Goal: Task Accomplishment & Management: Use online tool/utility

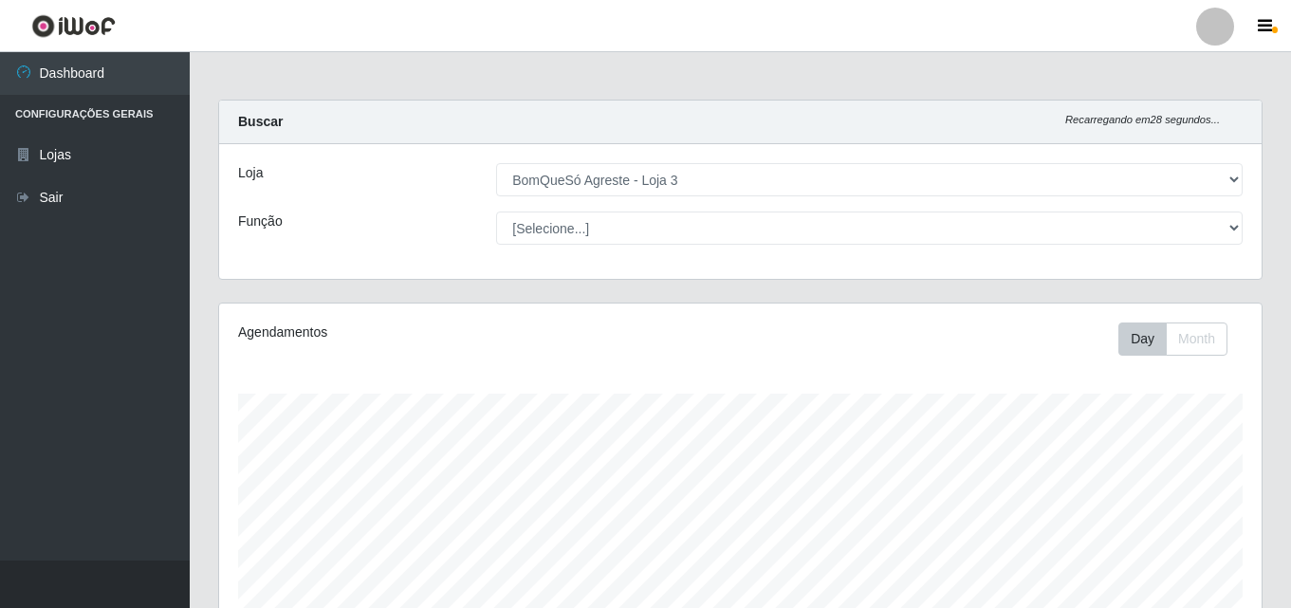
select select "215"
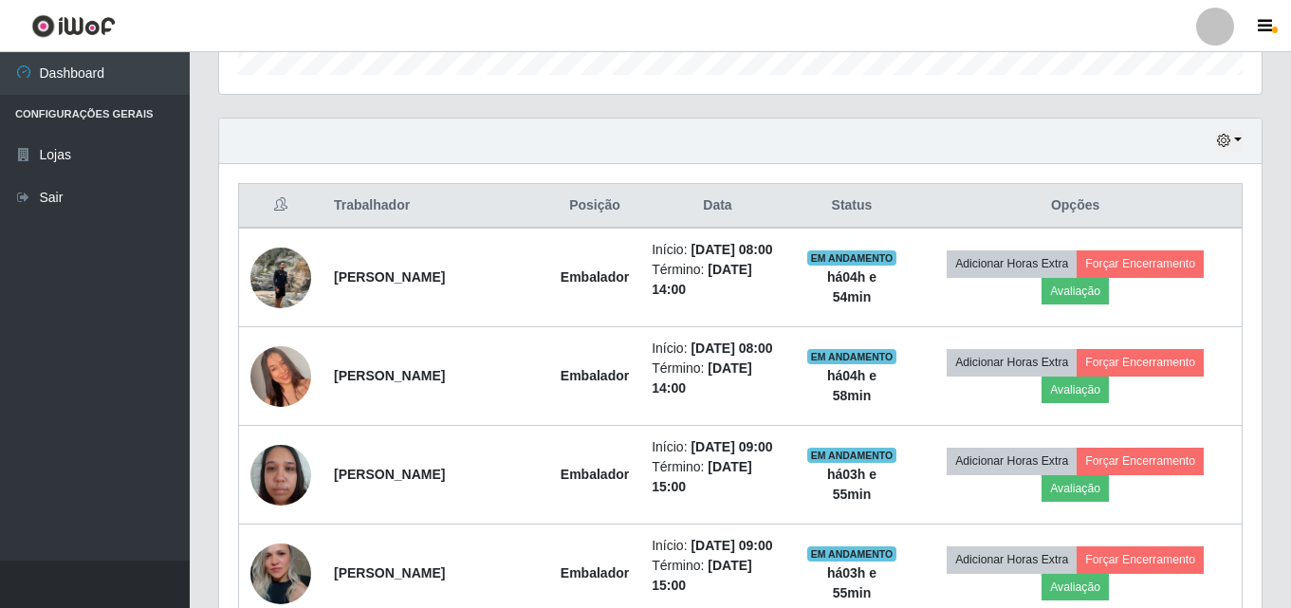
scroll to position [599, 0]
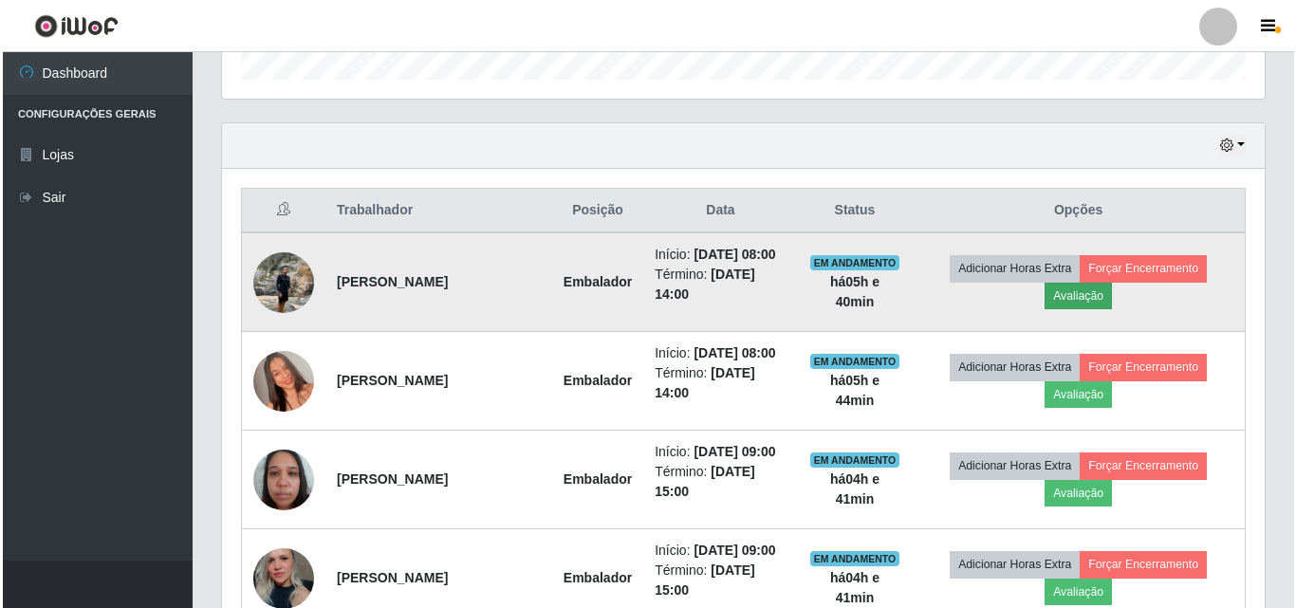
scroll to position [693, 0]
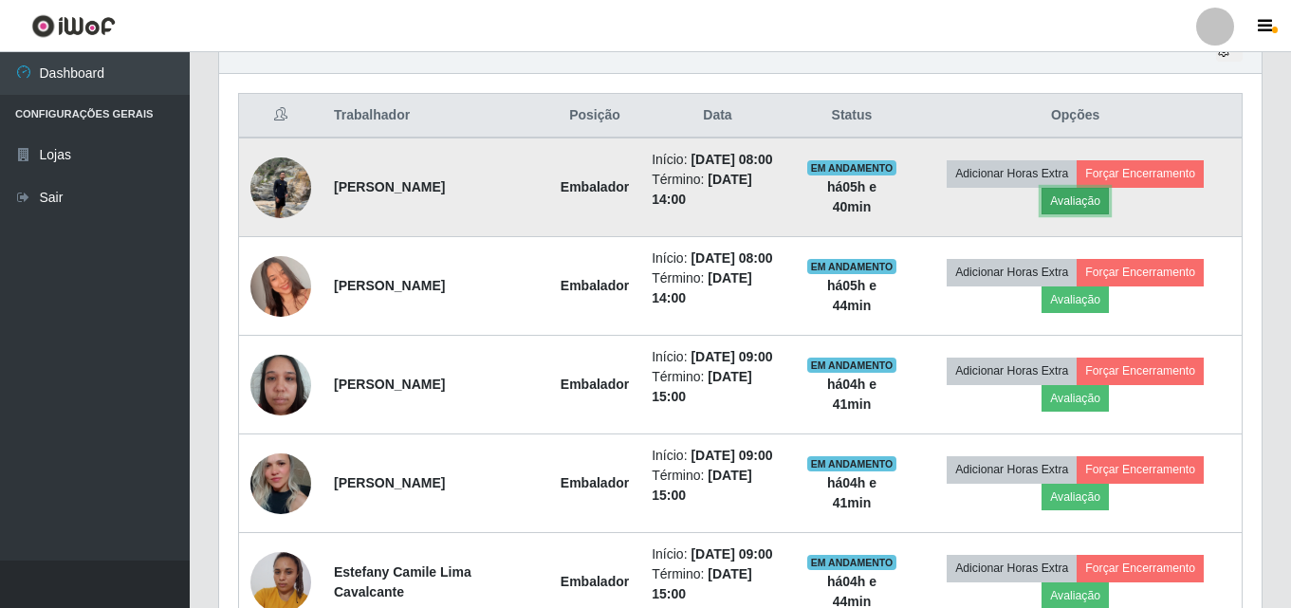
click at [1095, 205] on button "Avaliação" at bounding box center [1075, 201] width 67 height 27
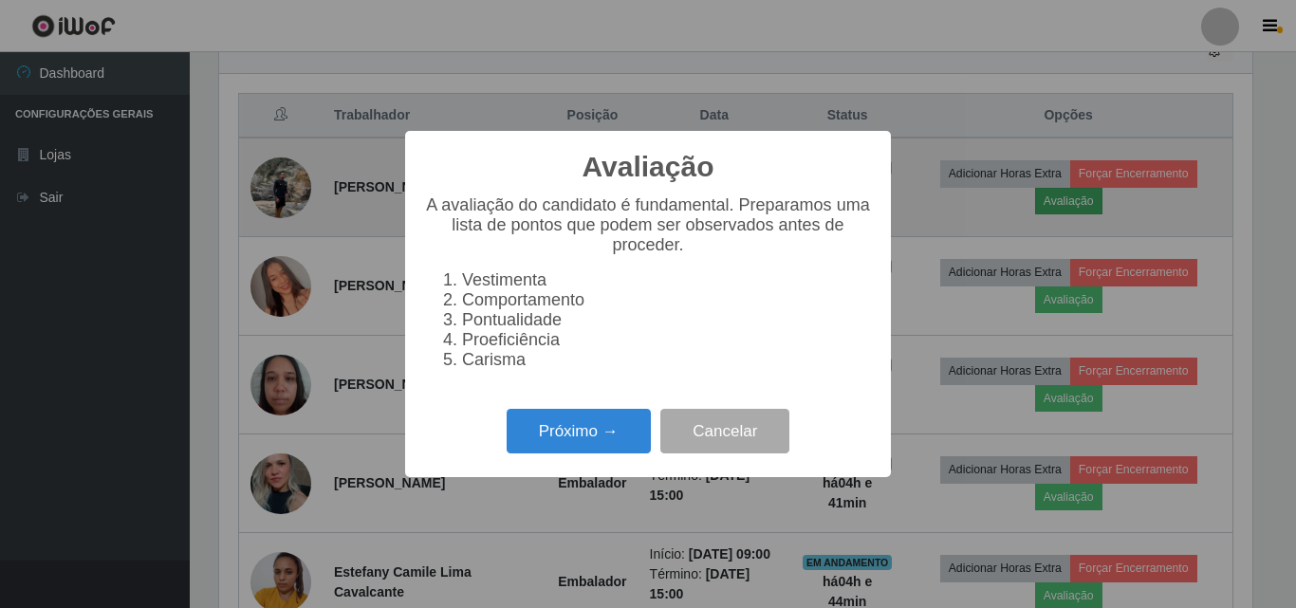
scroll to position [394, 1033]
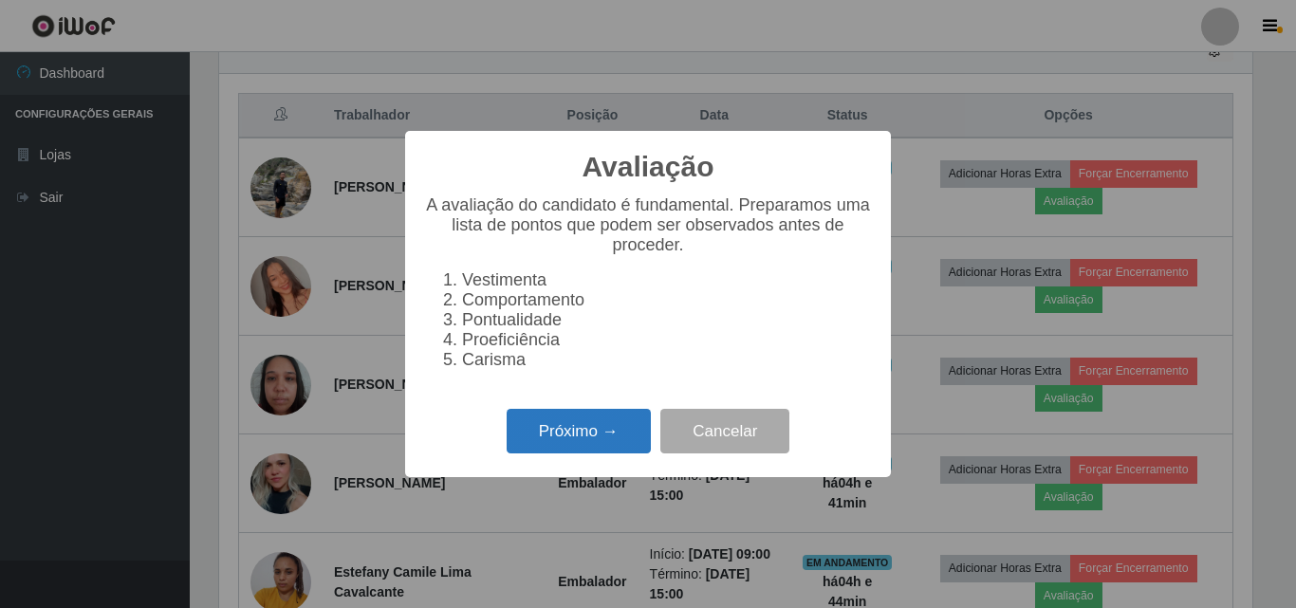
click at [570, 435] on button "Próximo →" at bounding box center [579, 431] width 144 height 45
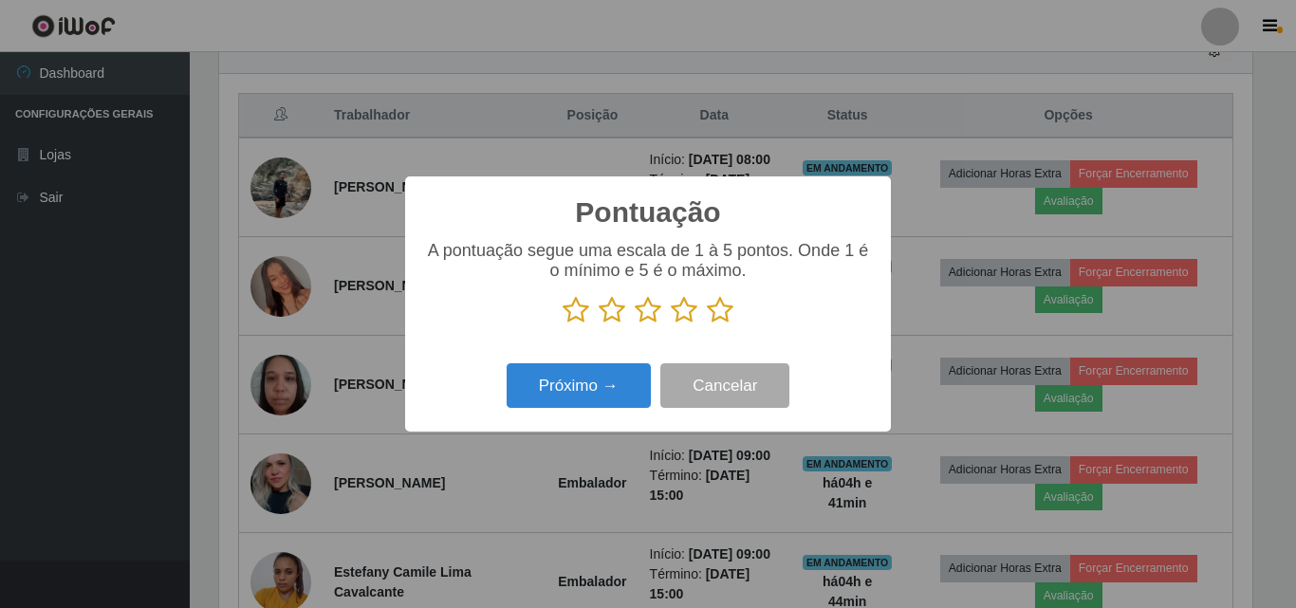
scroll to position [948257, 947618]
click at [715, 313] on icon at bounding box center [720, 310] width 27 height 28
click at [707, 324] on input "radio" at bounding box center [707, 324] width 0 height 0
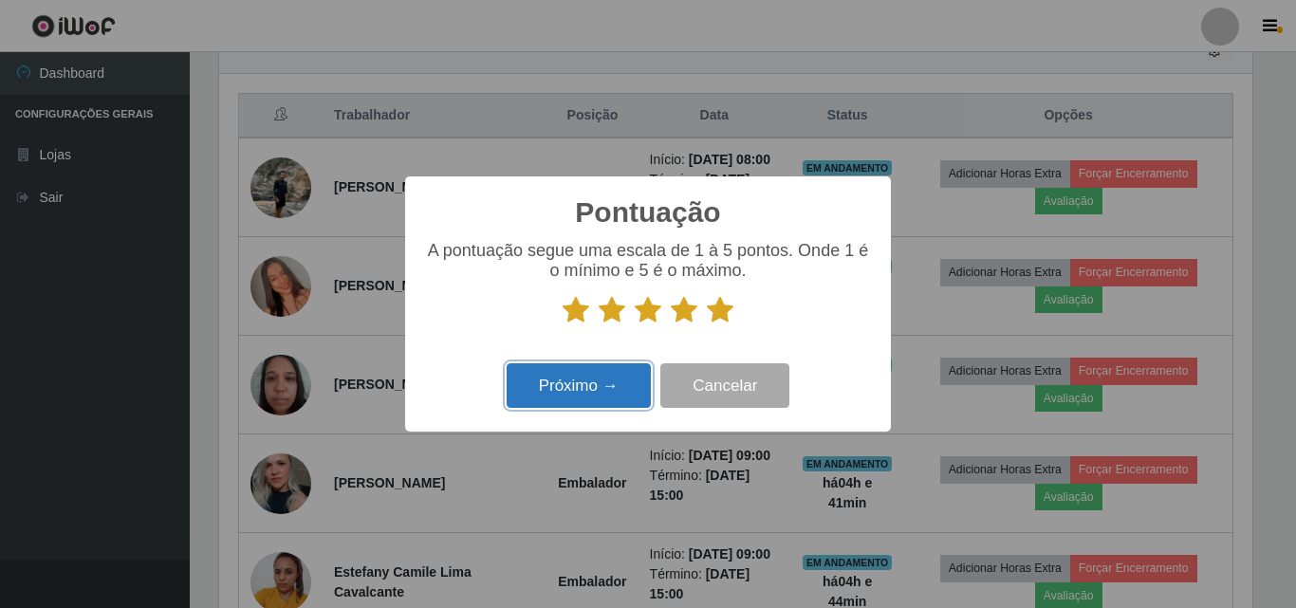
click at [566, 383] on button "Próximo →" at bounding box center [579, 385] width 144 height 45
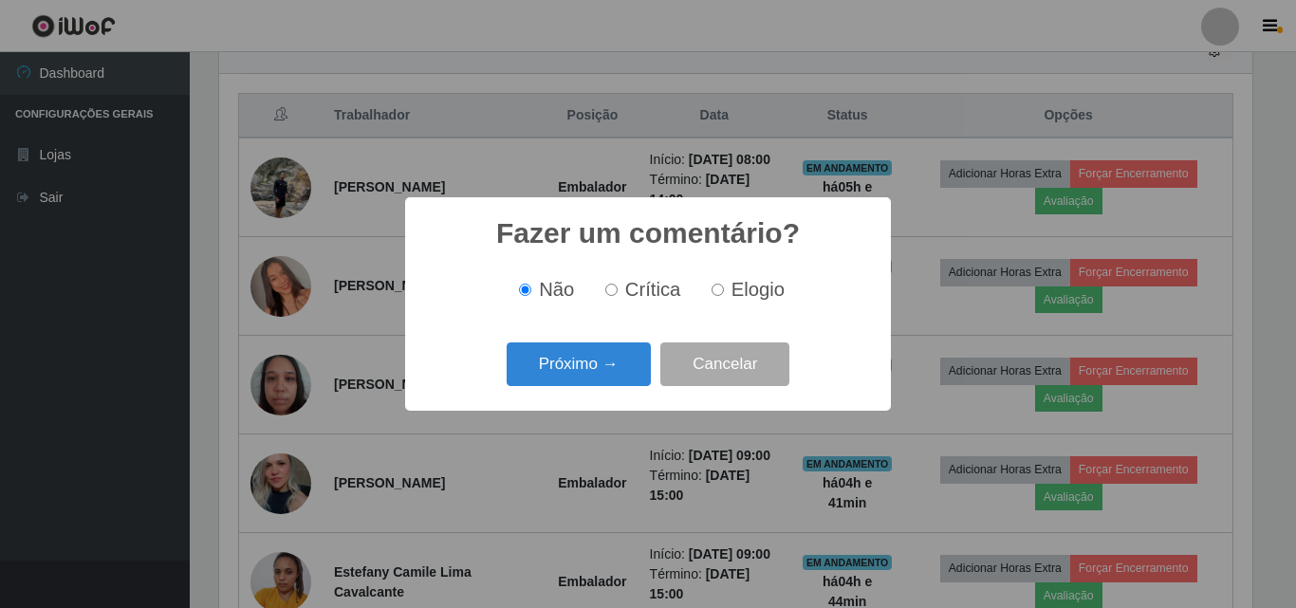
click at [727, 289] on label "Elogio" at bounding box center [744, 290] width 81 height 22
click at [724, 289] on input "Elogio" at bounding box center [717, 290] width 12 height 12
radio input "true"
click at [536, 361] on button "Próximo →" at bounding box center [579, 364] width 144 height 45
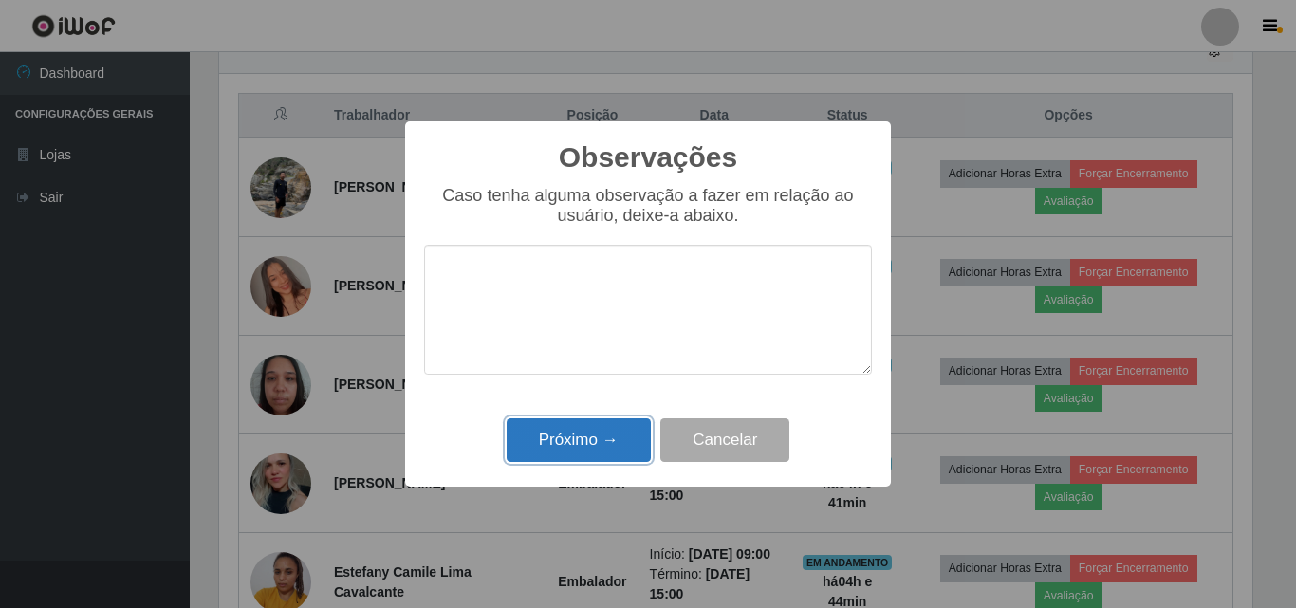
click at [575, 438] on button "Próximo →" at bounding box center [579, 440] width 144 height 45
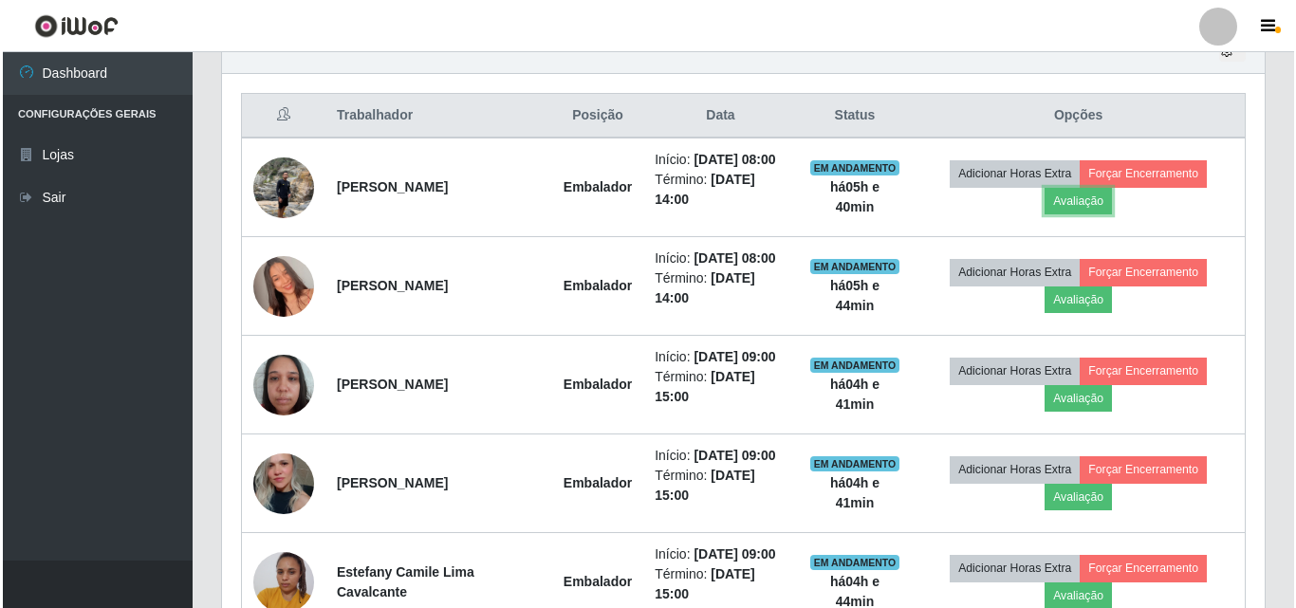
scroll to position [394, 1043]
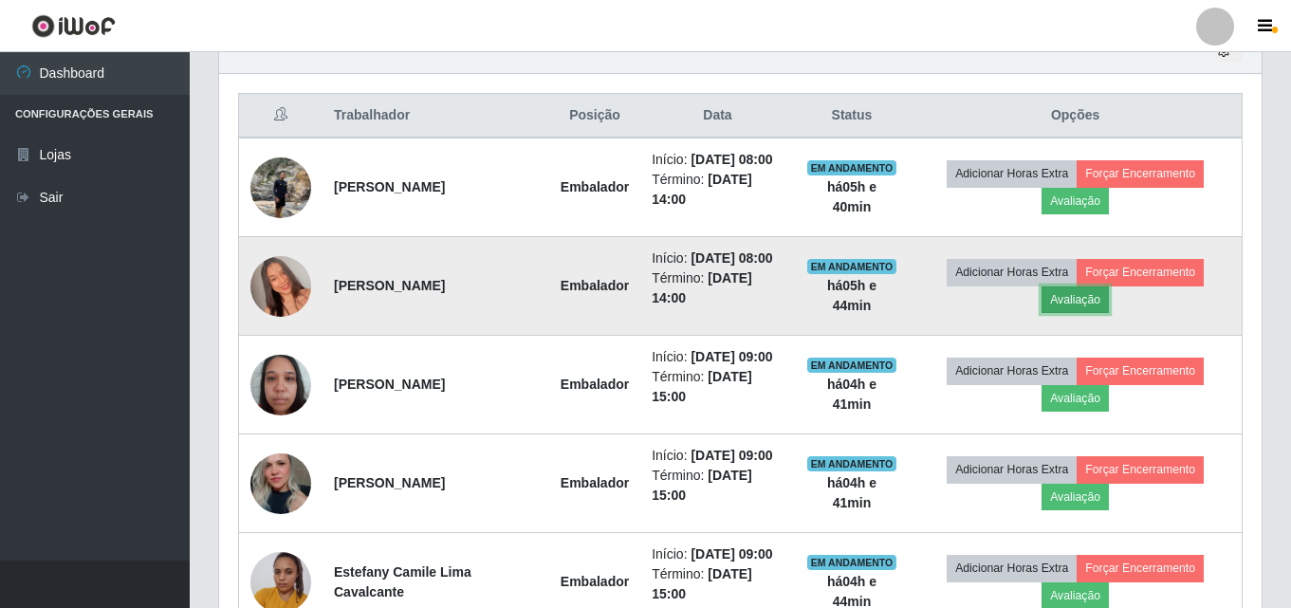
click at [1072, 288] on button "Avaliação" at bounding box center [1075, 299] width 67 height 27
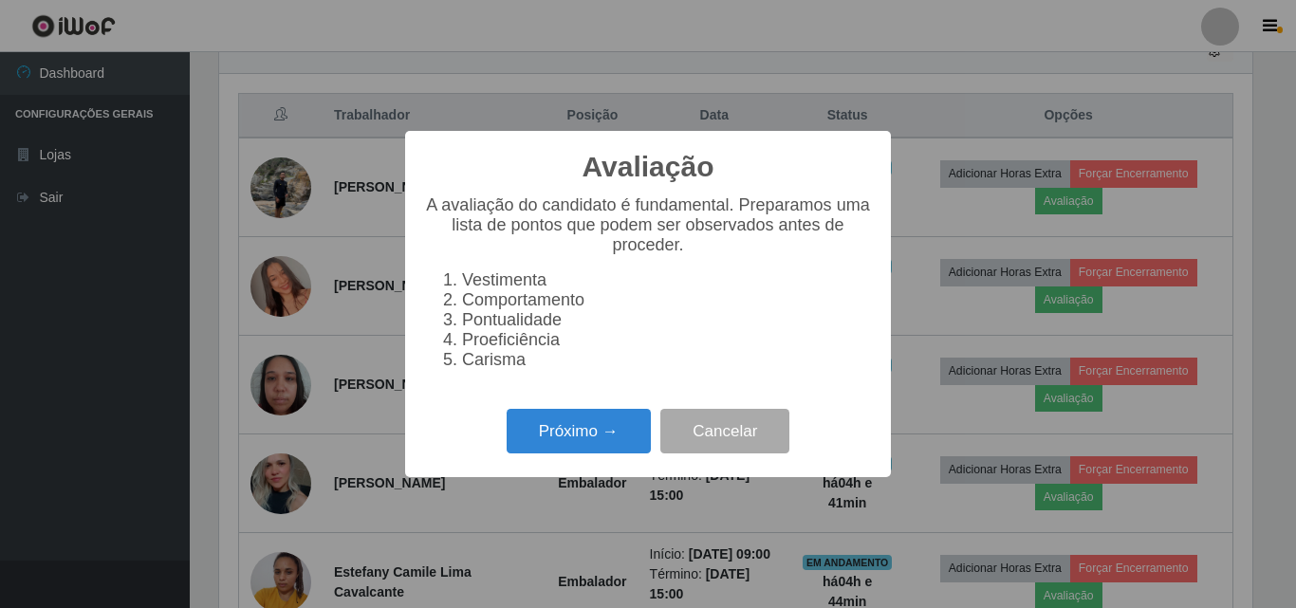
scroll to position [394, 1033]
click at [615, 435] on button "Próximo →" at bounding box center [579, 431] width 144 height 45
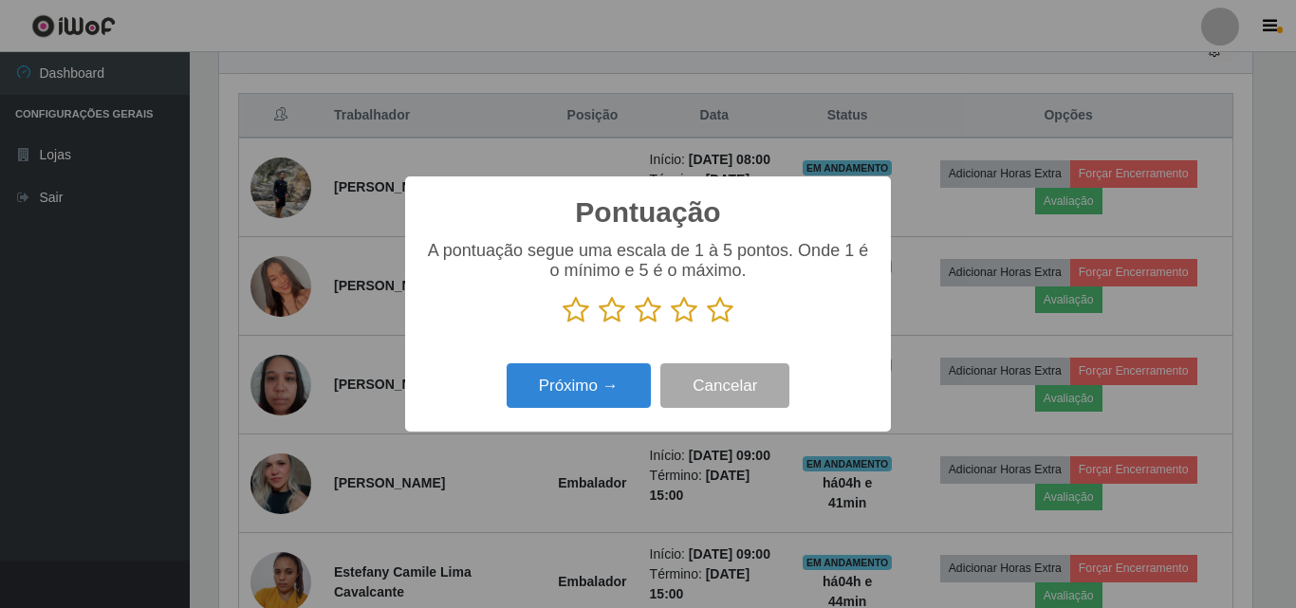
click at [717, 308] on icon at bounding box center [720, 310] width 27 height 28
click at [707, 324] on input "radio" at bounding box center [707, 324] width 0 height 0
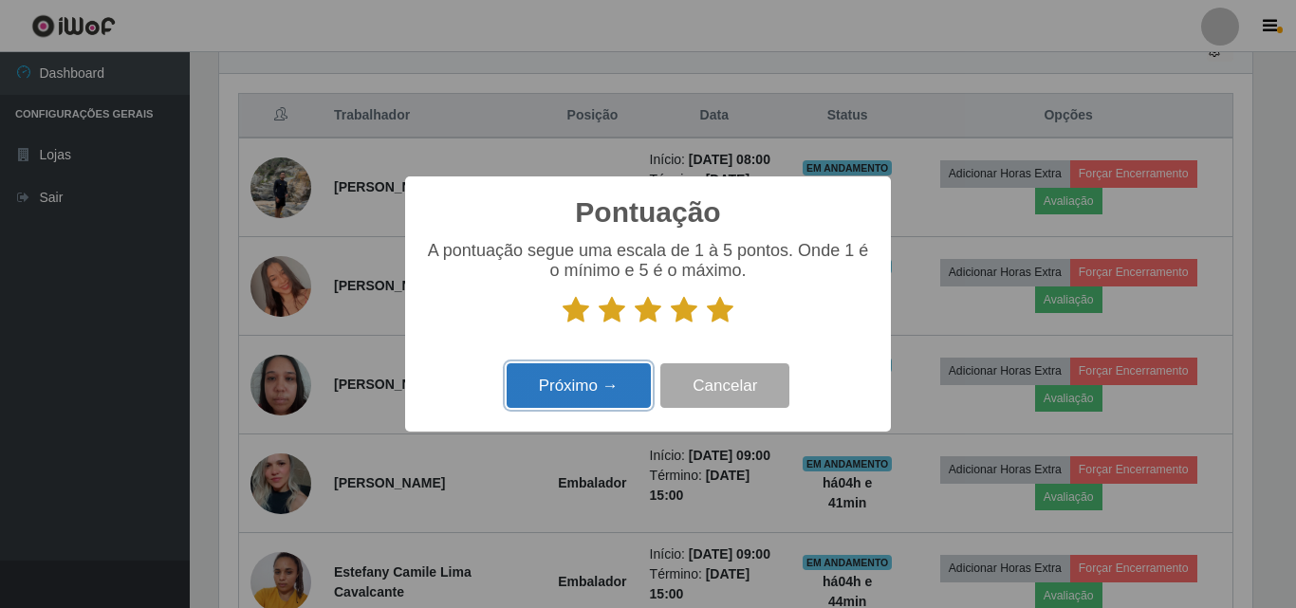
click at [593, 383] on button "Próximo →" at bounding box center [579, 385] width 144 height 45
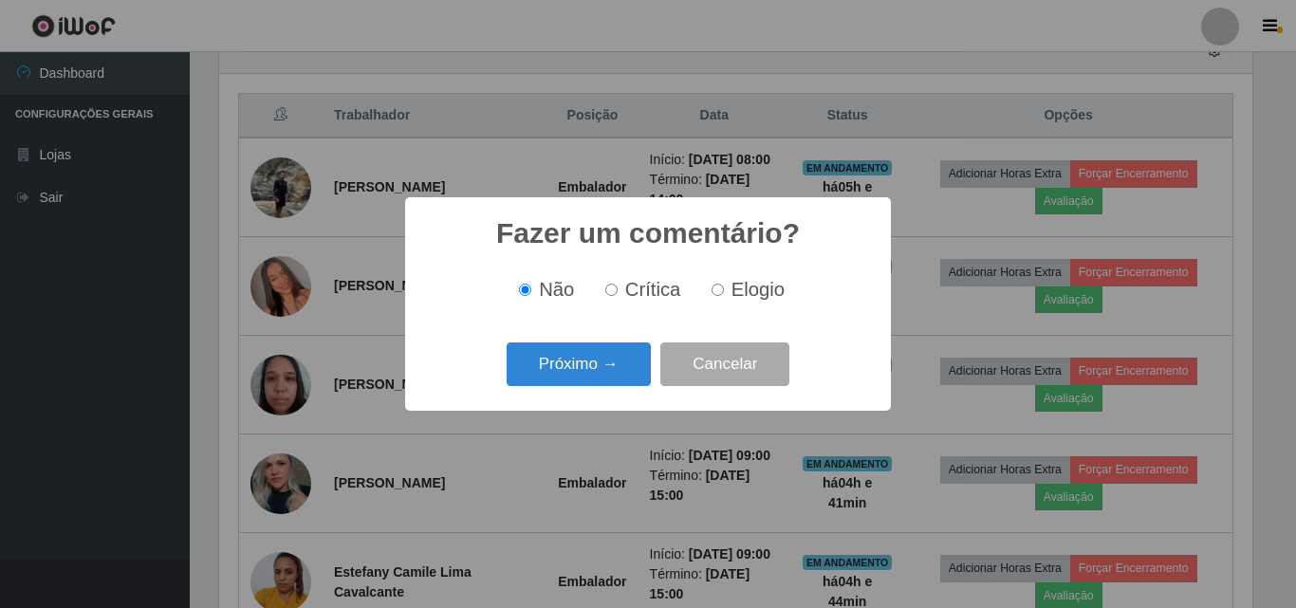
click at [716, 284] on label "Elogio" at bounding box center [744, 290] width 81 height 22
click at [716, 284] on input "Elogio" at bounding box center [717, 290] width 12 height 12
radio input "true"
click at [609, 354] on button "Próximo →" at bounding box center [579, 364] width 144 height 45
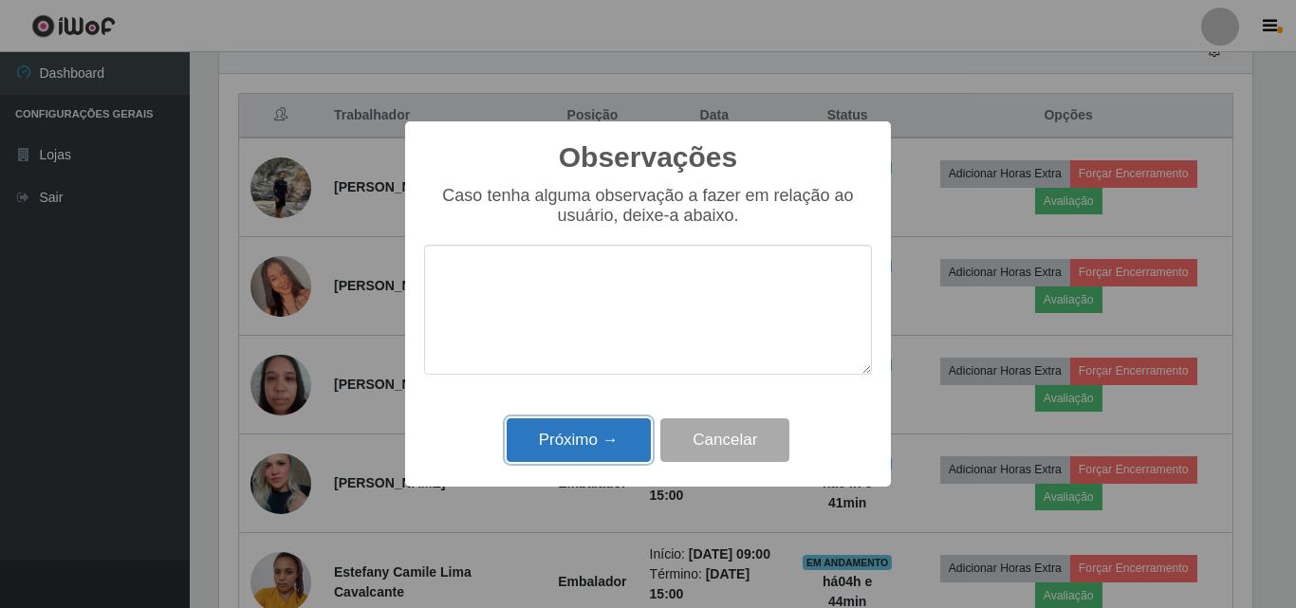
click at [609, 434] on button "Próximo →" at bounding box center [579, 440] width 144 height 45
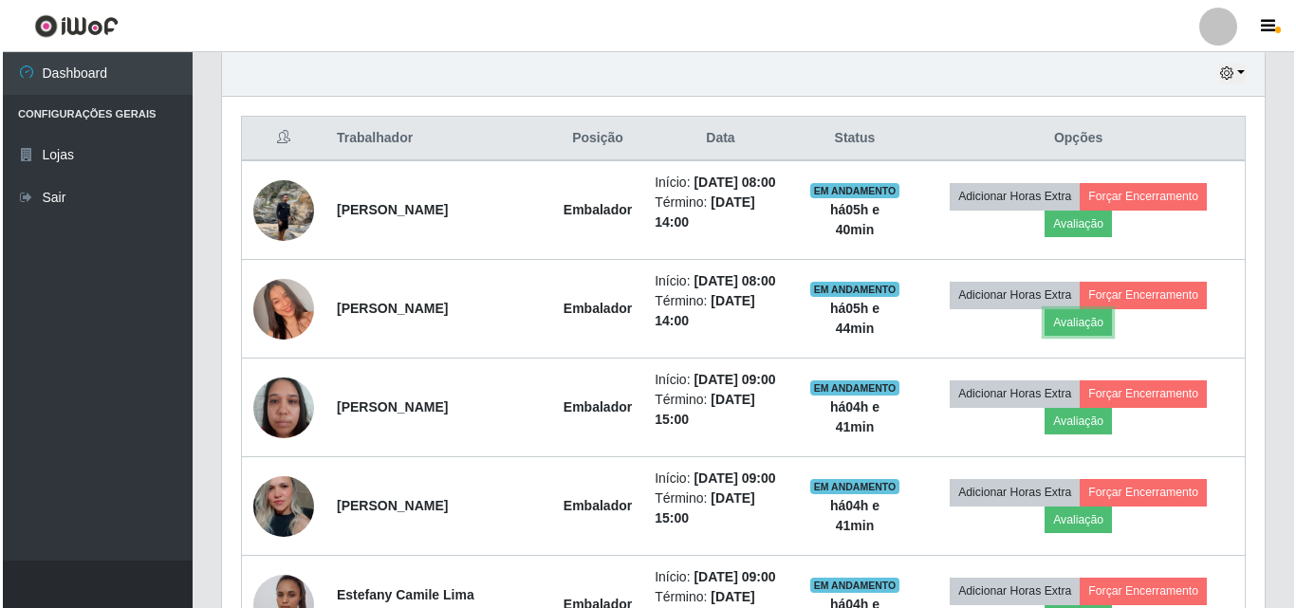
scroll to position [637, 0]
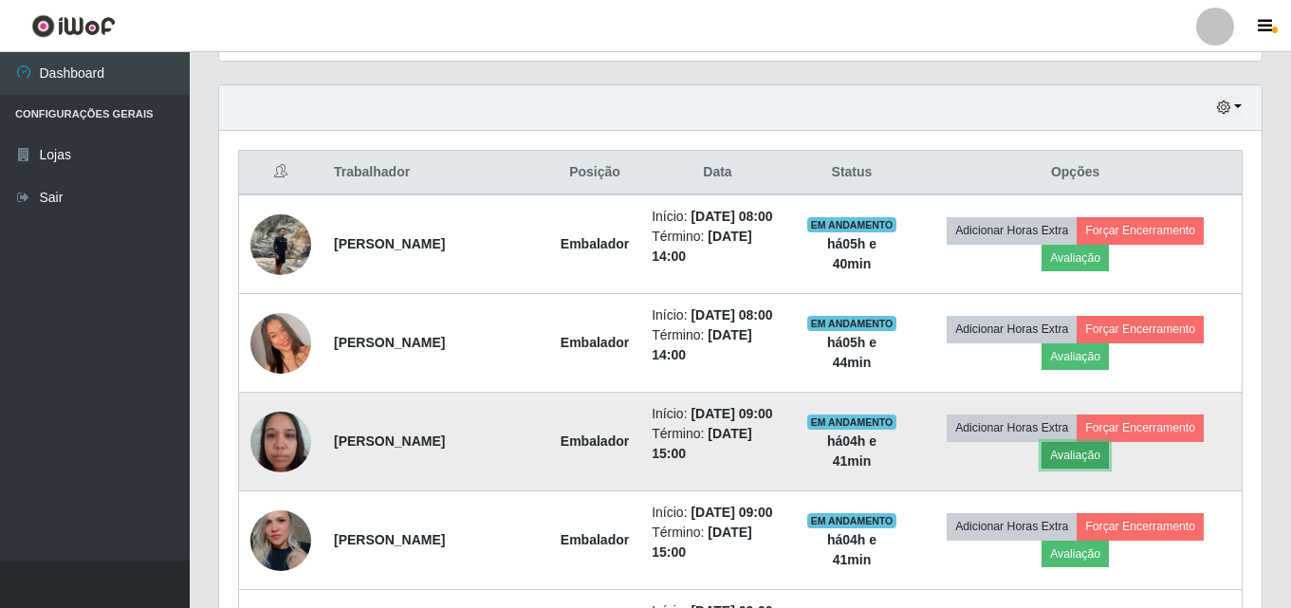
click at [1071, 448] on button "Avaliação" at bounding box center [1075, 455] width 67 height 27
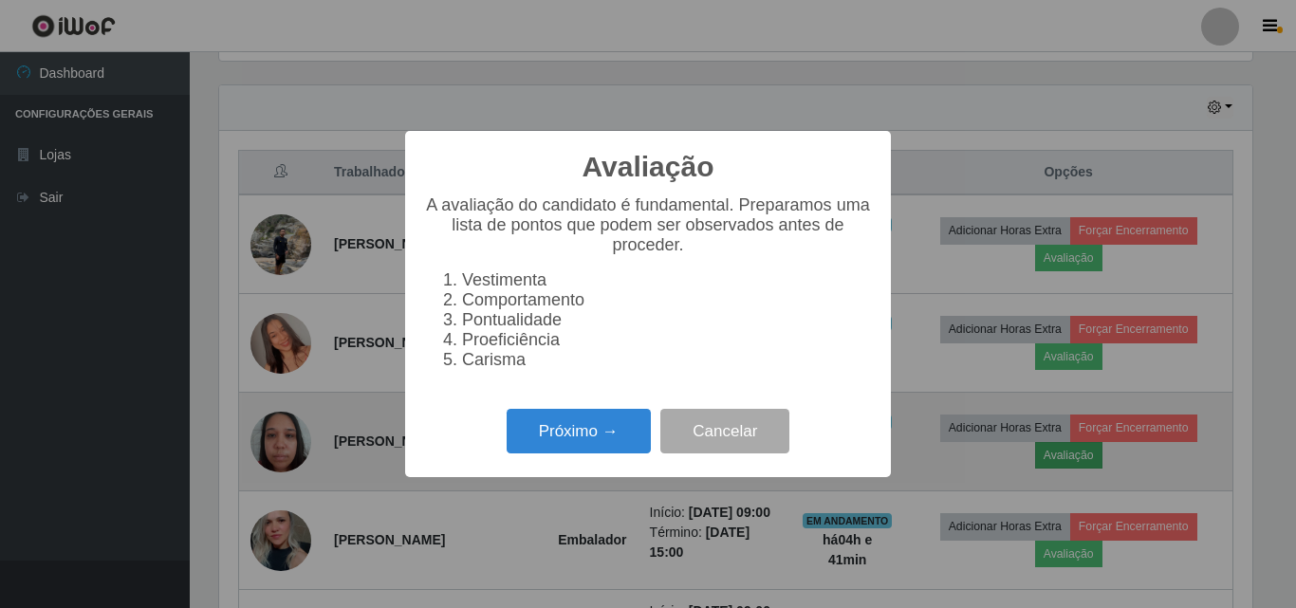
scroll to position [394, 1033]
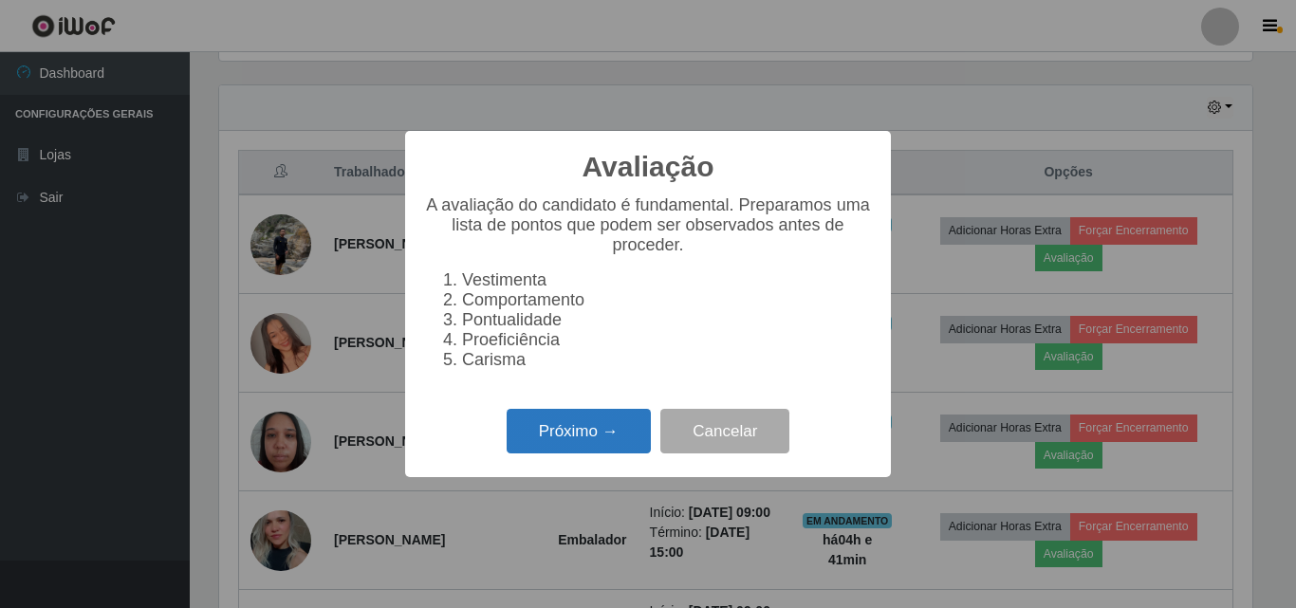
click at [587, 432] on button "Próximo →" at bounding box center [579, 431] width 144 height 45
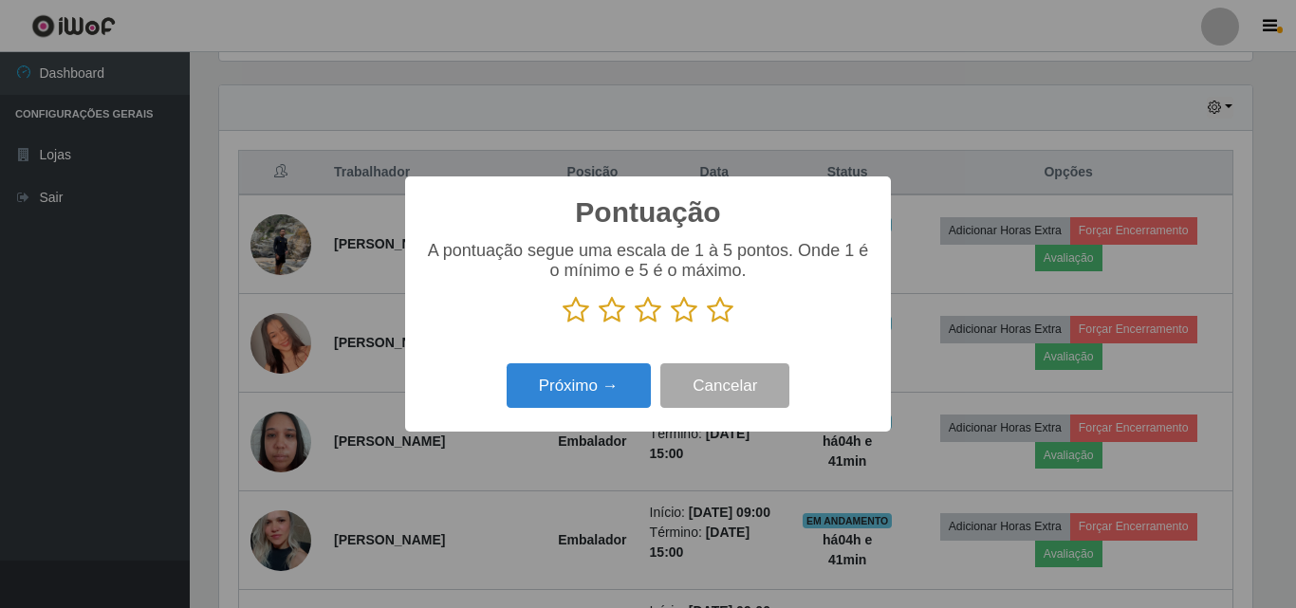
scroll to position [948257, 947618]
click at [716, 312] on icon at bounding box center [720, 310] width 27 height 28
click at [707, 324] on input "radio" at bounding box center [707, 324] width 0 height 0
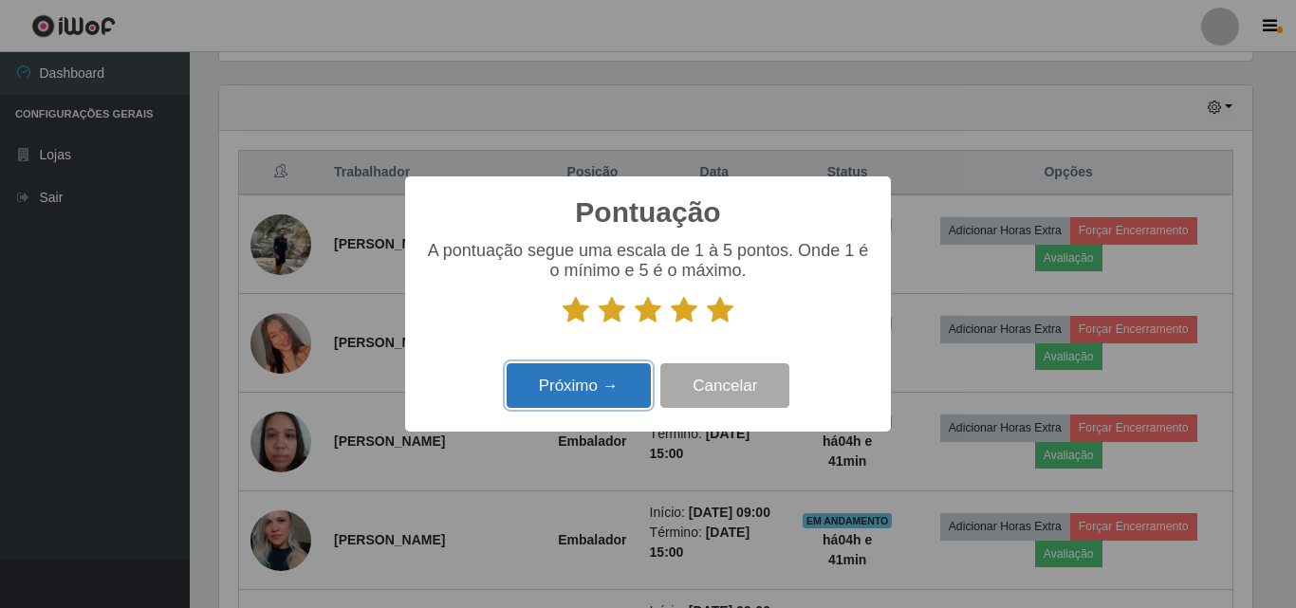
click at [623, 381] on button "Próximo →" at bounding box center [579, 385] width 144 height 45
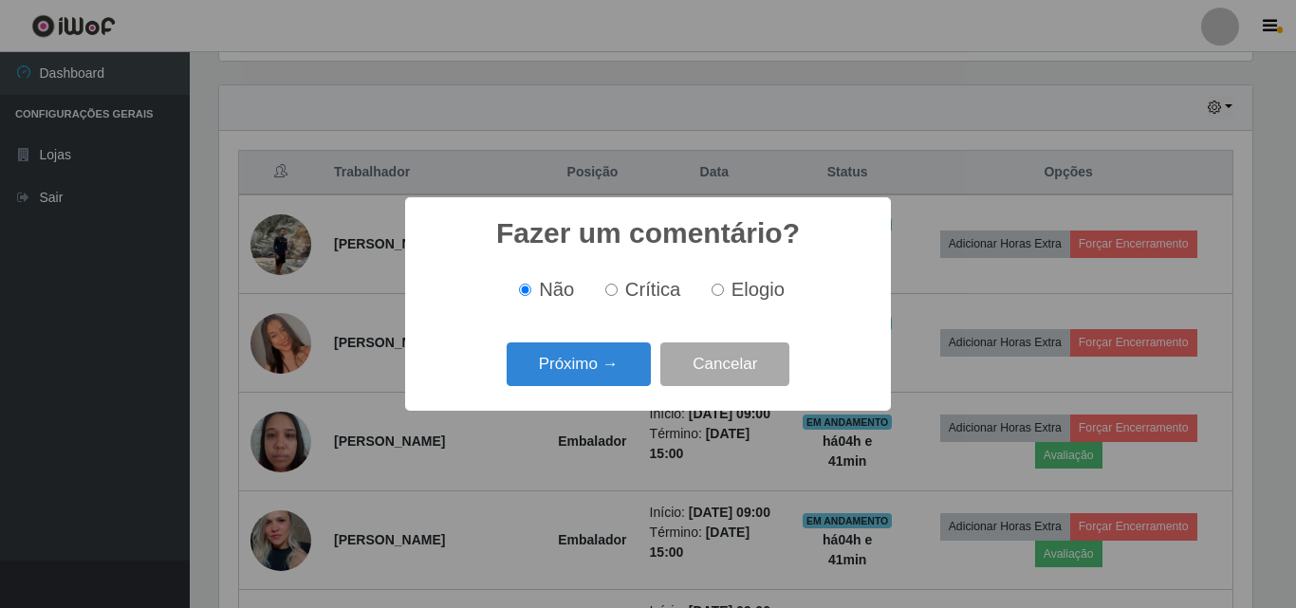
click at [738, 293] on span "Elogio" at bounding box center [757, 289] width 53 height 21
click at [724, 293] on input "Elogio" at bounding box center [717, 290] width 12 height 12
radio input "true"
click at [582, 358] on button "Próximo →" at bounding box center [579, 364] width 144 height 45
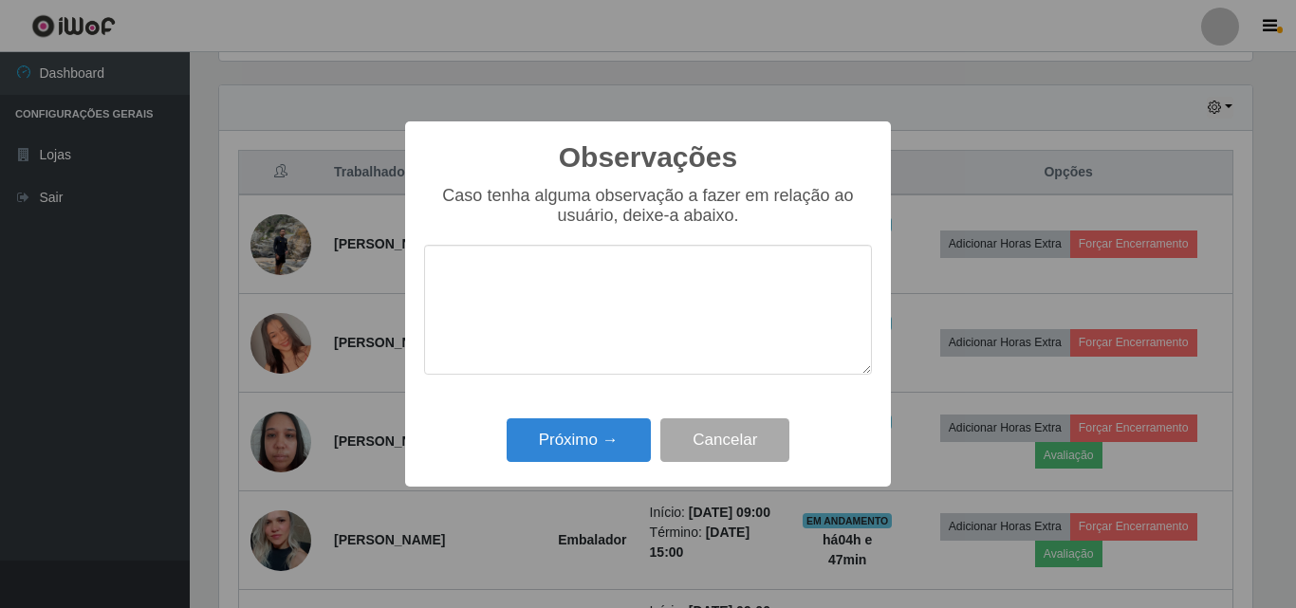
click at [582, 358] on textarea at bounding box center [648, 310] width 448 height 130
click at [533, 447] on button "Próximo →" at bounding box center [579, 440] width 144 height 45
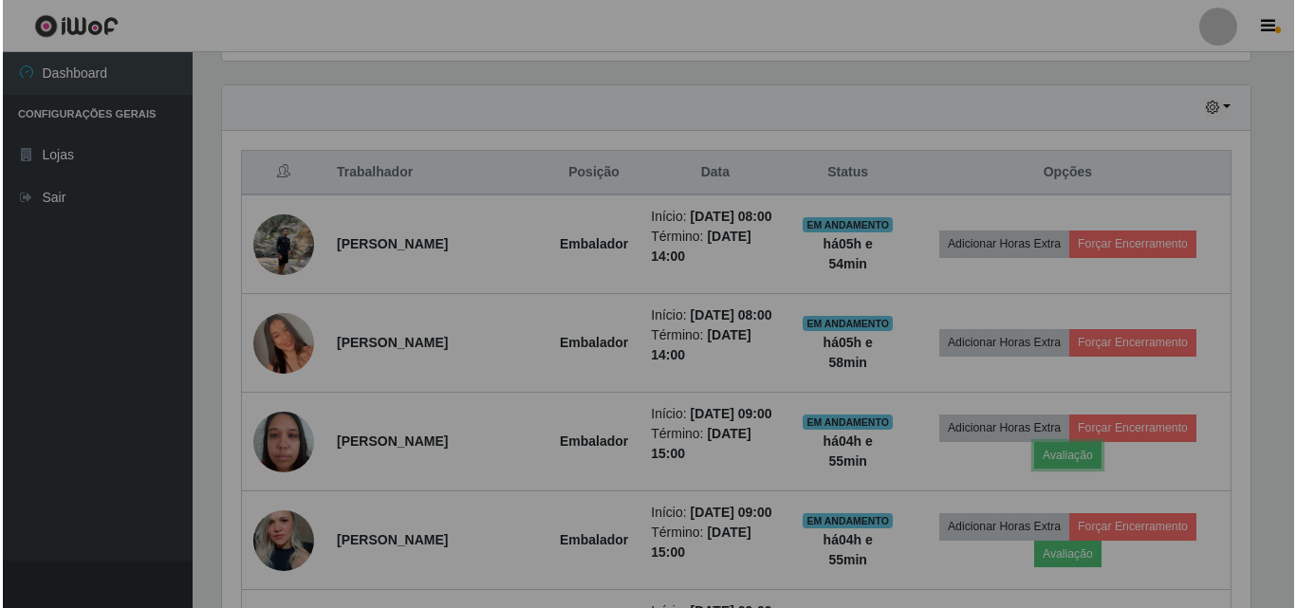
scroll to position [394, 1043]
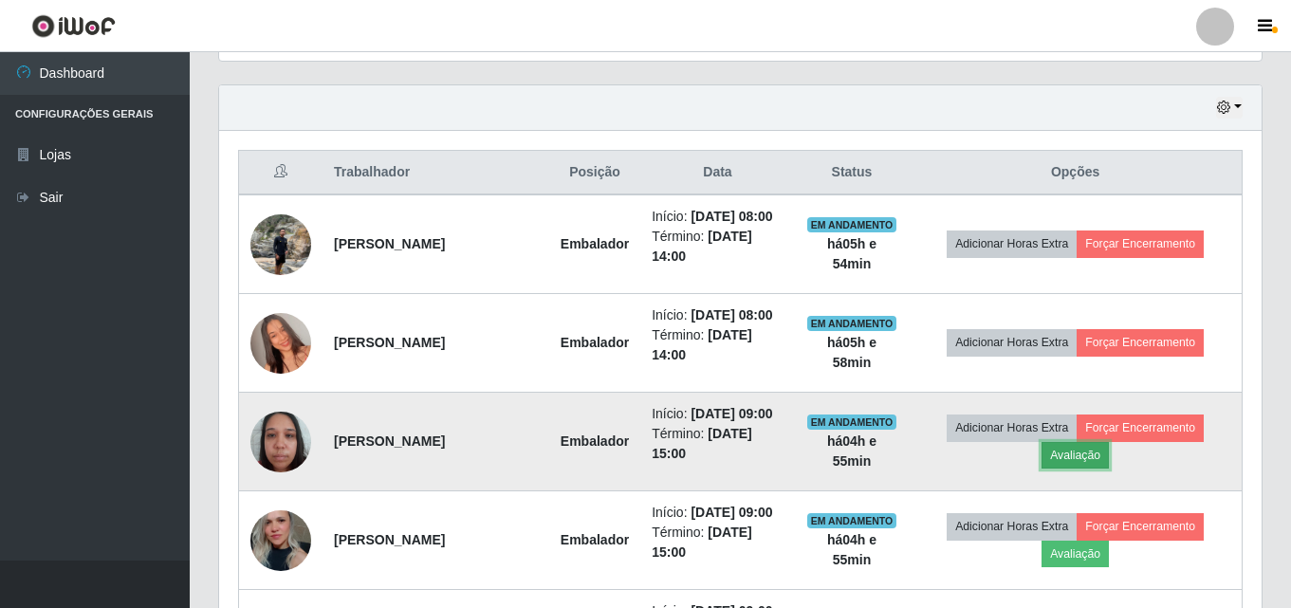
click at [1068, 453] on button "Avaliação" at bounding box center [1075, 455] width 67 height 27
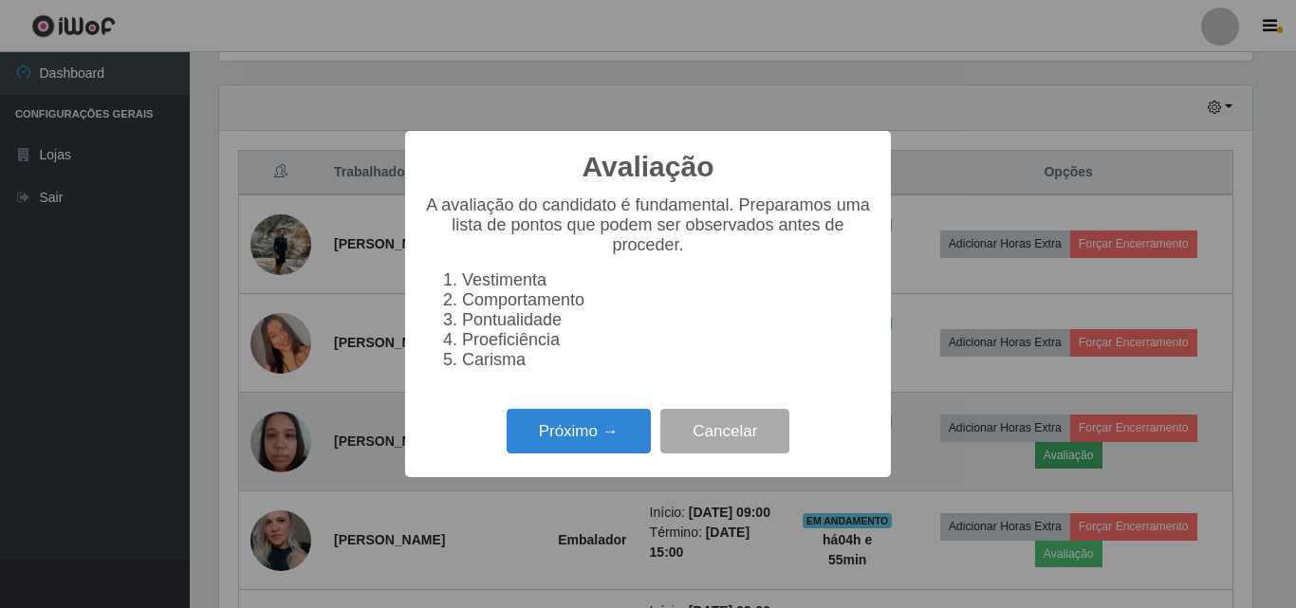
scroll to position [394, 1033]
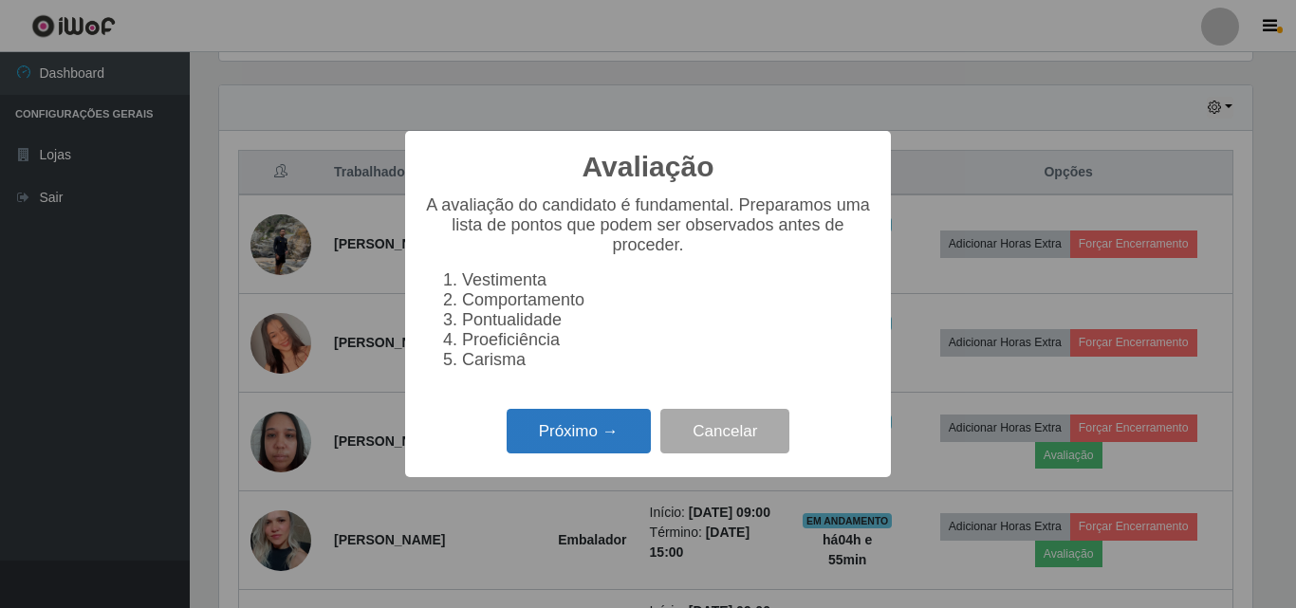
click at [586, 453] on button "Próximo →" at bounding box center [579, 431] width 144 height 45
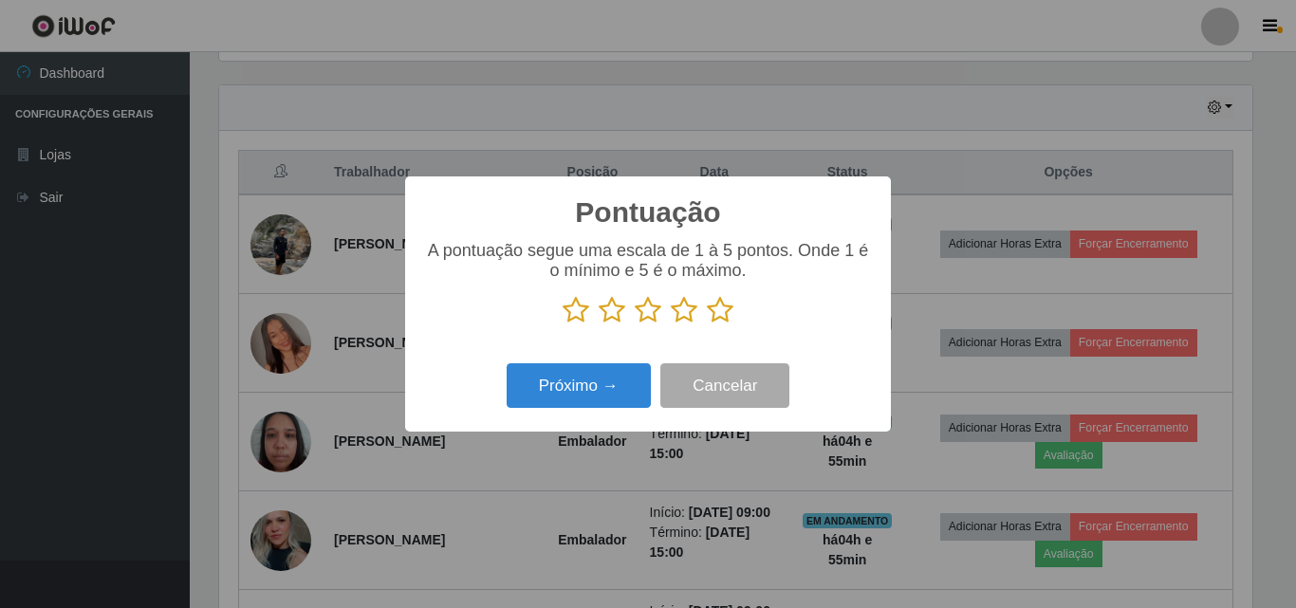
click at [714, 317] on icon at bounding box center [720, 310] width 27 height 28
click at [707, 324] on input "radio" at bounding box center [707, 324] width 0 height 0
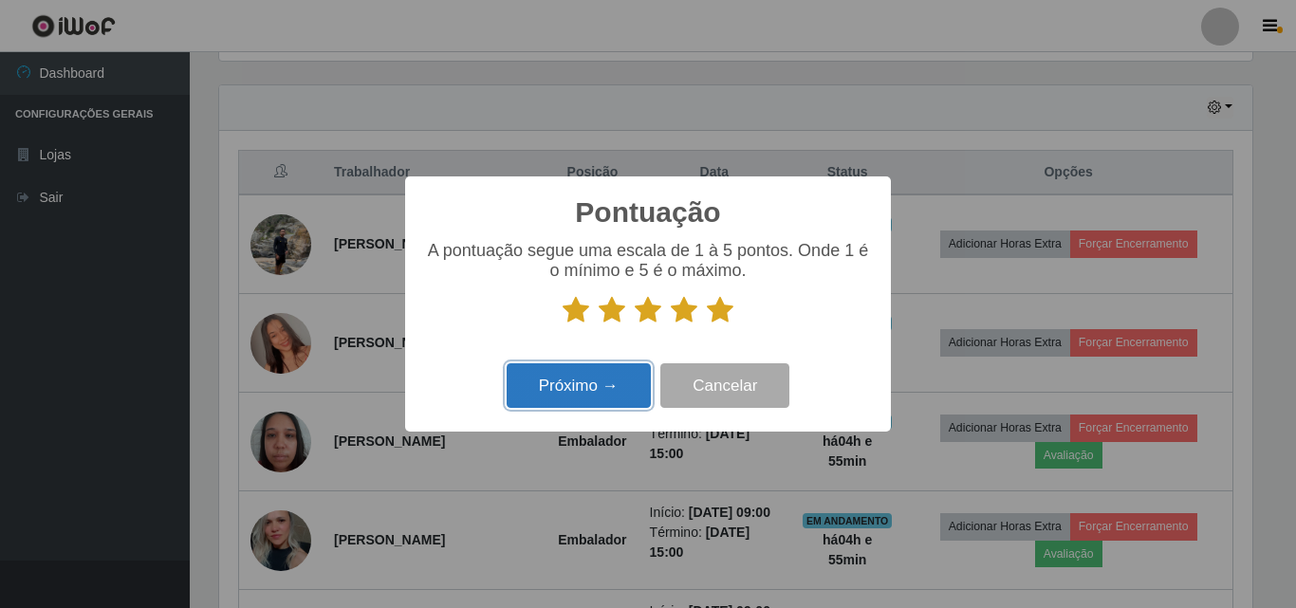
click at [620, 381] on button "Próximo →" at bounding box center [579, 385] width 144 height 45
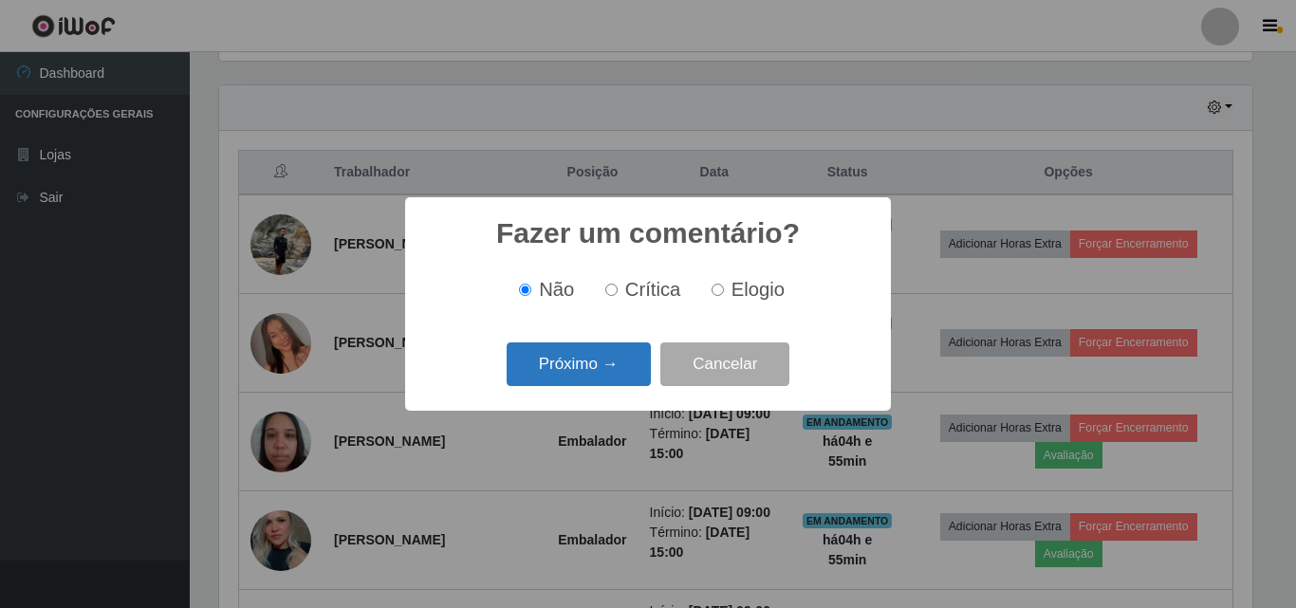
click at [619, 372] on button "Próximo →" at bounding box center [579, 364] width 144 height 45
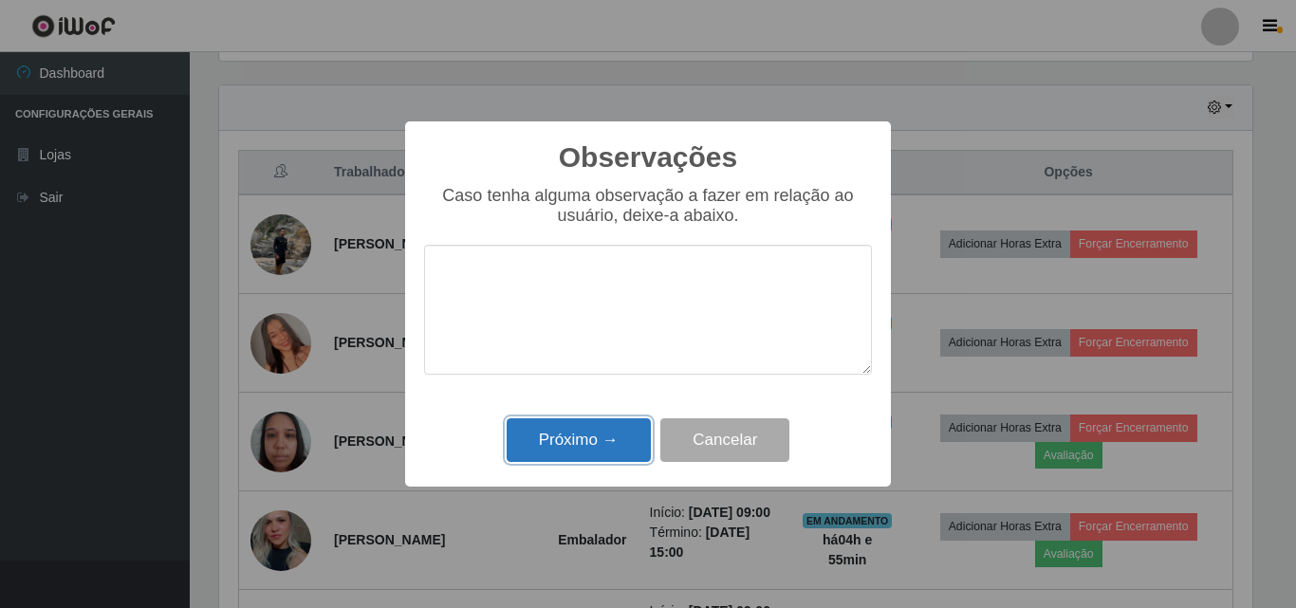
click at [615, 447] on button "Próximo →" at bounding box center [579, 440] width 144 height 45
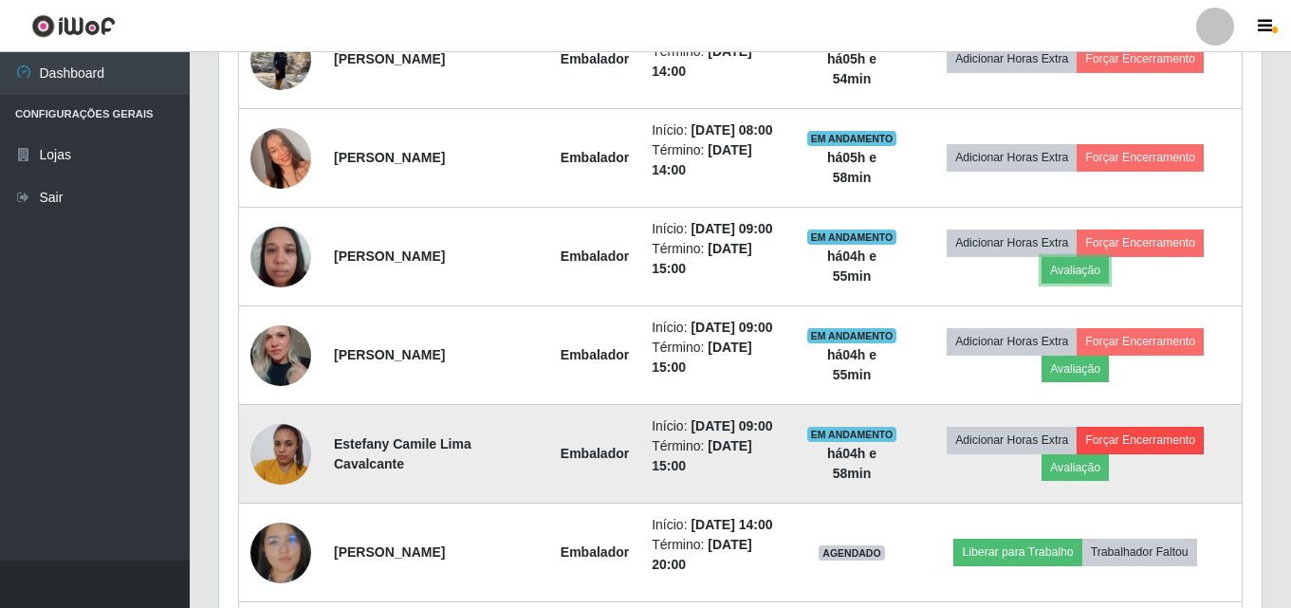
scroll to position [826, 0]
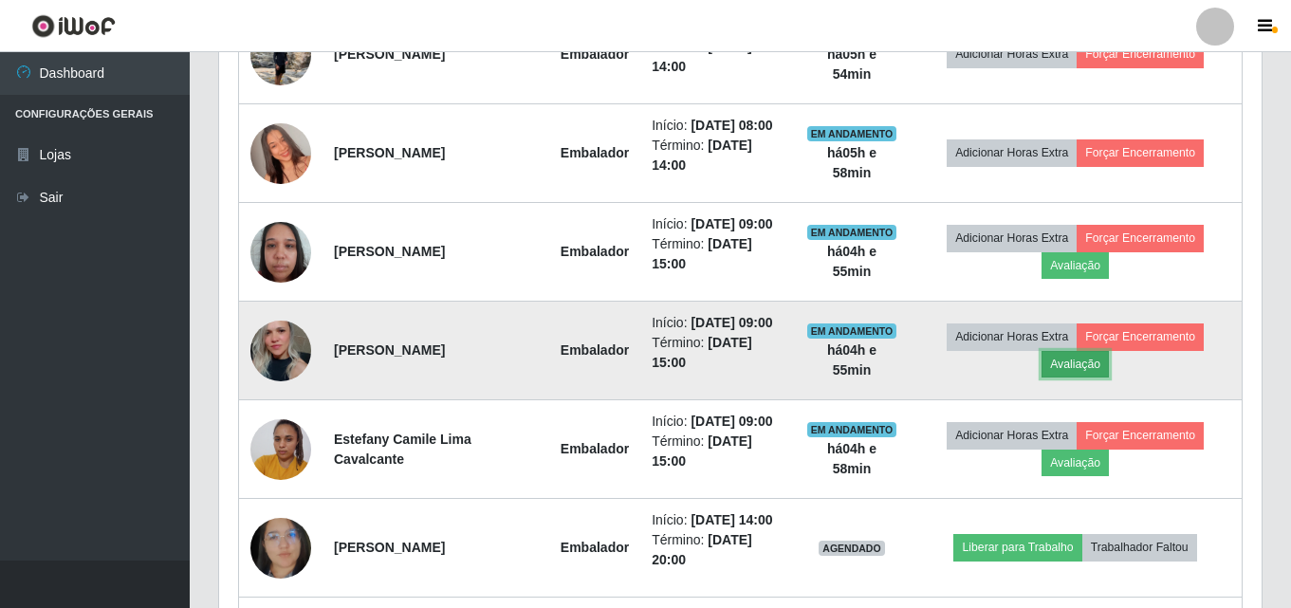
click at [1067, 377] on button "Avaliação" at bounding box center [1075, 364] width 67 height 27
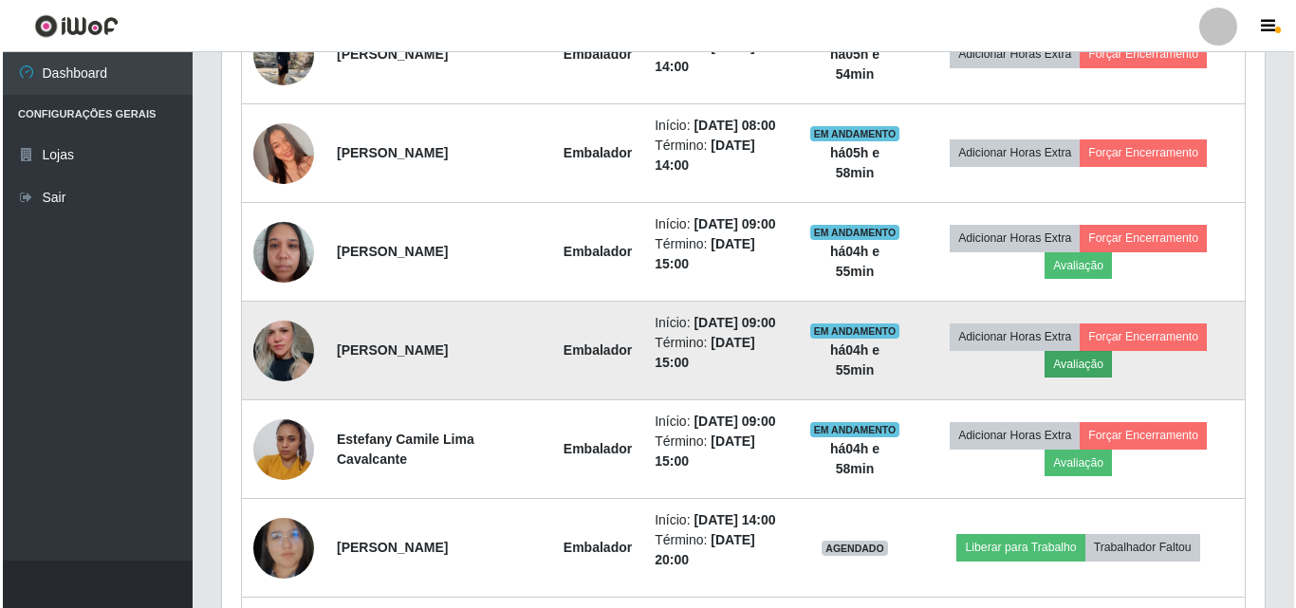
scroll to position [394, 1033]
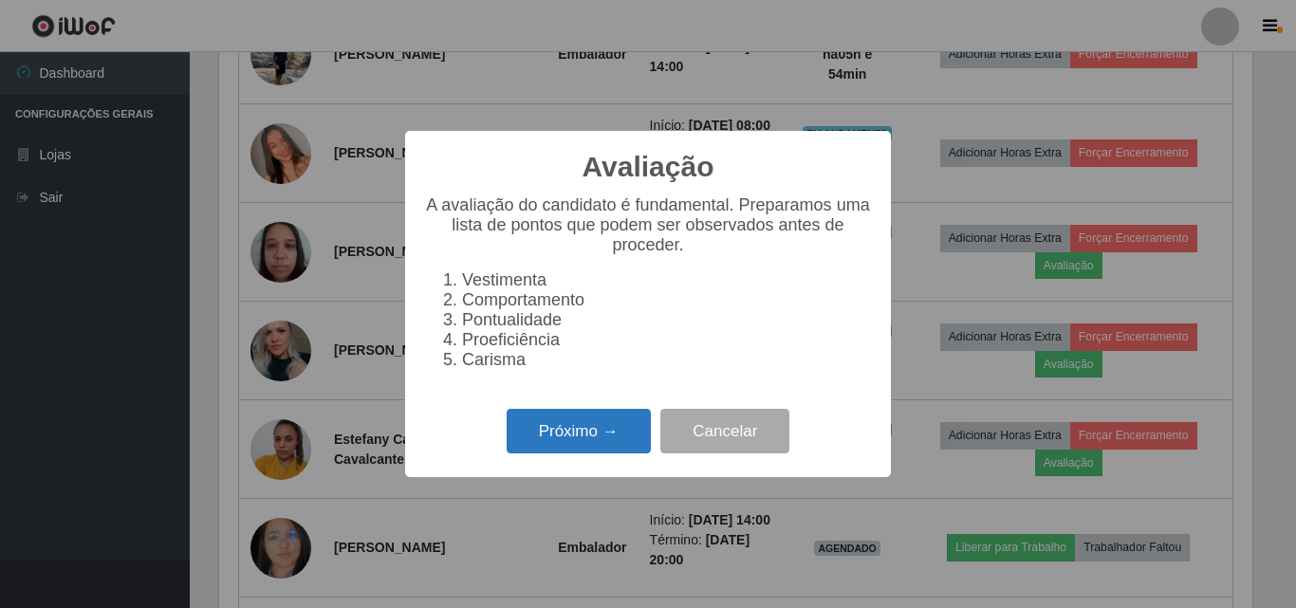
click at [637, 440] on button "Próximo →" at bounding box center [579, 431] width 144 height 45
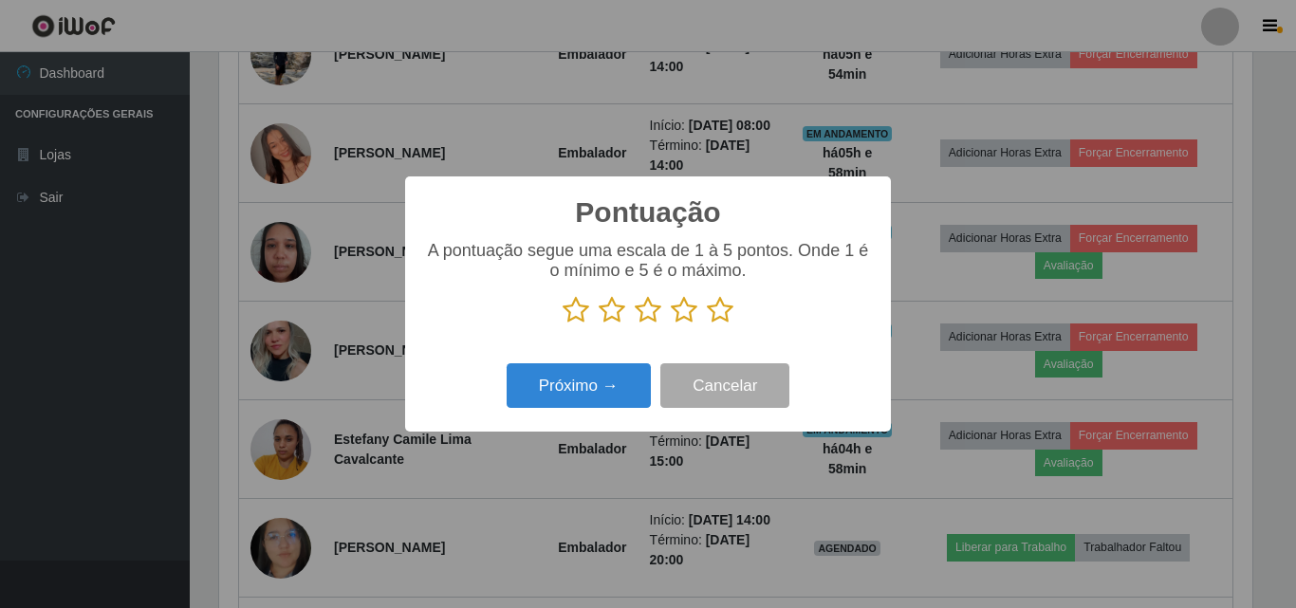
drag, startPoint x: 725, startPoint y: 312, endPoint x: 710, endPoint y: 317, distance: 15.9
click at [722, 312] on icon at bounding box center [720, 310] width 27 height 28
click at [707, 324] on input "radio" at bounding box center [707, 324] width 0 height 0
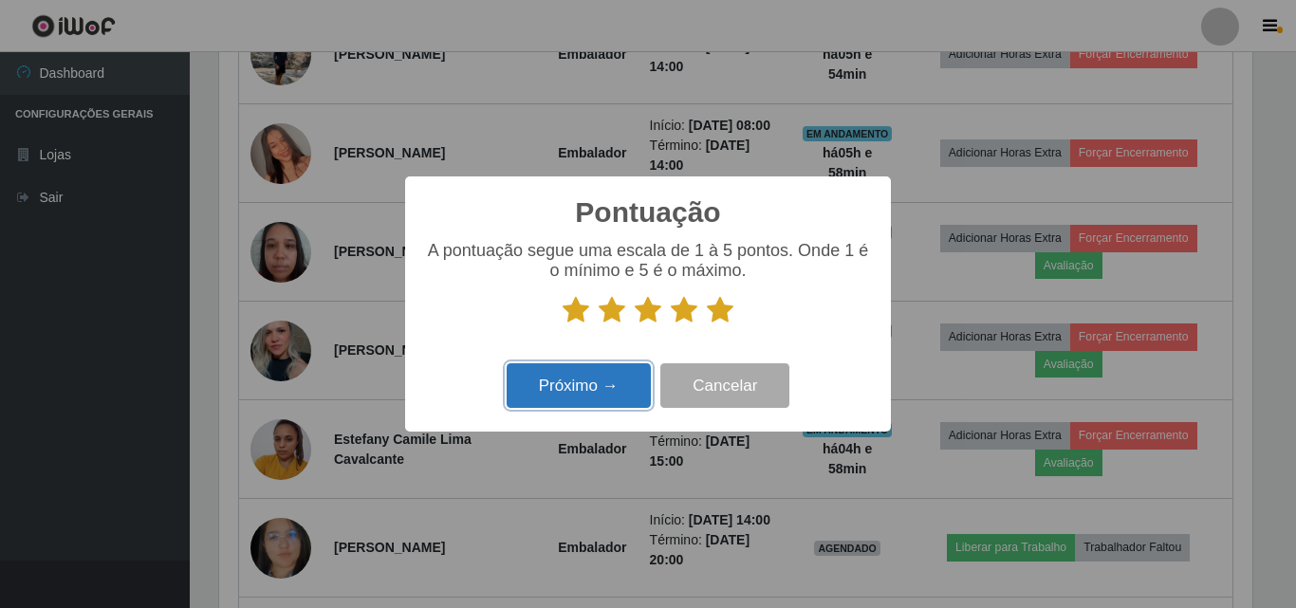
click at [586, 390] on button "Próximo →" at bounding box center [579, 385] width 144 height 45
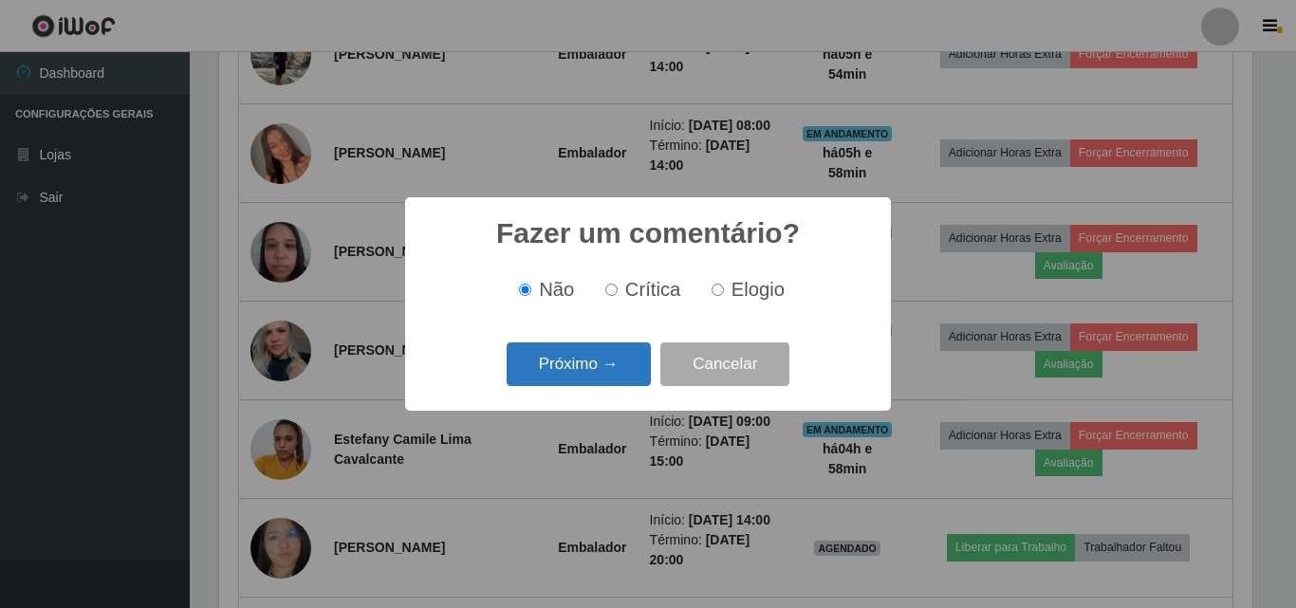
click at [619, 362] on button "Próximo →" at bounding box center [579, 364] width 144 height 45
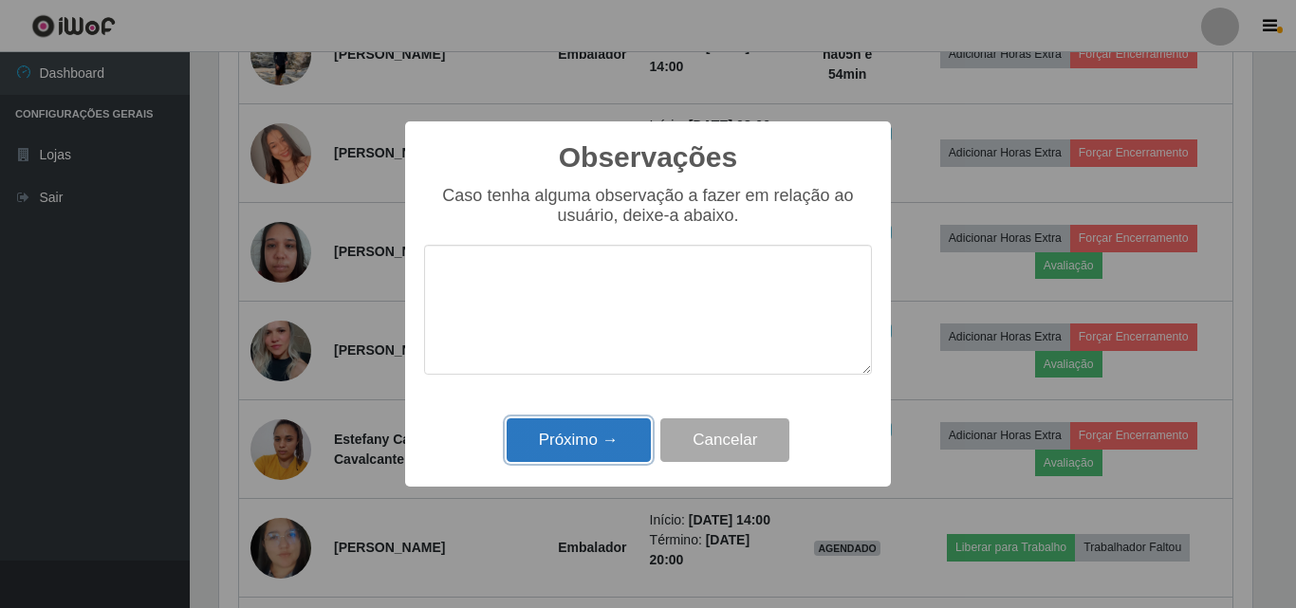
click at [638, 432] on button "Próximo →" at bounding box center [579, 440] width 144 height 45
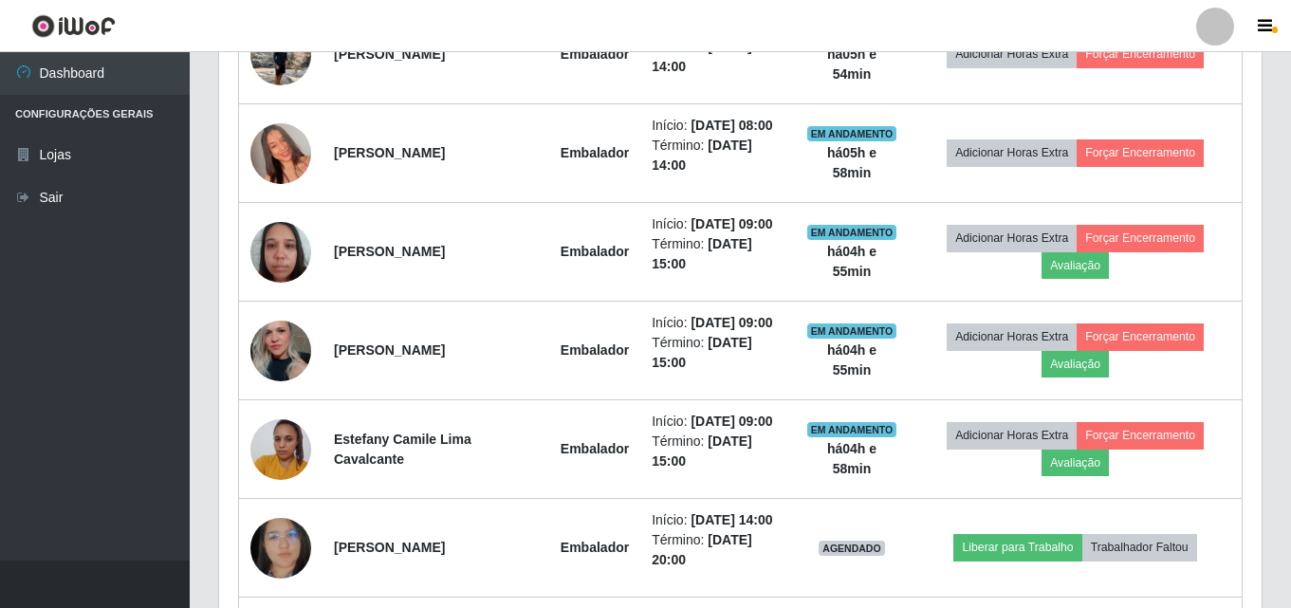
scroll to position [394, 1043]
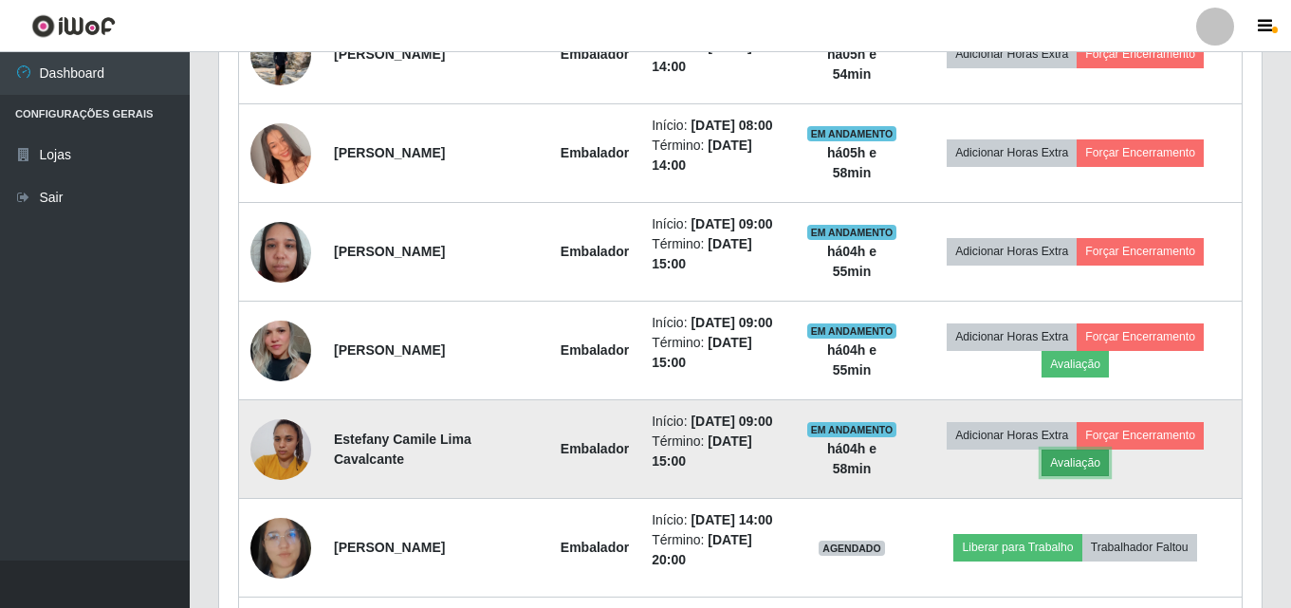
click at [1072, 471] on button "Avaliação" at bounding box center [1075, 463] width 67 height 27
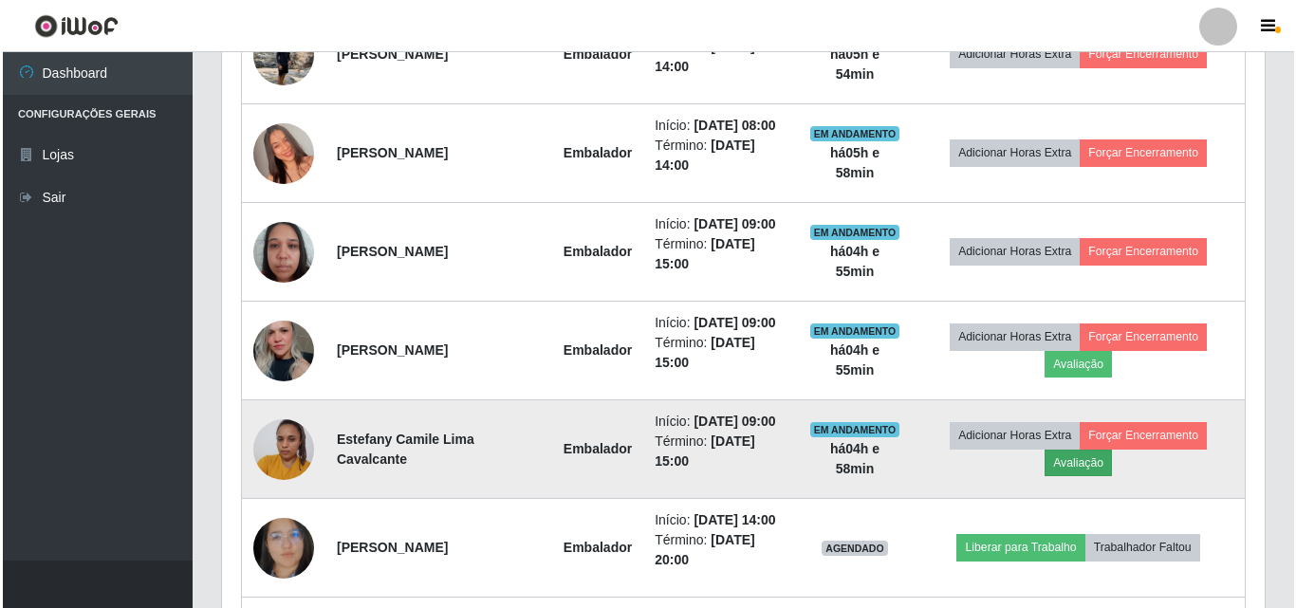
scroll to position [394, 1033]
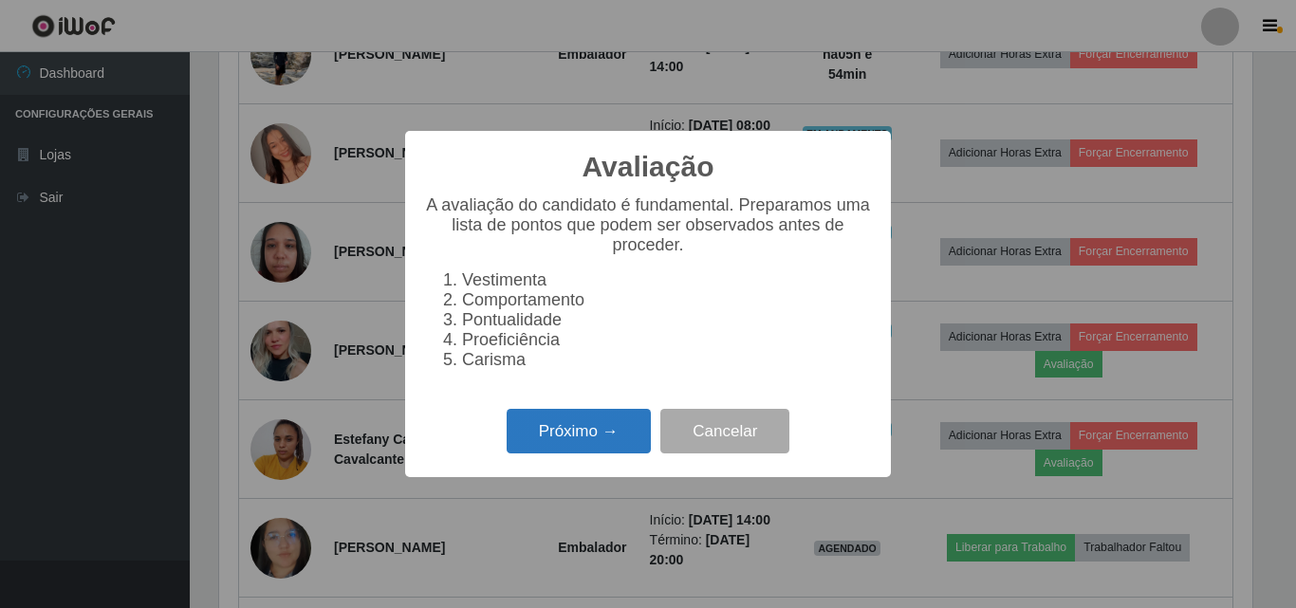
click at [562, 443] on button "Próximo →" at bounding box center [579, 431] width 144 height 45
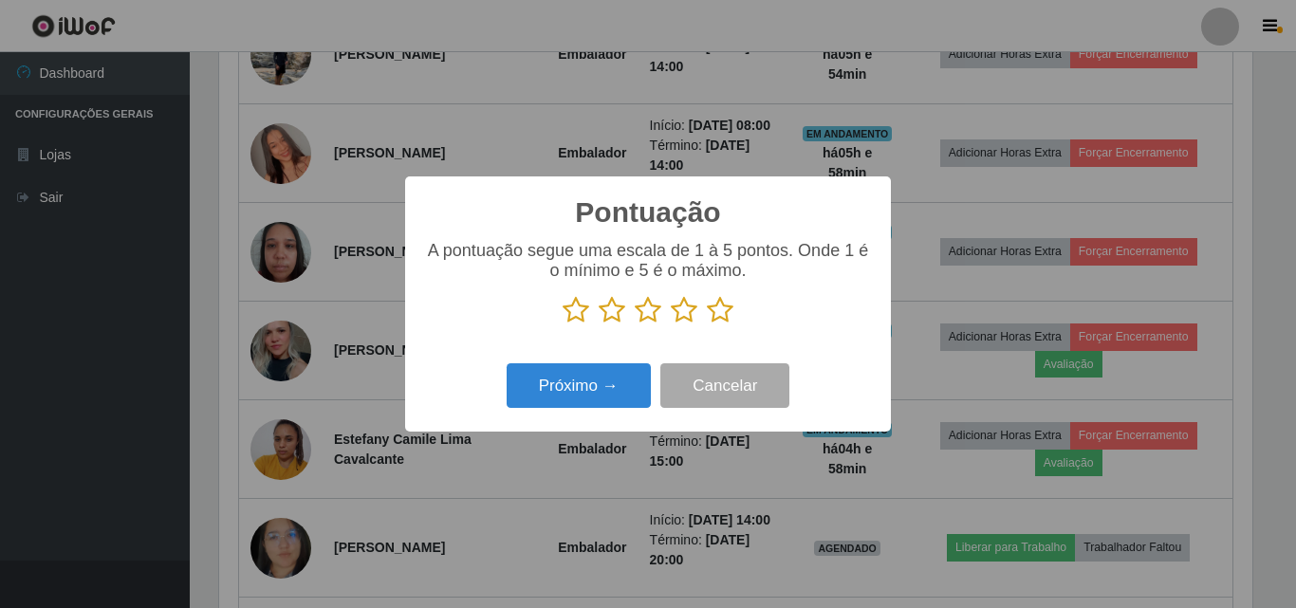
scroll to position [948257, 947618]
click at [719, 317] on icon at bounding box center [720, 310] width 27 height 28
click at [707, 324] on input "radio" at bounding box center [707, 324] width 0 height 0
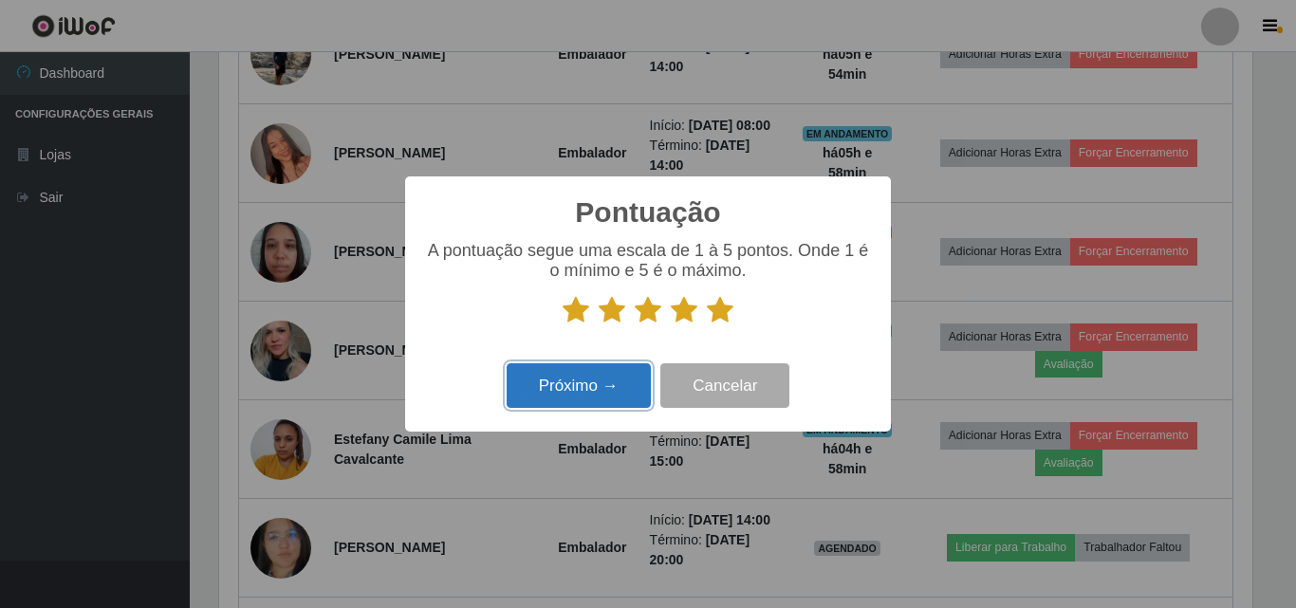
click at [543, 383] on button "Próximo →" at bounding box center [579, 385] width 144 height 45
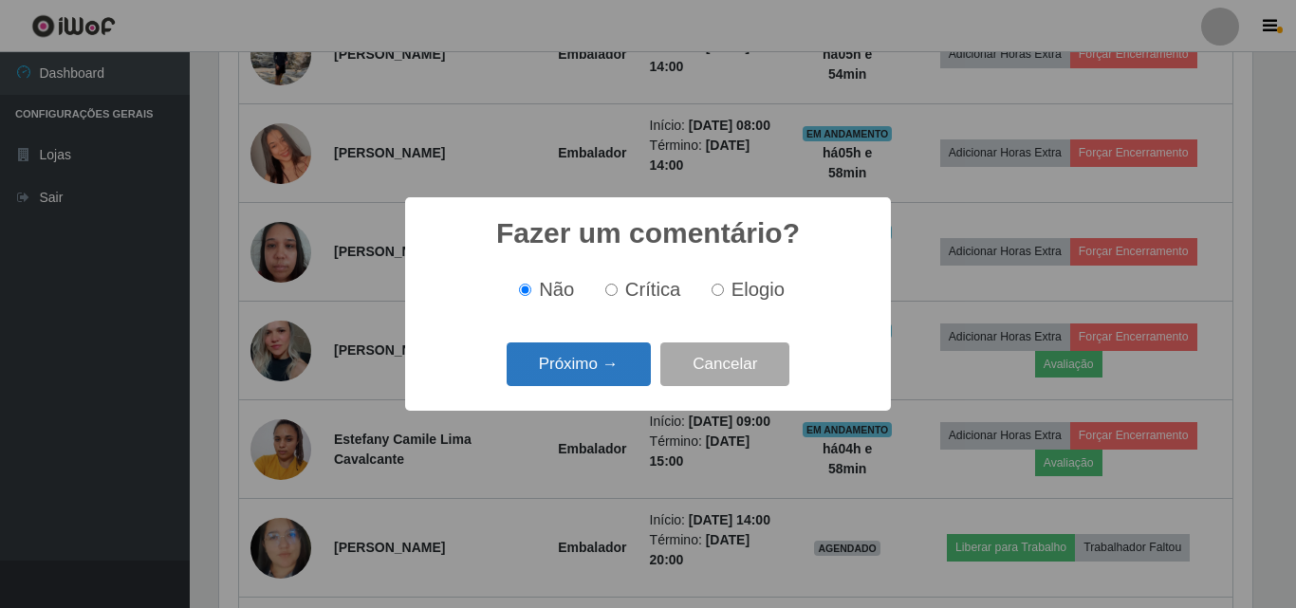
click at [580, 384] on button "Próximo →" at bounding box center [579, 364] width 144 height 45
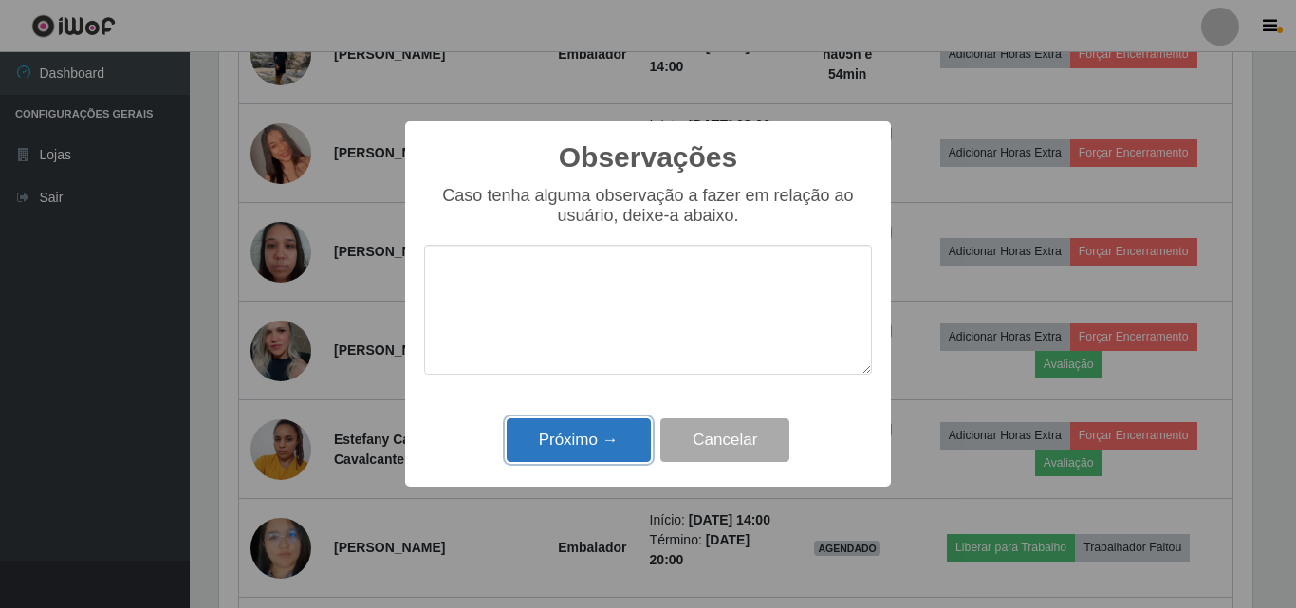
click at [591, 440] on button "Próximo →" at bounding box center [579, 440] width 144 height 45
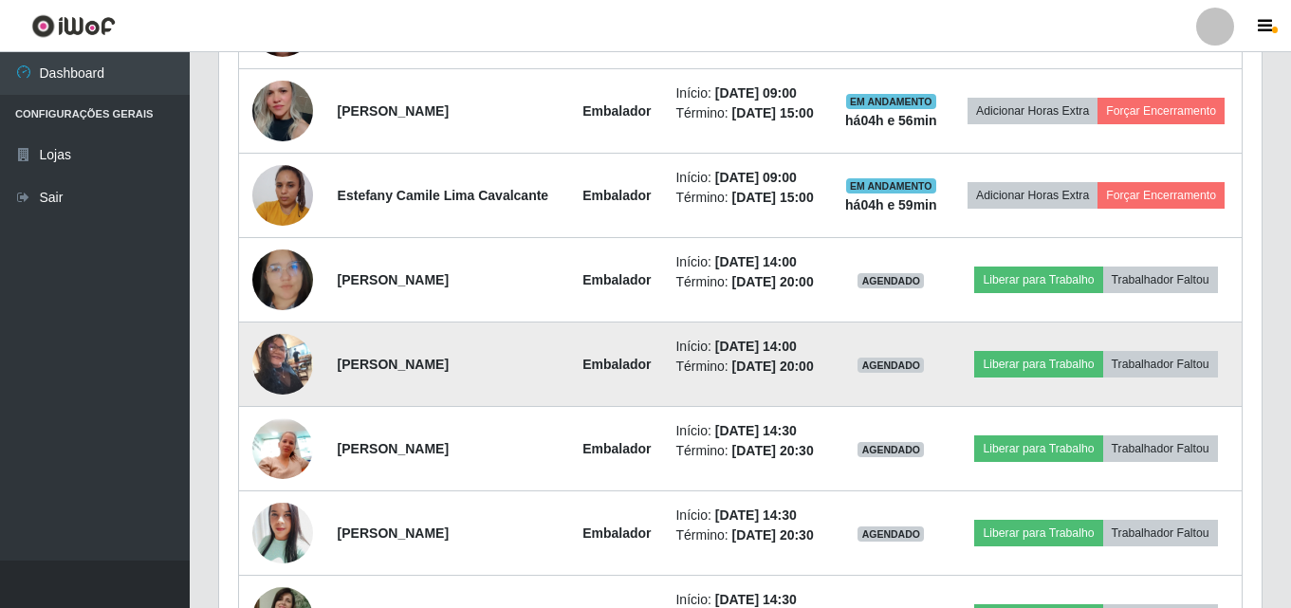
scroll to position [1111, 0]
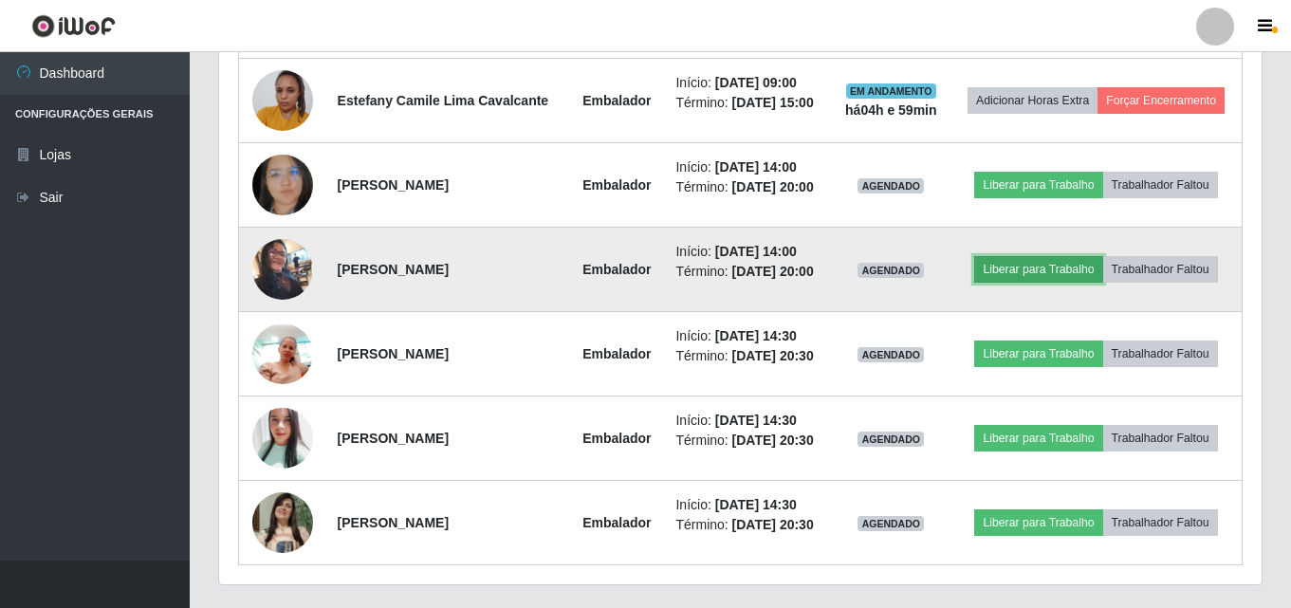
click at [1035, 278] on button "Liberar para Trabalho" at bounding box center [1038, 269] width 128 height 27
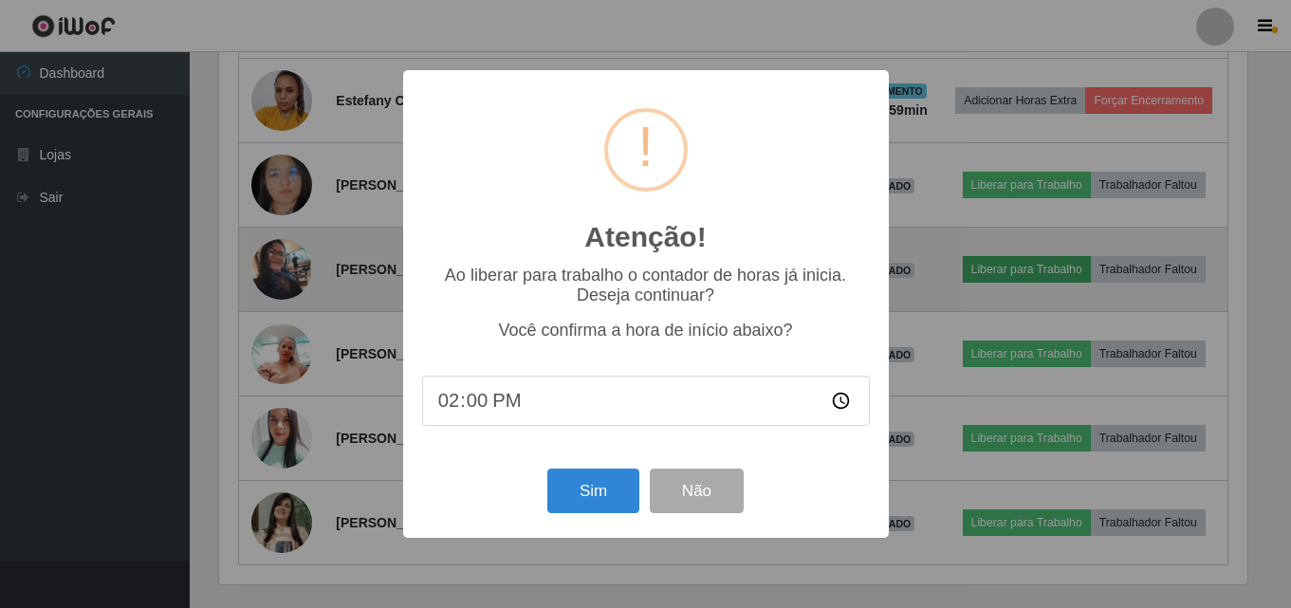
scroll to position [394, 1033]
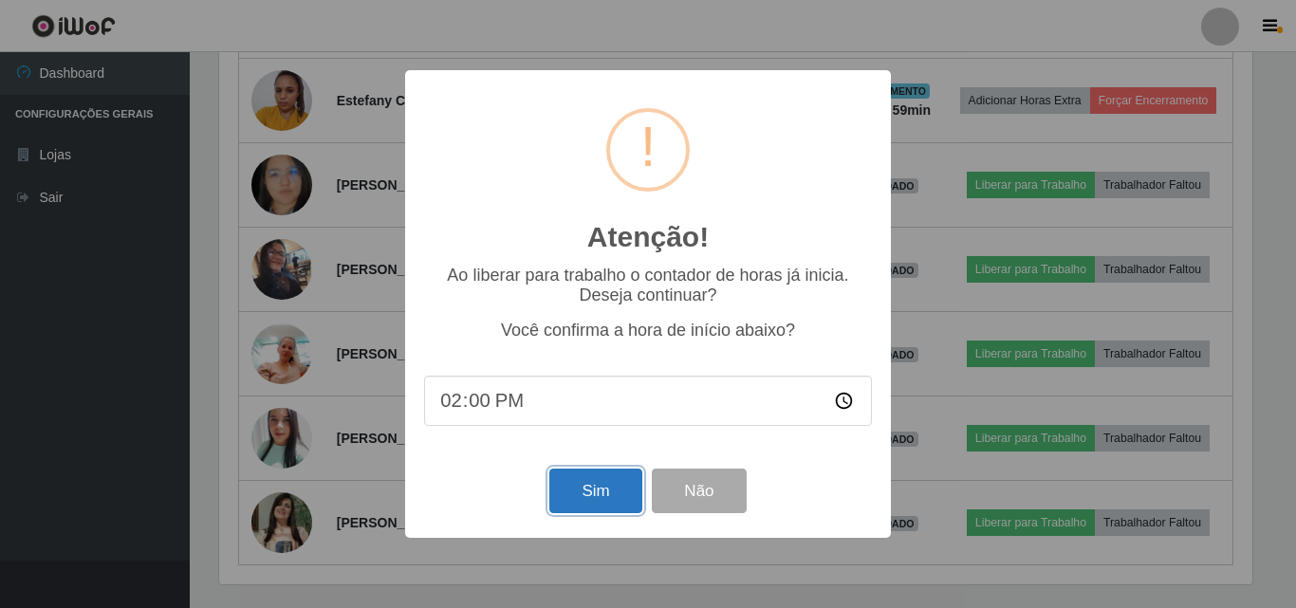
click at [565, 508] on button "Sim" at bounding box center [595, 491] width 92 height 45
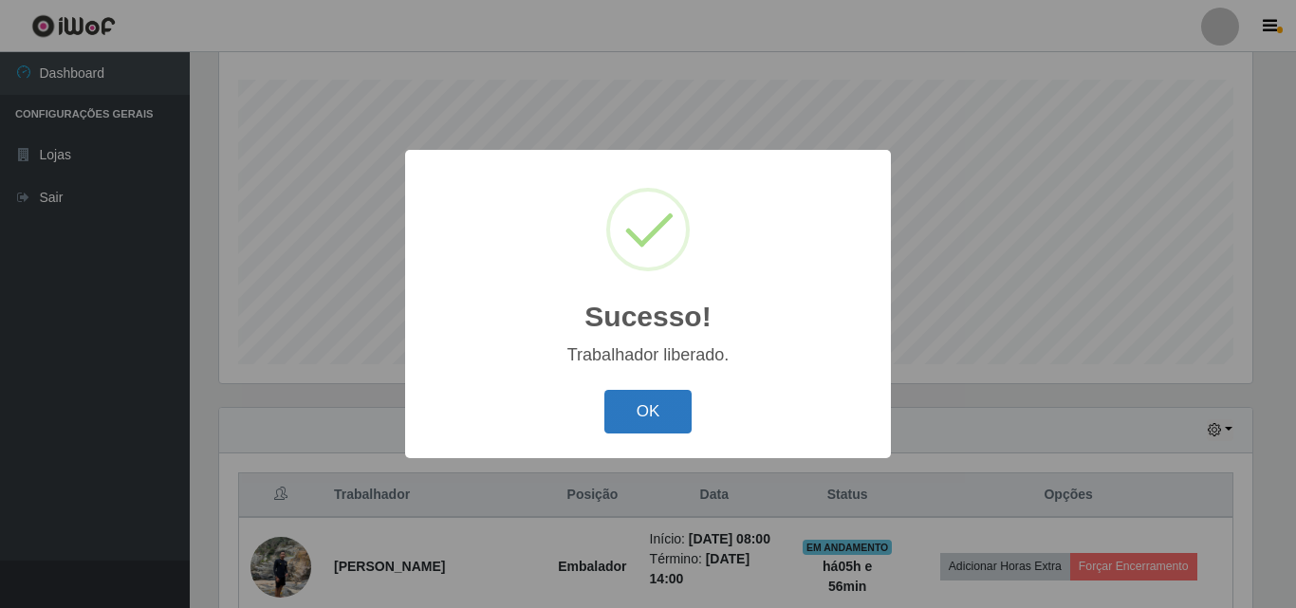
click at [651, 411] on button "OK" at bounding box center [648, 412] width 88 height 45
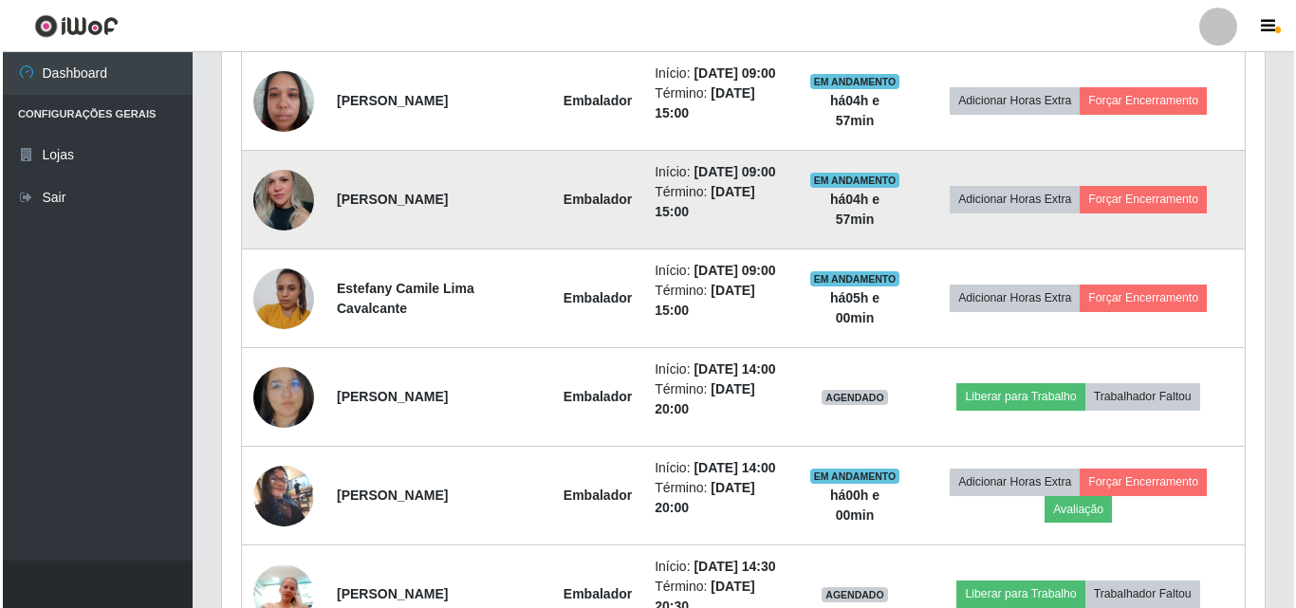
scroll to position [978, 0]
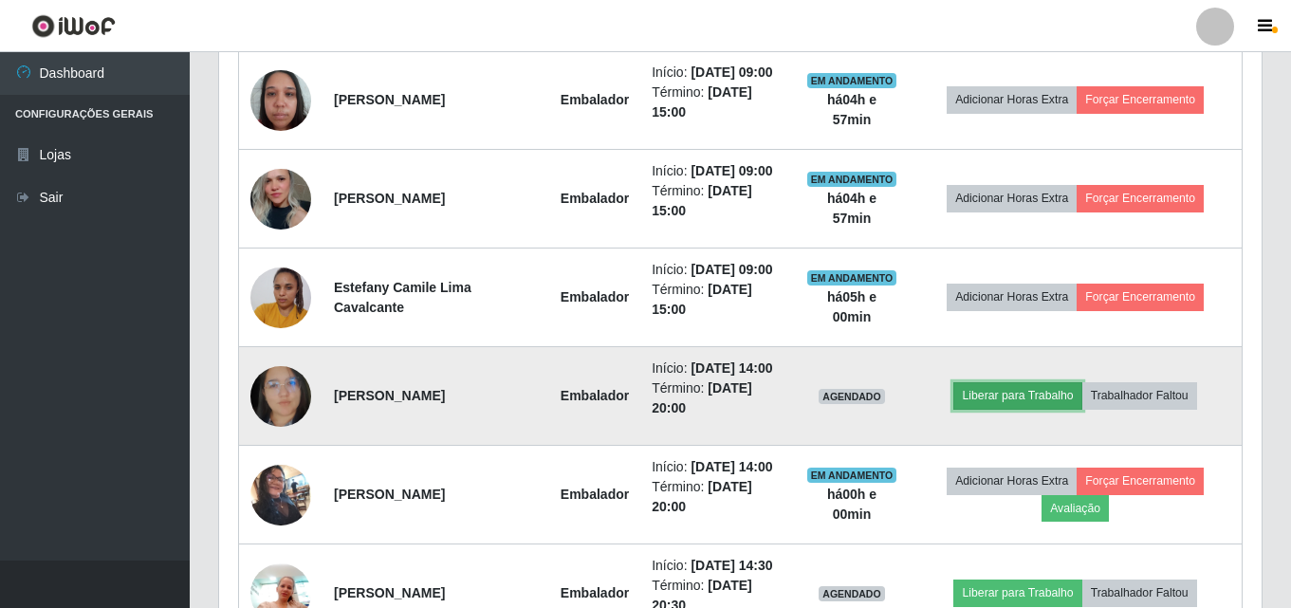
click at [1007, 396] on button "Liberar para Trabalho" at bounding box center [1017, 395] width 128 height 27
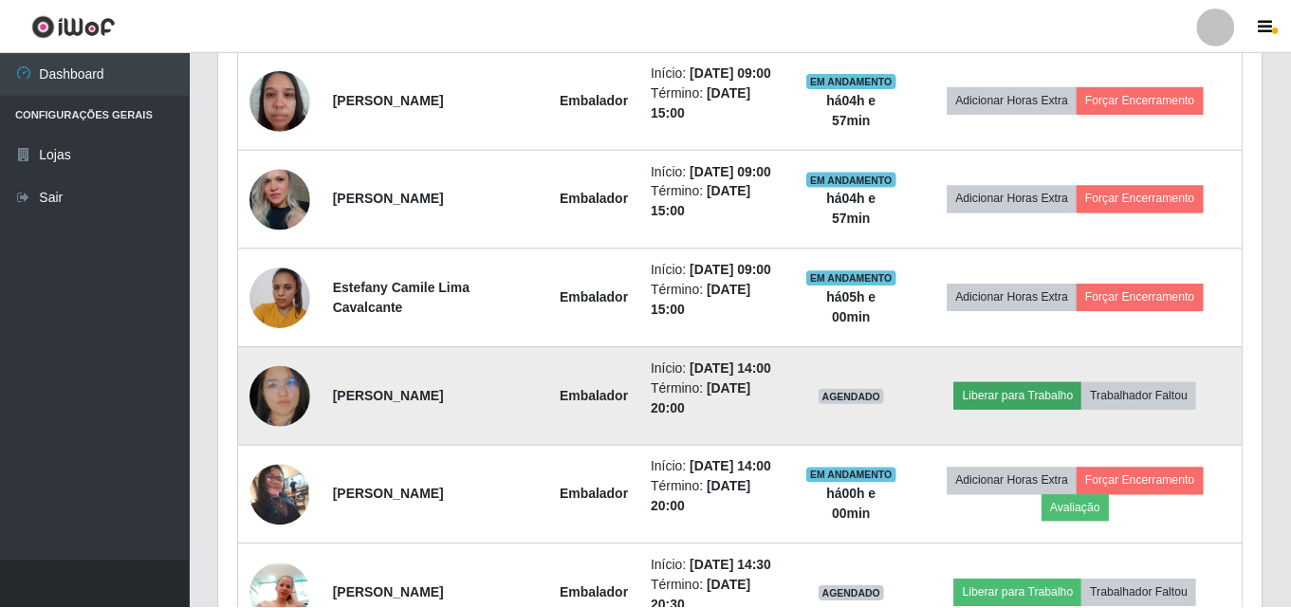
scroll to position [394, 1033]
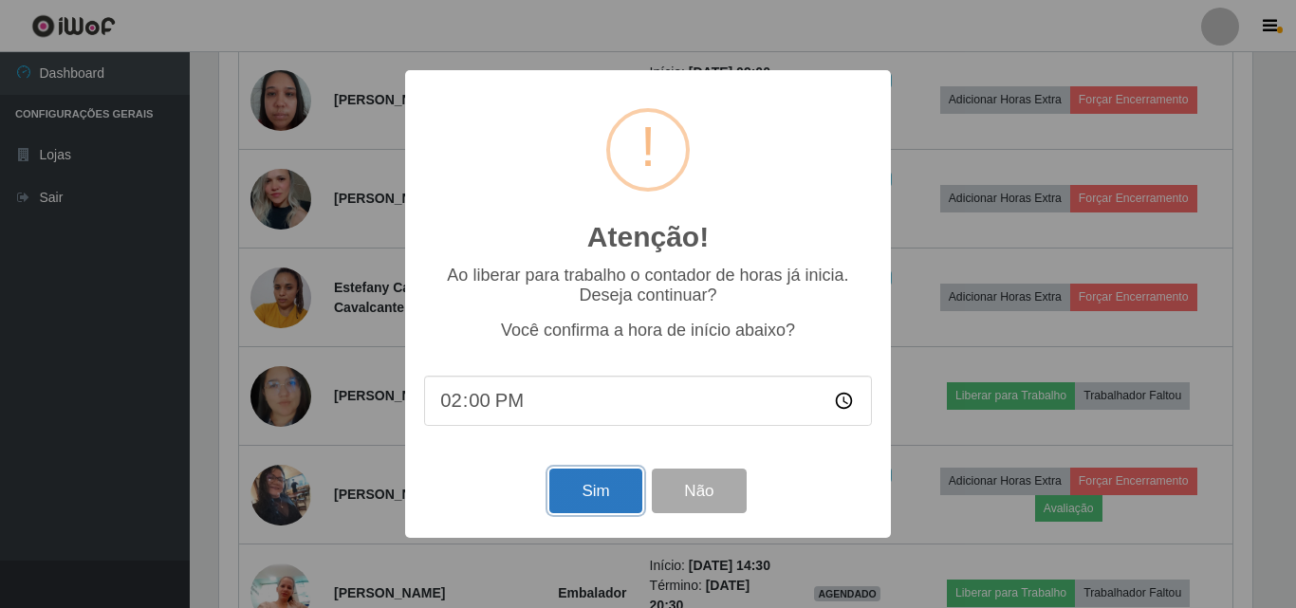
click at [592, 484] on button "Sim" at bounding box center [595, 491] width 92 height 45
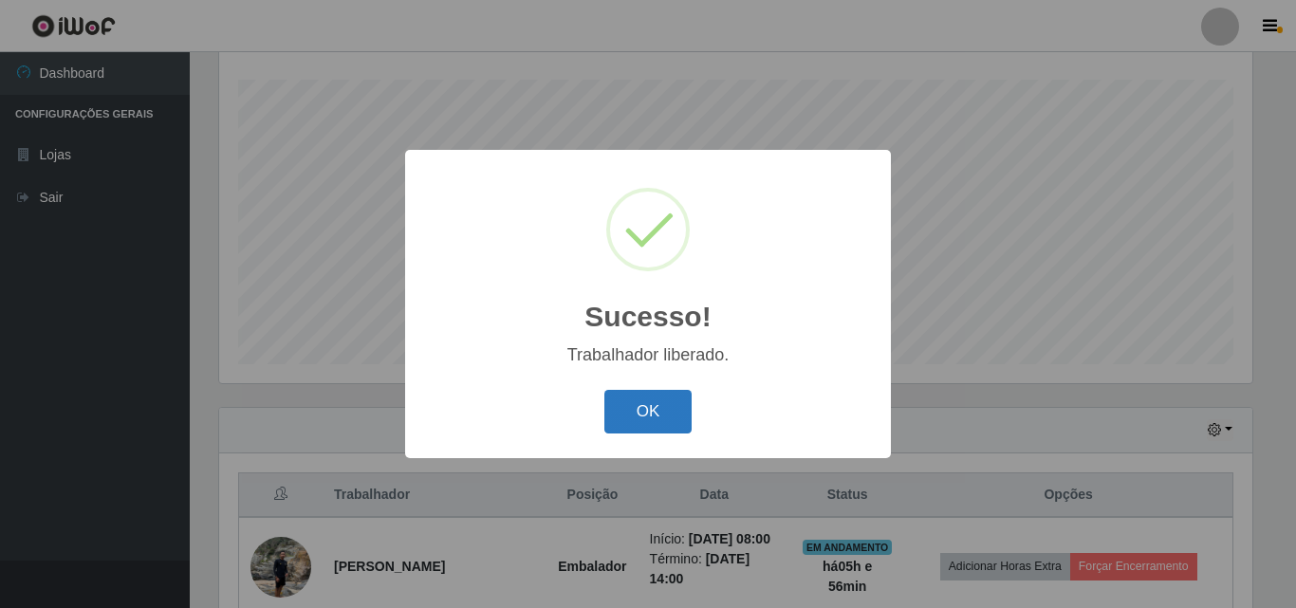
click at [659, 430] on button "OK" at bounding box center [648, 412] width 88 height 45
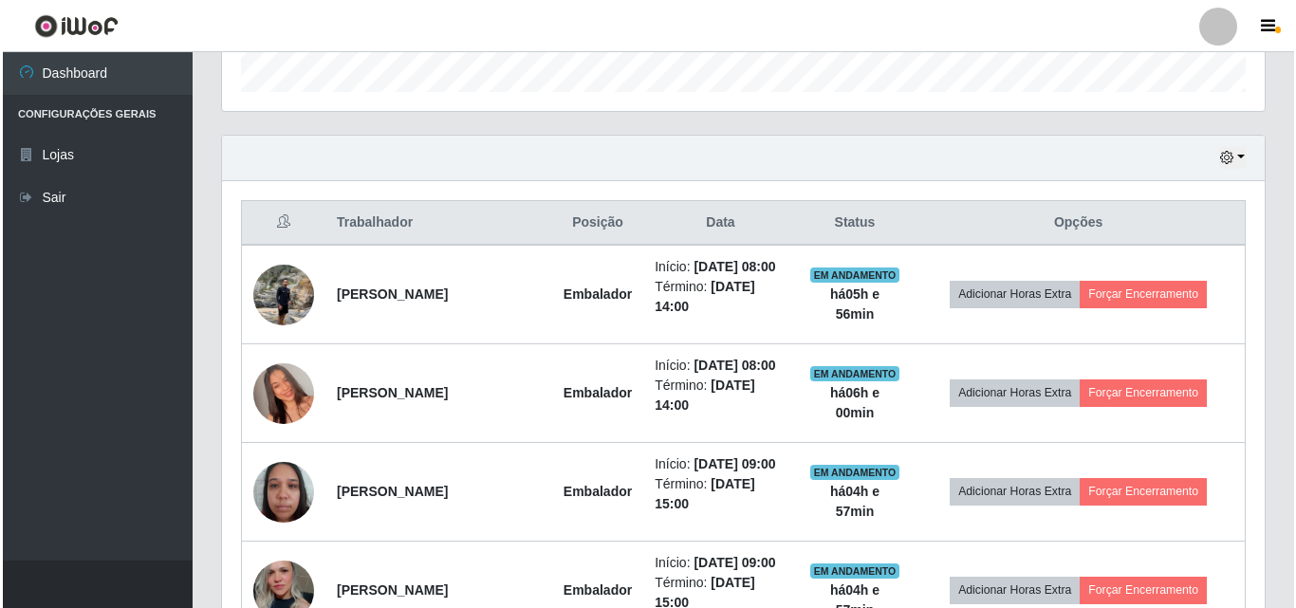
scroll to position [599, 0]
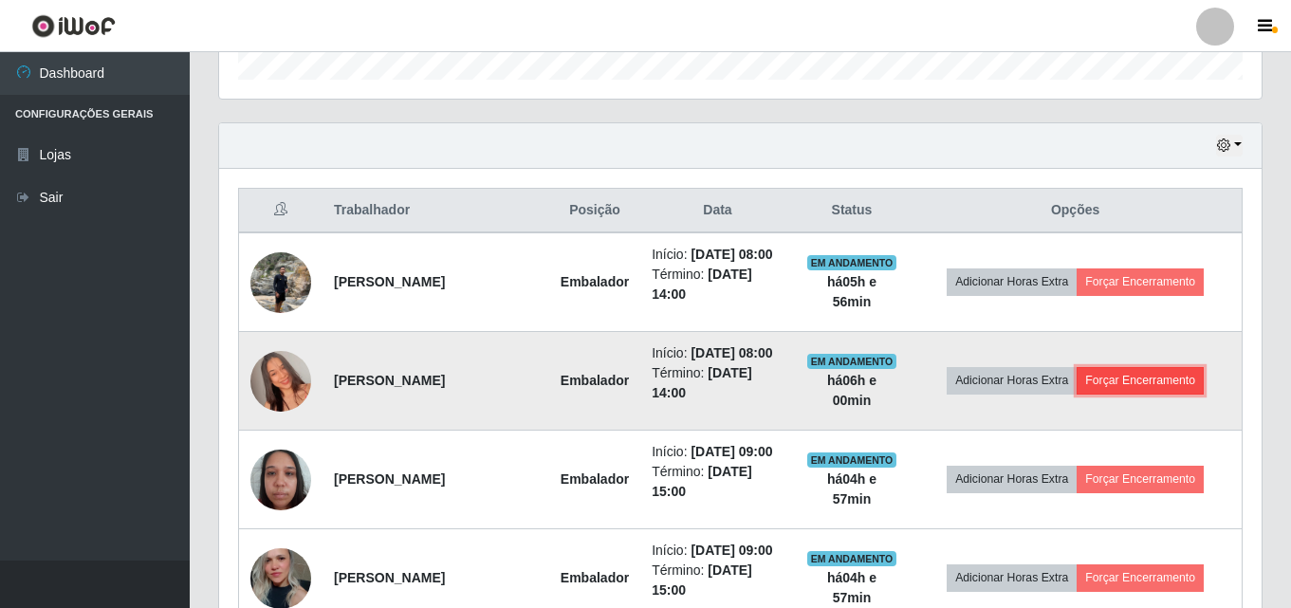
click at [1168, 385] on button "Forçar Encerramento" at bounding box center [1140, 380] width 127 height 27
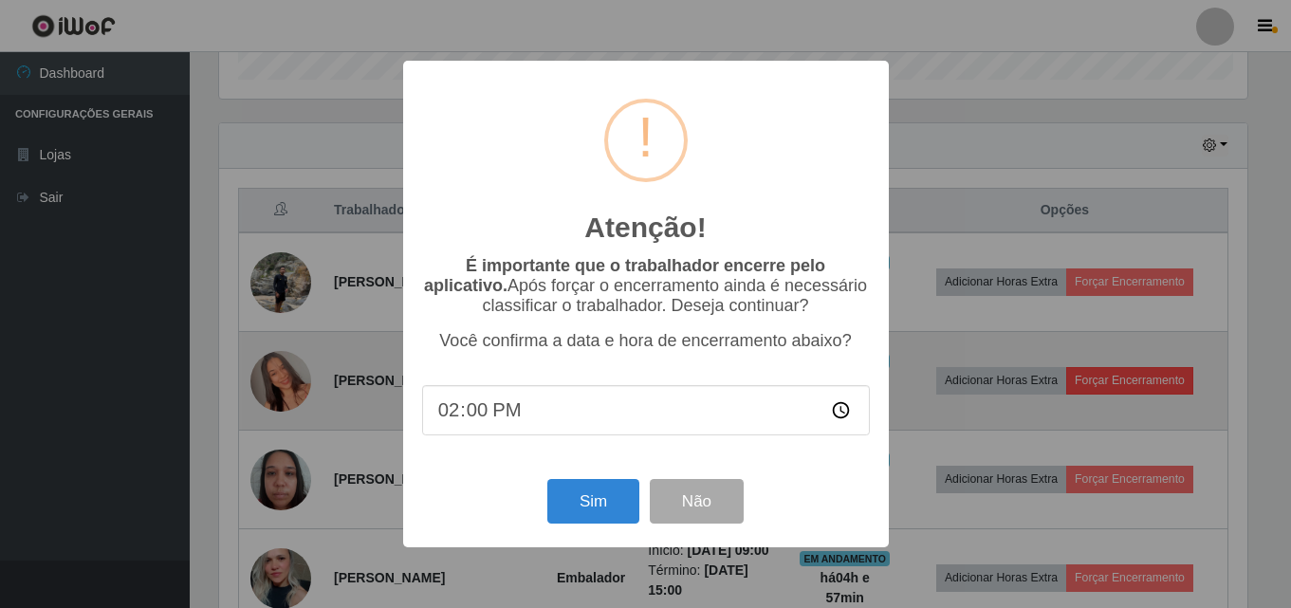
scroll to position [394, 1033]
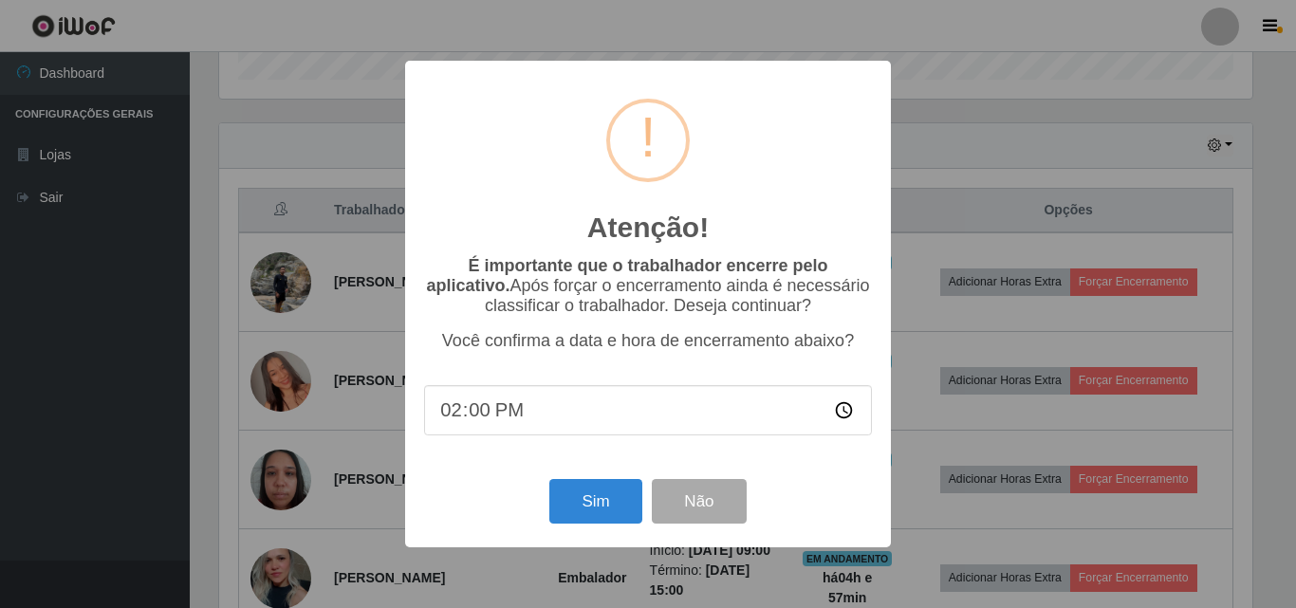
click at [604, 528] on div "Sim Não" at bounding box center [648, 501] width 448 height 54
click at [614, 511] on button "Sim" at bounding box center [595, 501] width 92 height 45
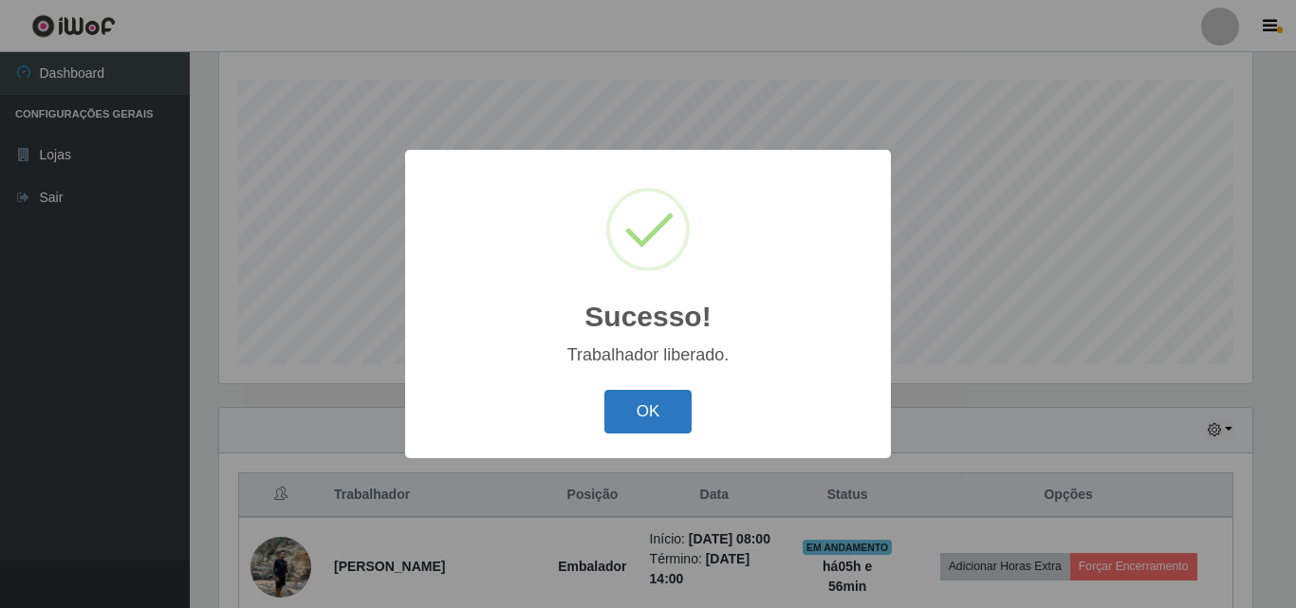
click at [652, 405] on button "OK" at bounding box center [648, 412] width 88 height 45
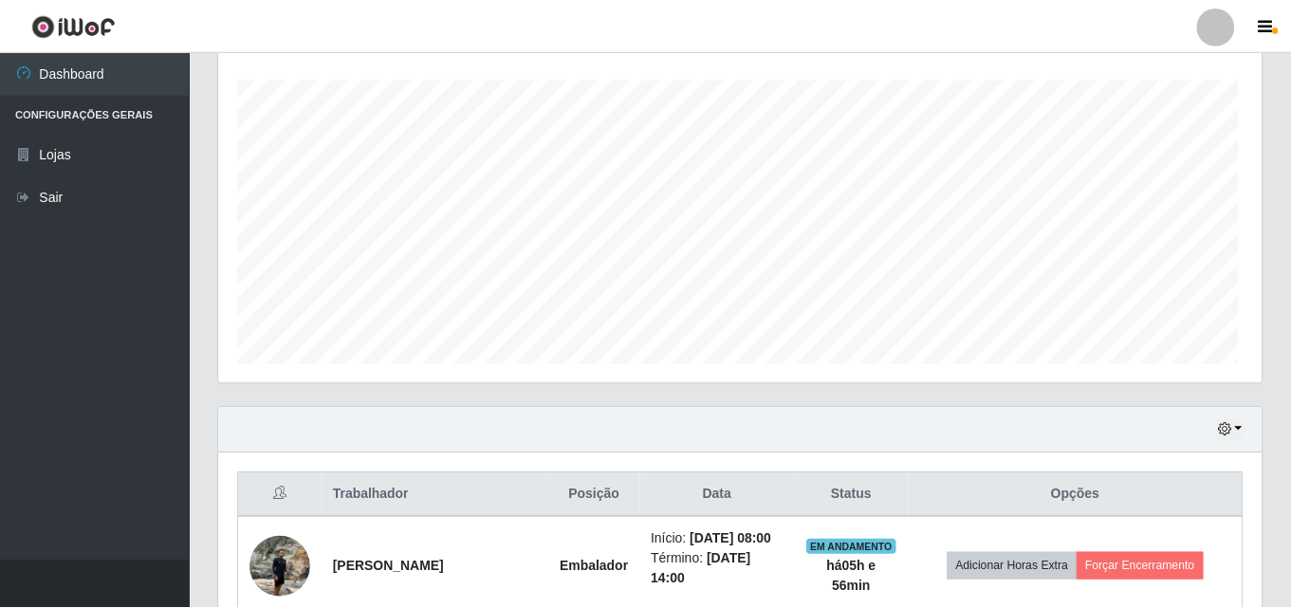
scroll to position [0, 0]
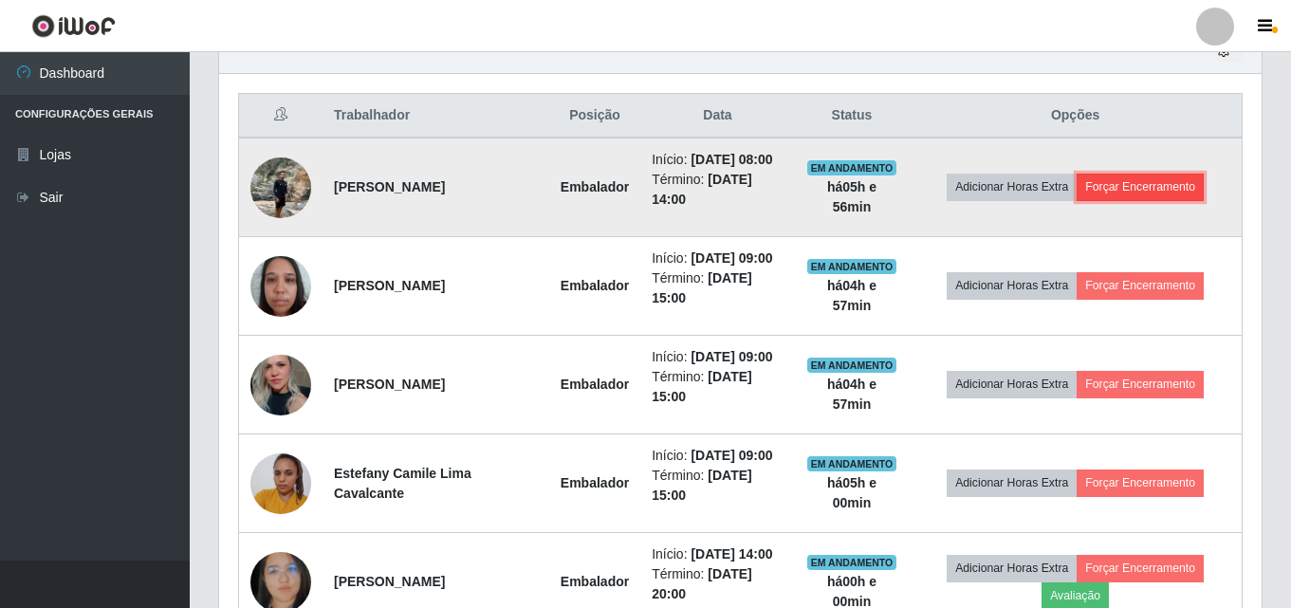
click at [1140, 177] on button "Forçar Encerramento" at bounding box center [1140, 187] width 127 height 27
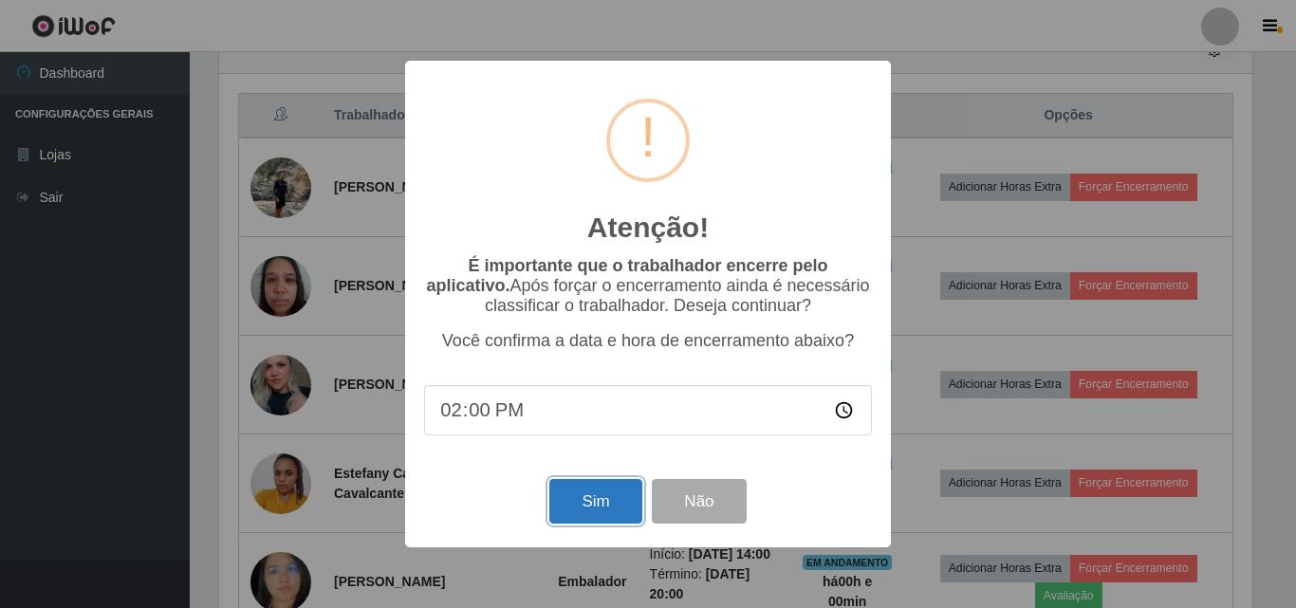
click at [585, 491] on button "Sim" at bounding box center [595, 501] width 92 height 45
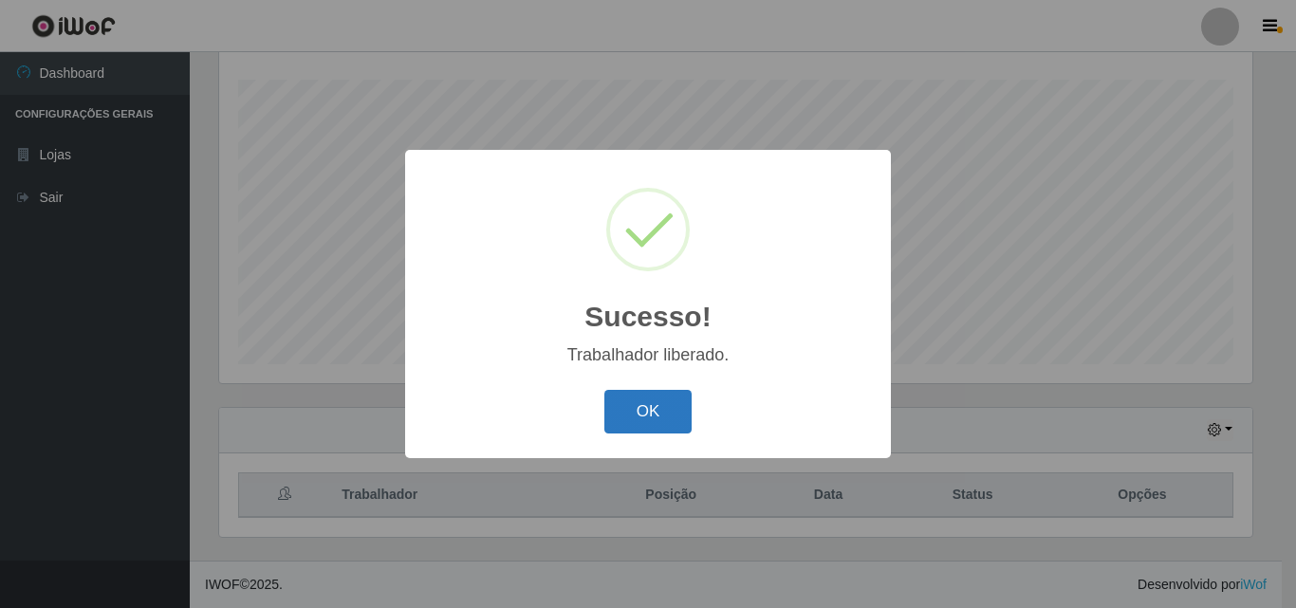
click at [671, 415] on button "OK" at bounding box center [648, 412] width 88 height 45
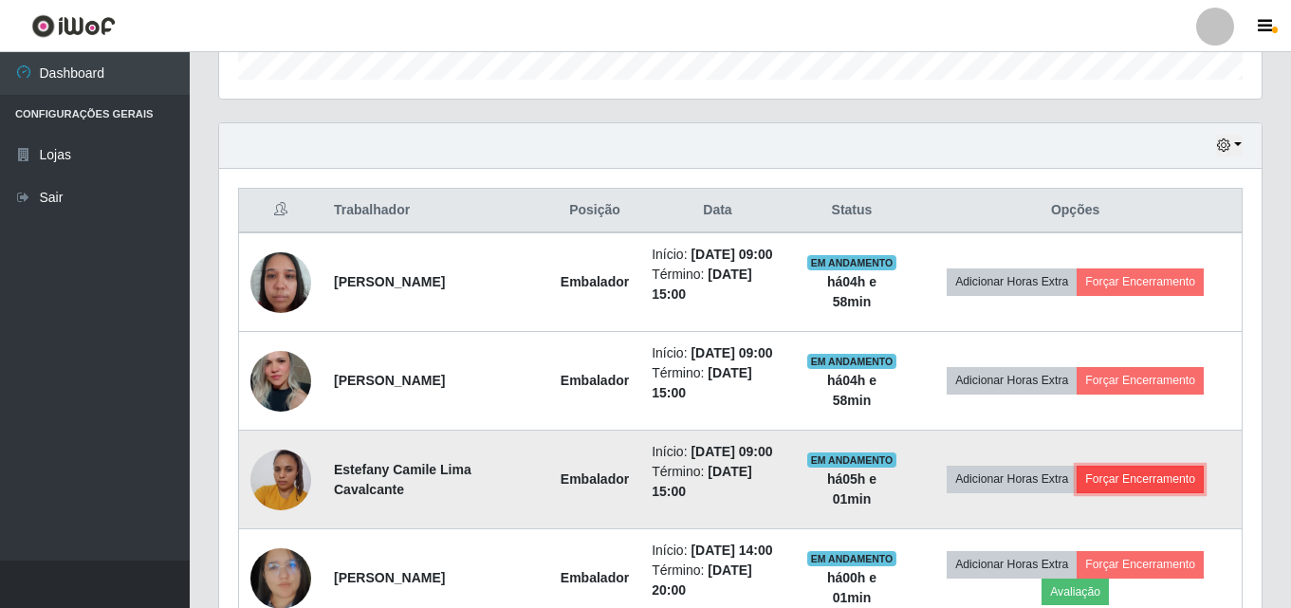
click at [1132, 475] on button "Forçar Encerramento" at bounding box center [1140, 479] width 127 height 27
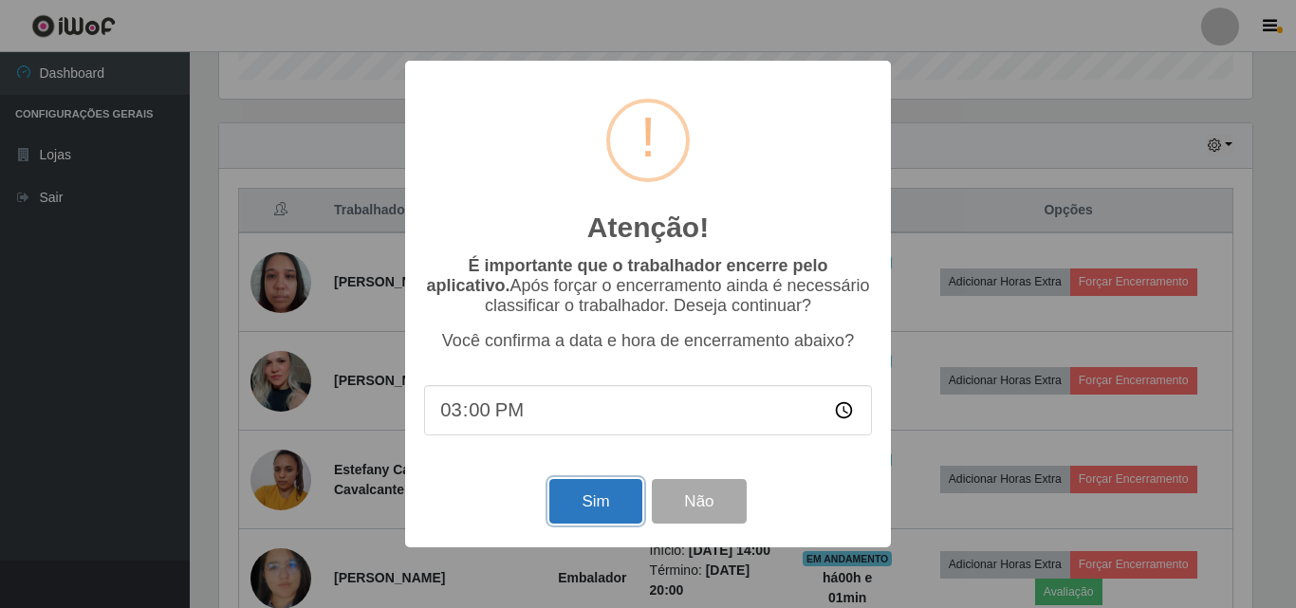
click at [589, 490] on button "Sim" at bounding box center [595, 501] width 92 height 45
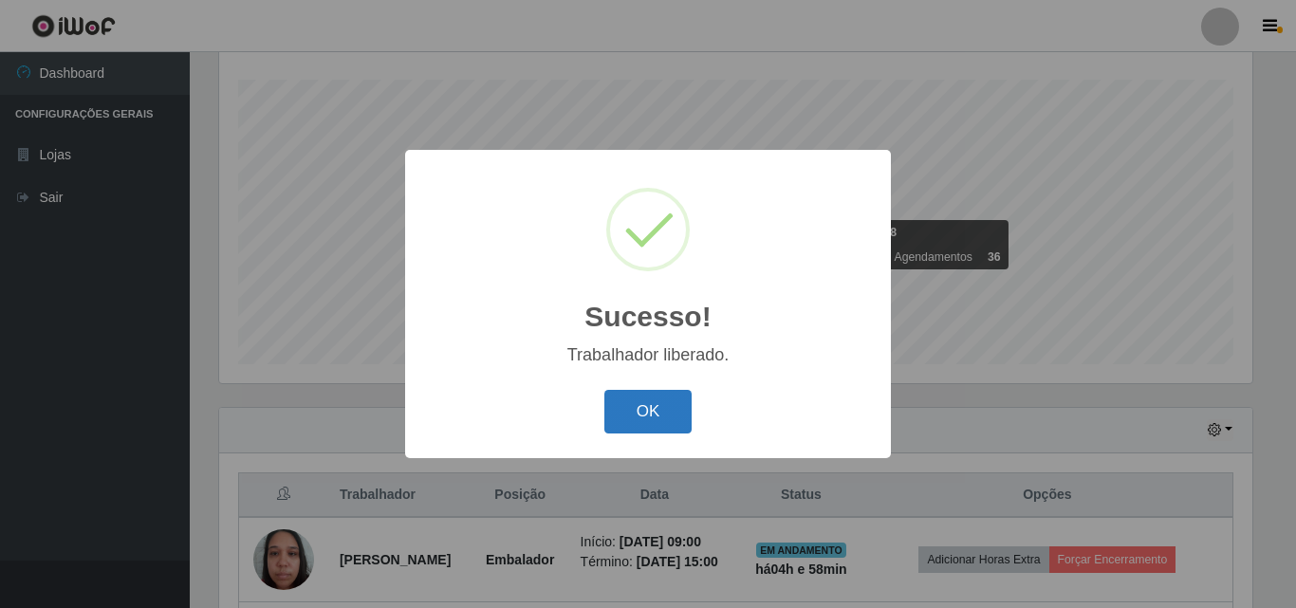
click at [663, 416] on button "OK" at bounding box center [648, 412] width 88 height 45
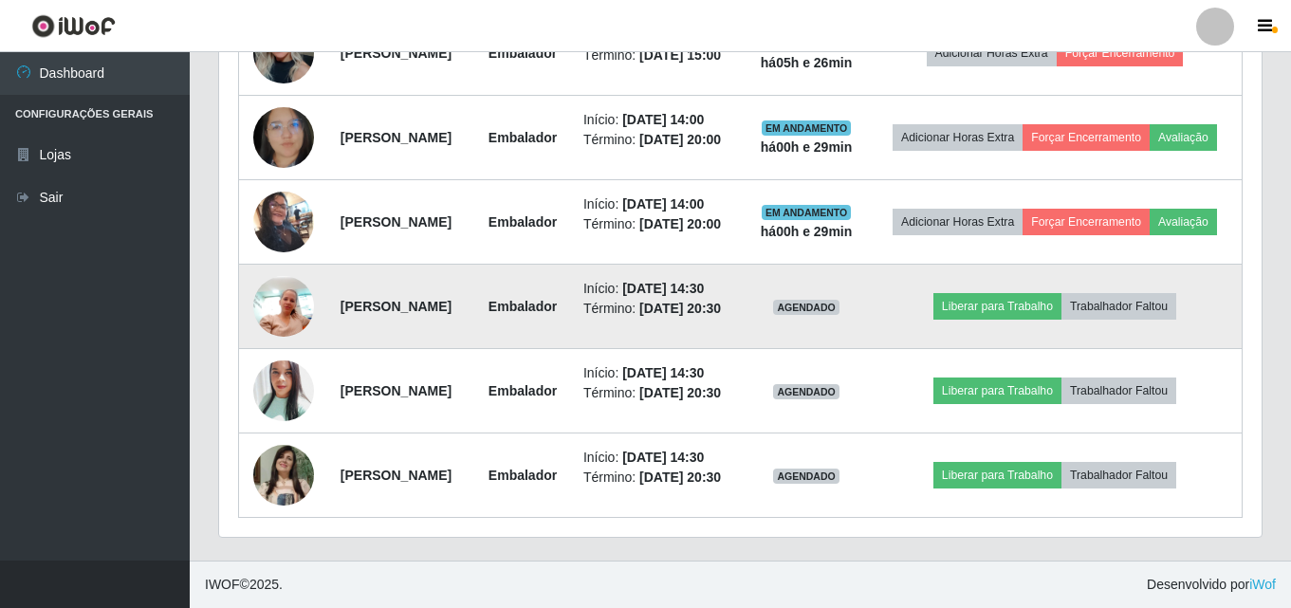
scroll to position [1005, 0]
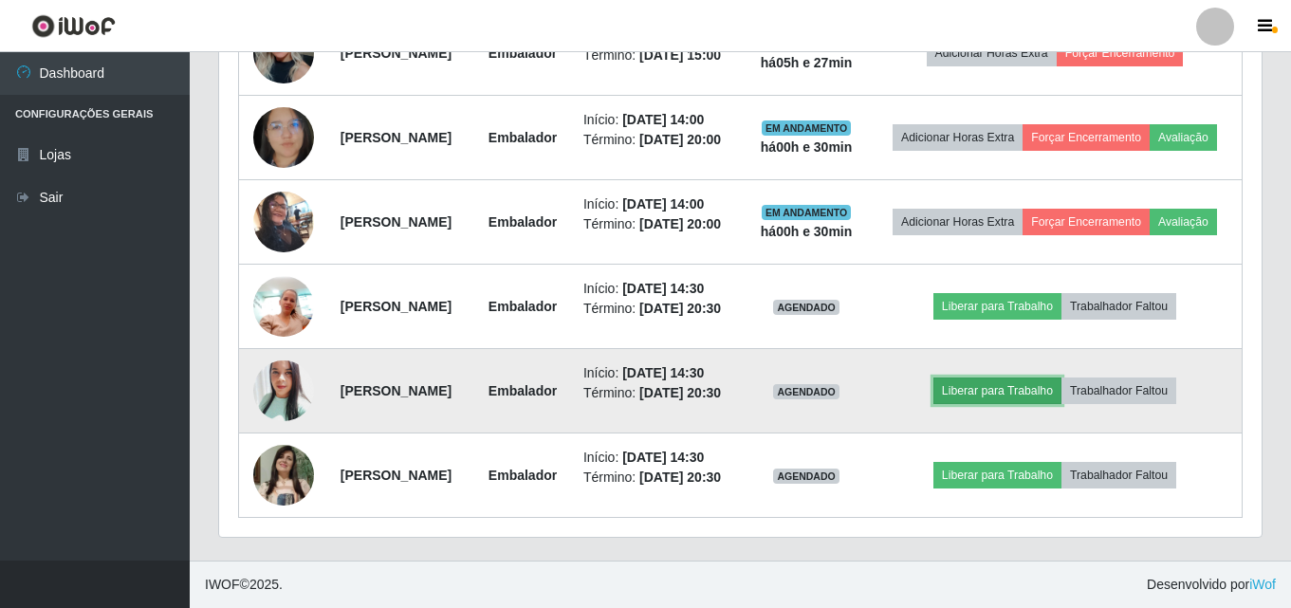
click at [1035, 378] on button "Liberar para Trabalho" at bounding box center [997, 391] width 128 height 27
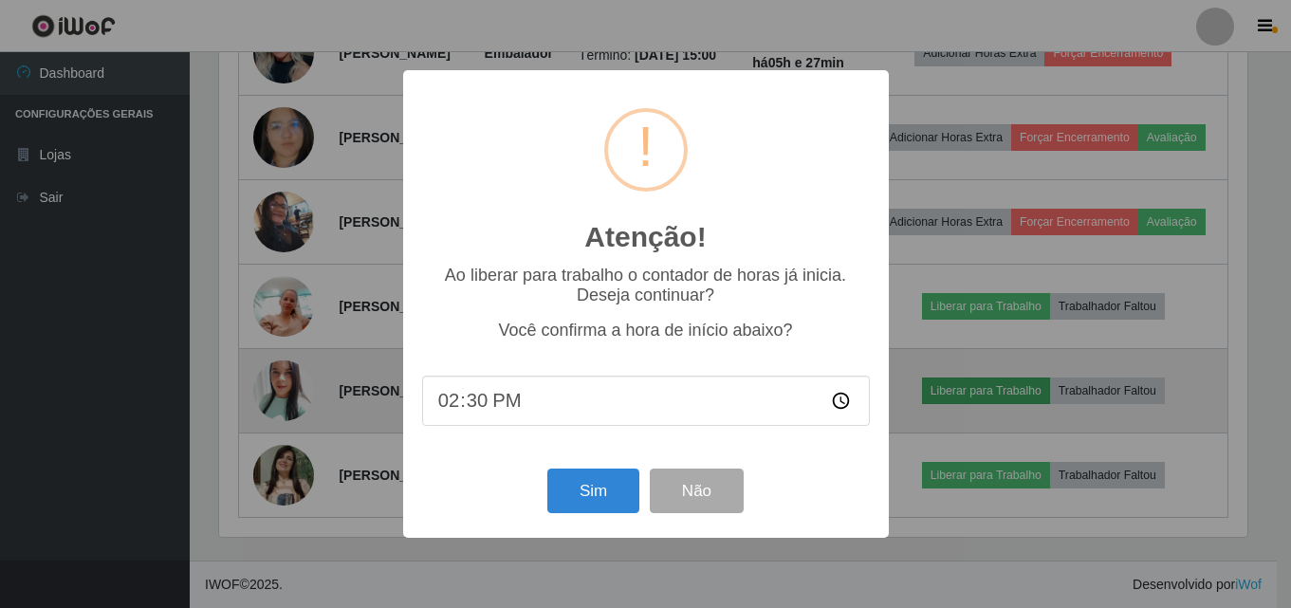
scroll to position [394, 1033]
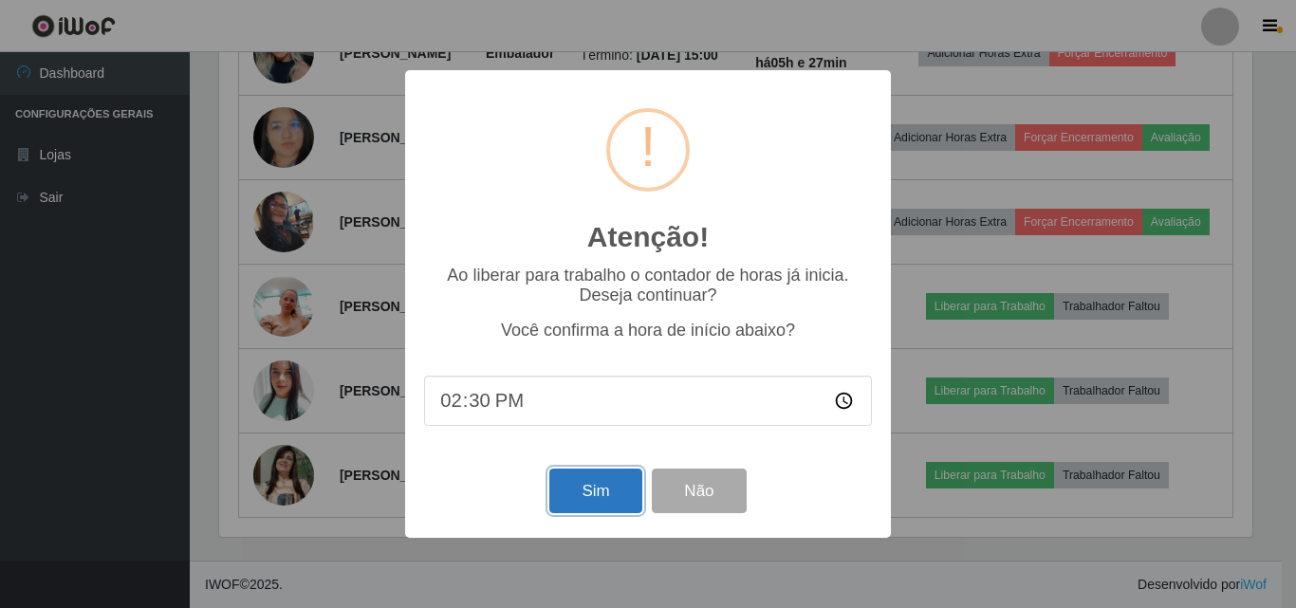
click at [573, 503] on button "Sim" at bounding box center [595, 491] width 92 height 45
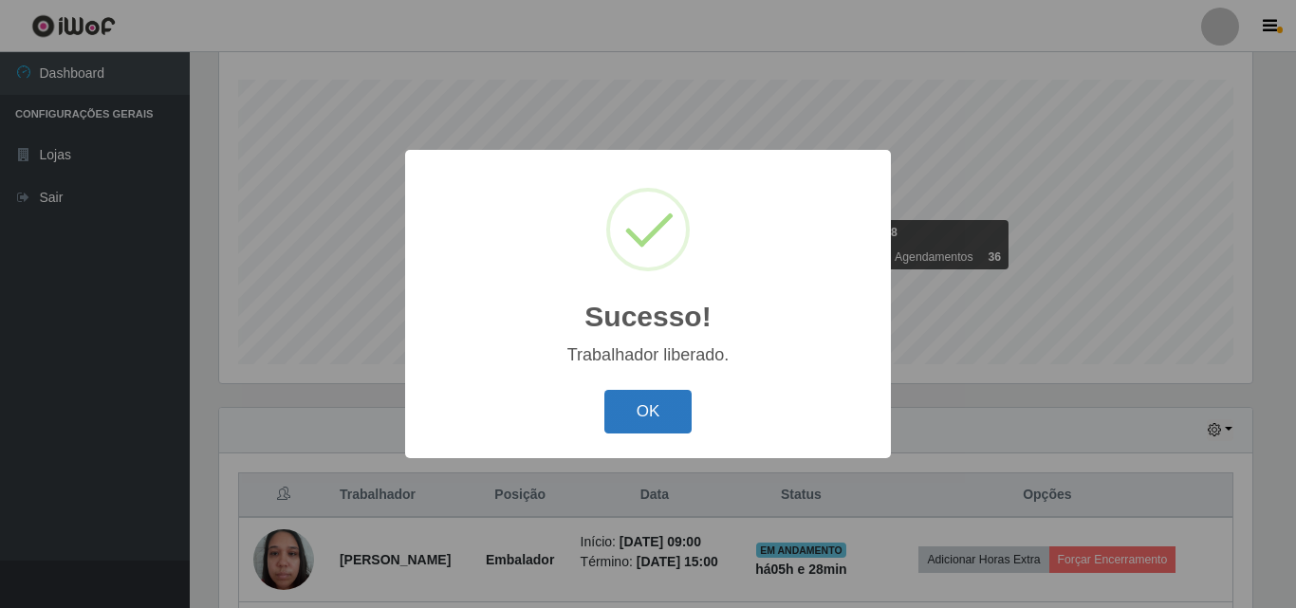
click at [649, 421] on button "OK" at bounding box center [648, 412] width 88 height 45
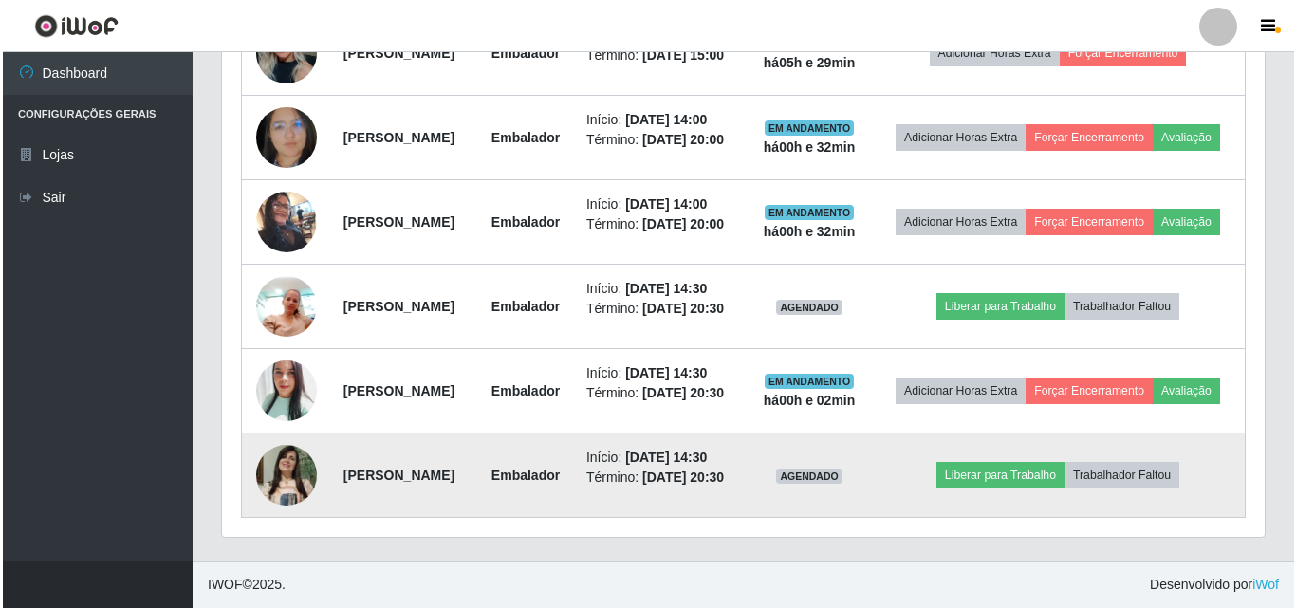
scroll to position [1005, 0]
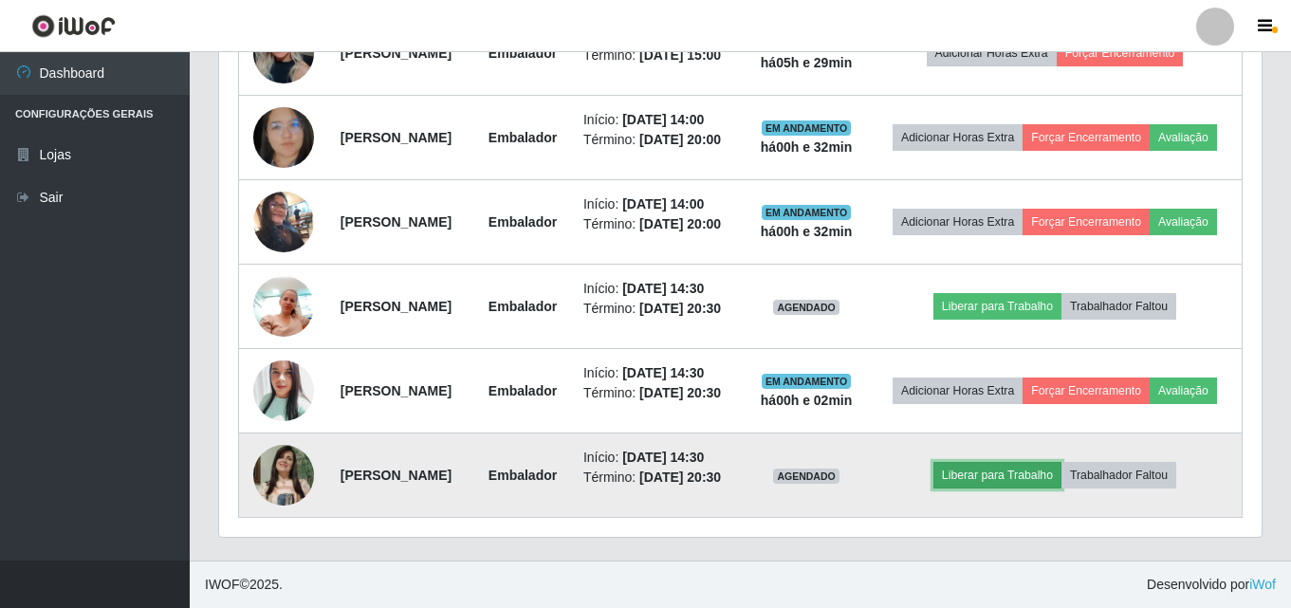
click at [1017, 464] on button "Liberar para Trabalho" at bounding box center [997, 475] width 128 height 27
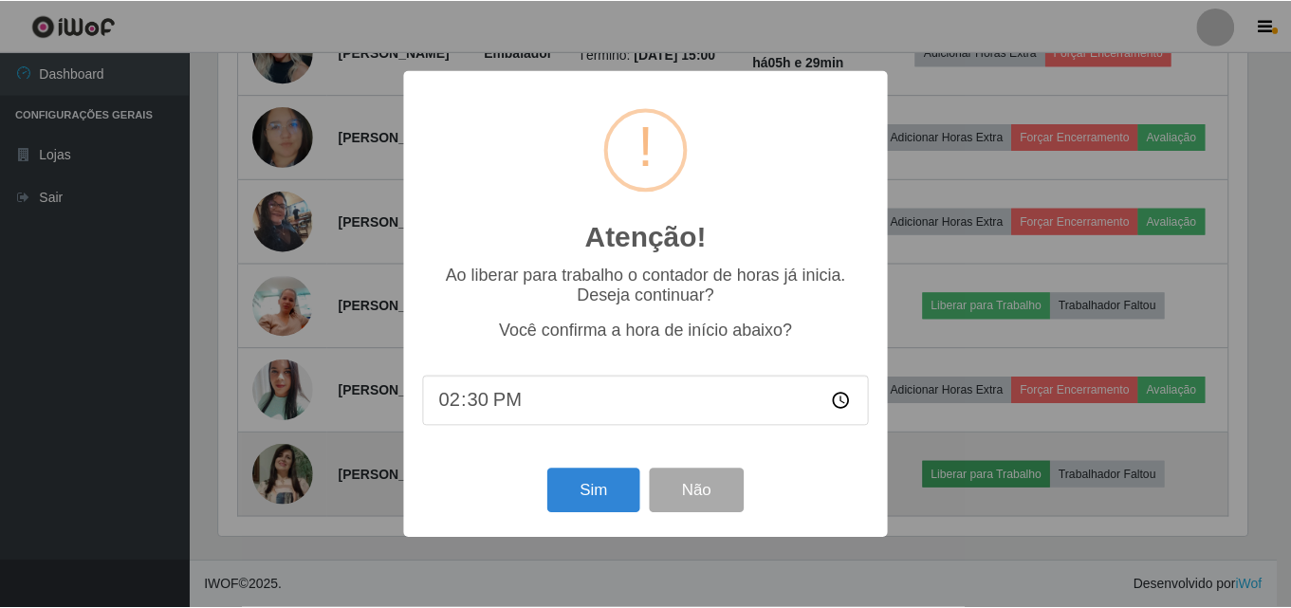
scroll to position [394, 1033]
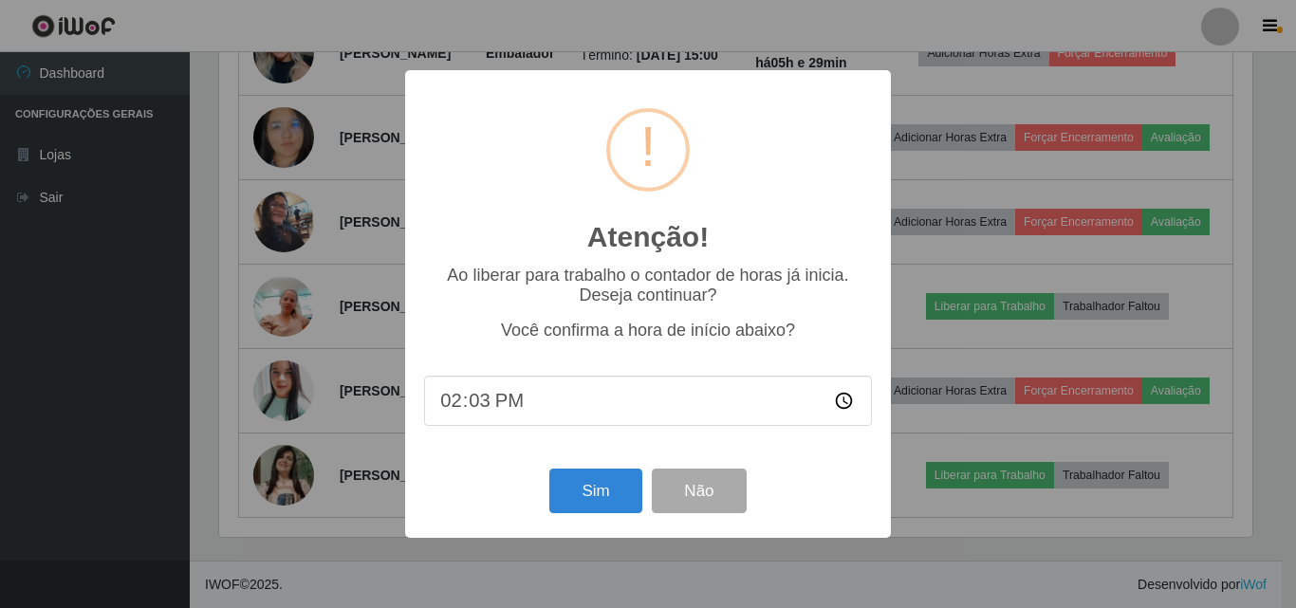
type input "14:32"
click at [592, 499] on button "Sim" at bounding box center [595, 491] width 92 height 45
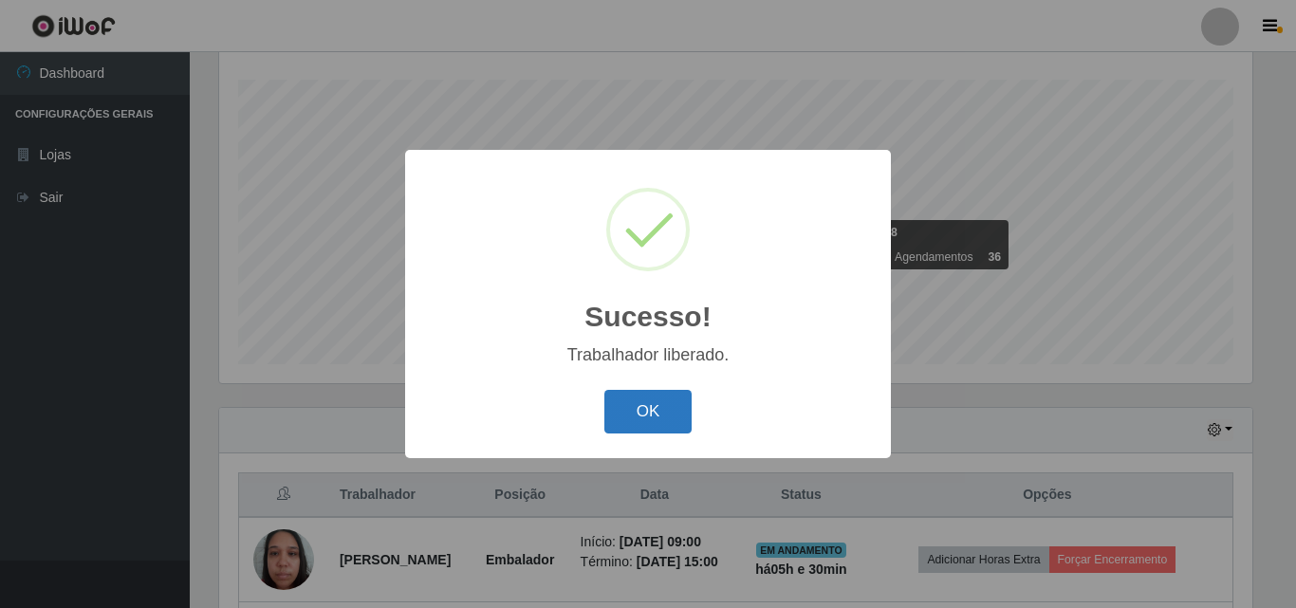
click at [628, 420] on button "OK" at bounding box center [648, 412] width 88 height 45
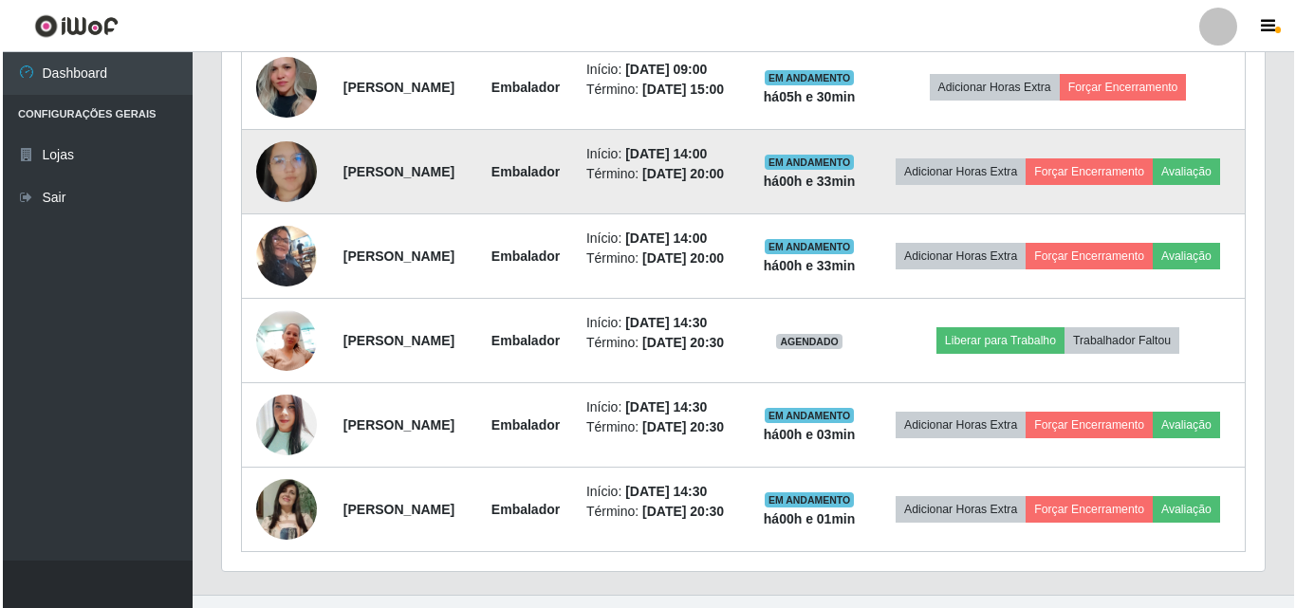
scroll to position [883, 0]
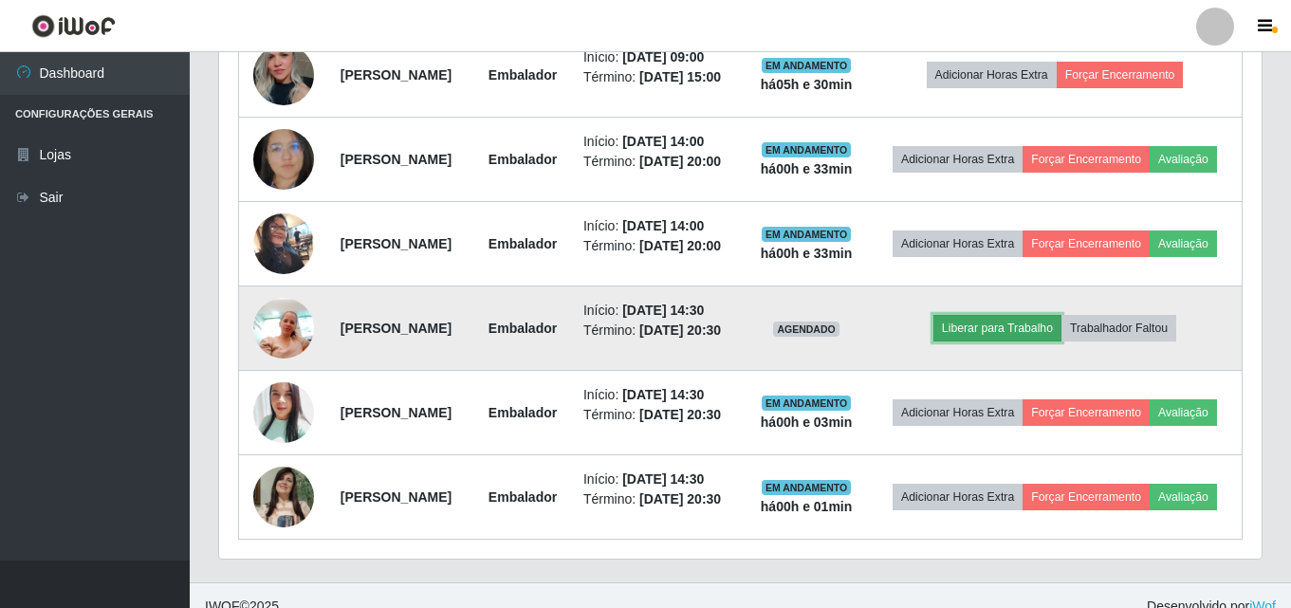
click at [1038, 342] on button "Liberar para Trabalho" at bounding box center [997, 328] width 128 height 27
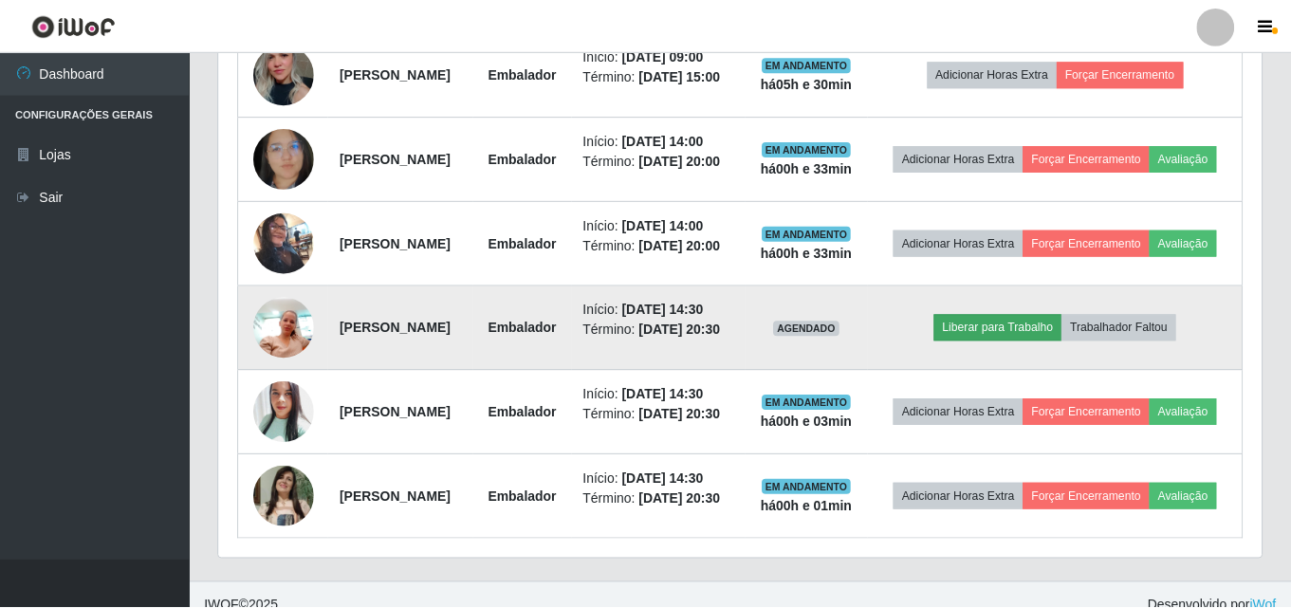
scroll to position [394, 1033]
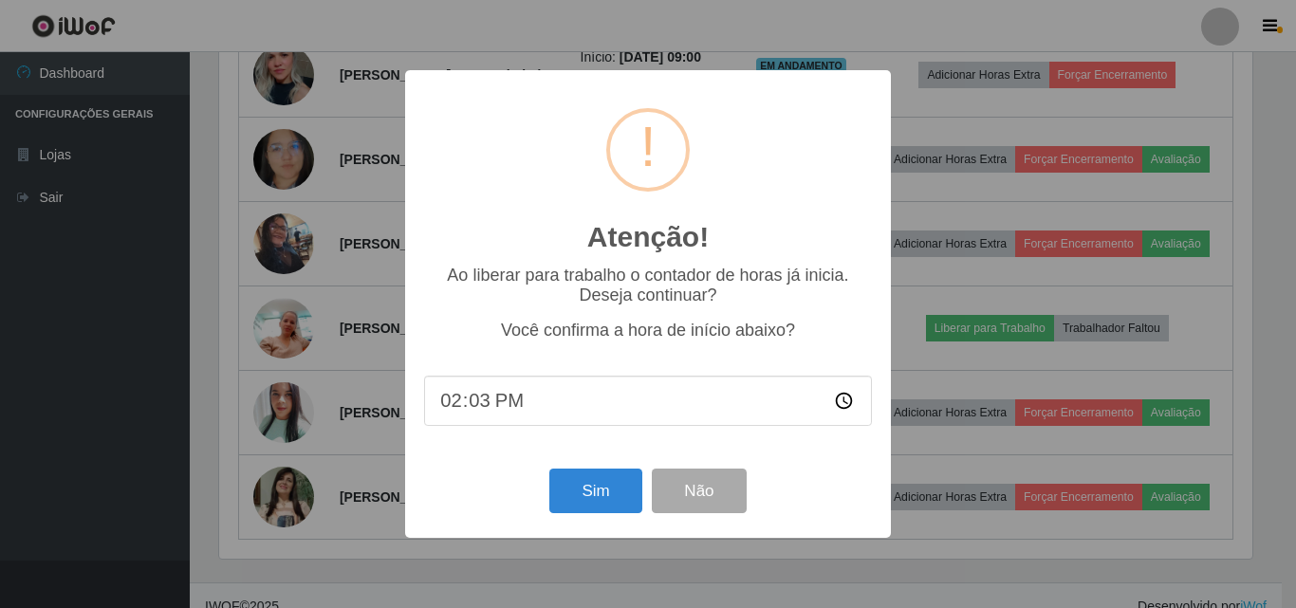
type input "14:33"
click at [600, 491] on button "Sim" at bounding box center [595, 491] width 92 height 45
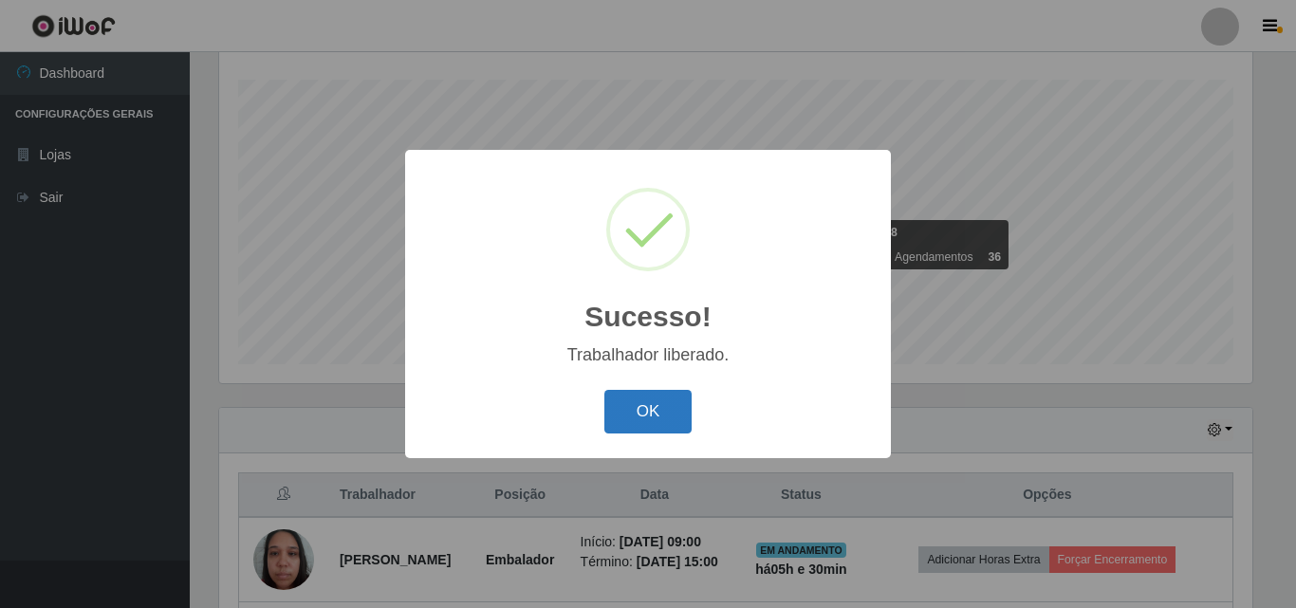
click at [642, 408] on button "OK" at bounding box center [648, 412] width 88 height 45
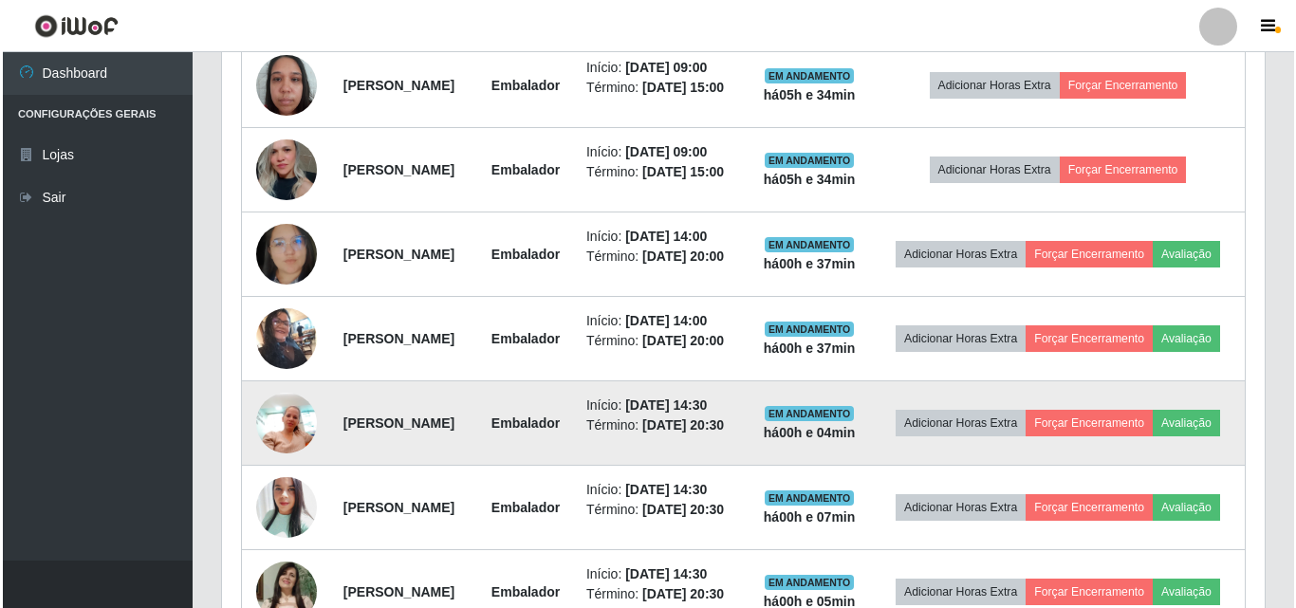
scroll to position [530, 0]
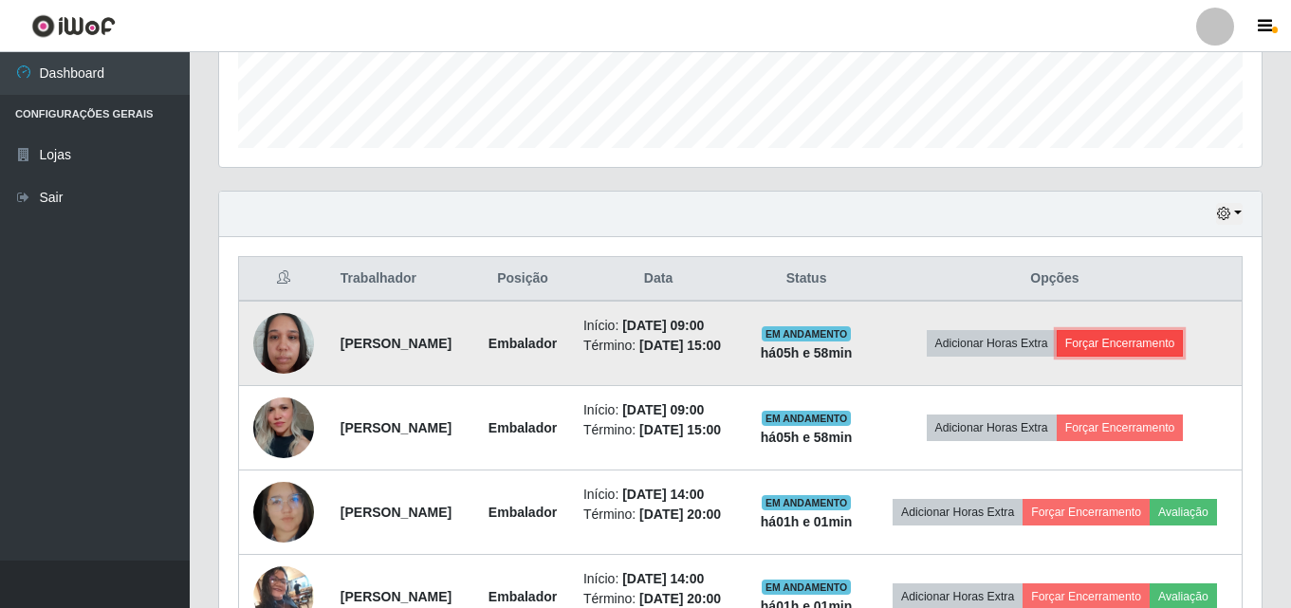
click at [1150, 352] on button "Forçar Encerramento" at bounding box center [1120, 343] width 127 height 27
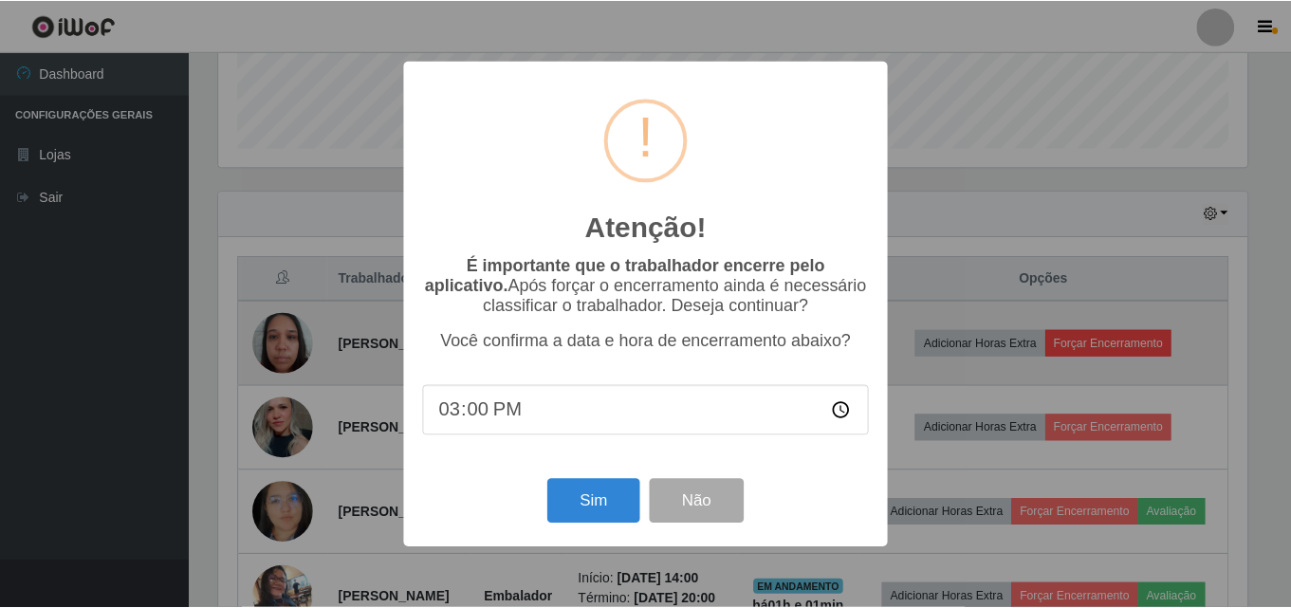
scroll to position [394, 1033]
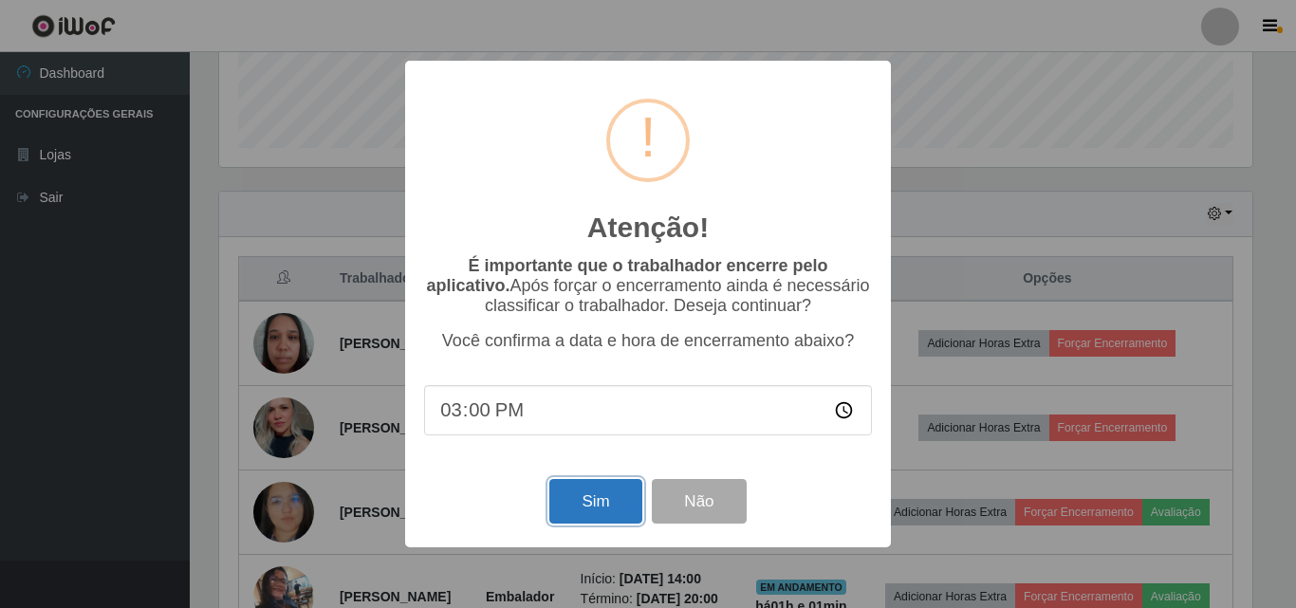
click at [603, 501] on button "Sim" at bounding box center [595, 501] width 92 height 45
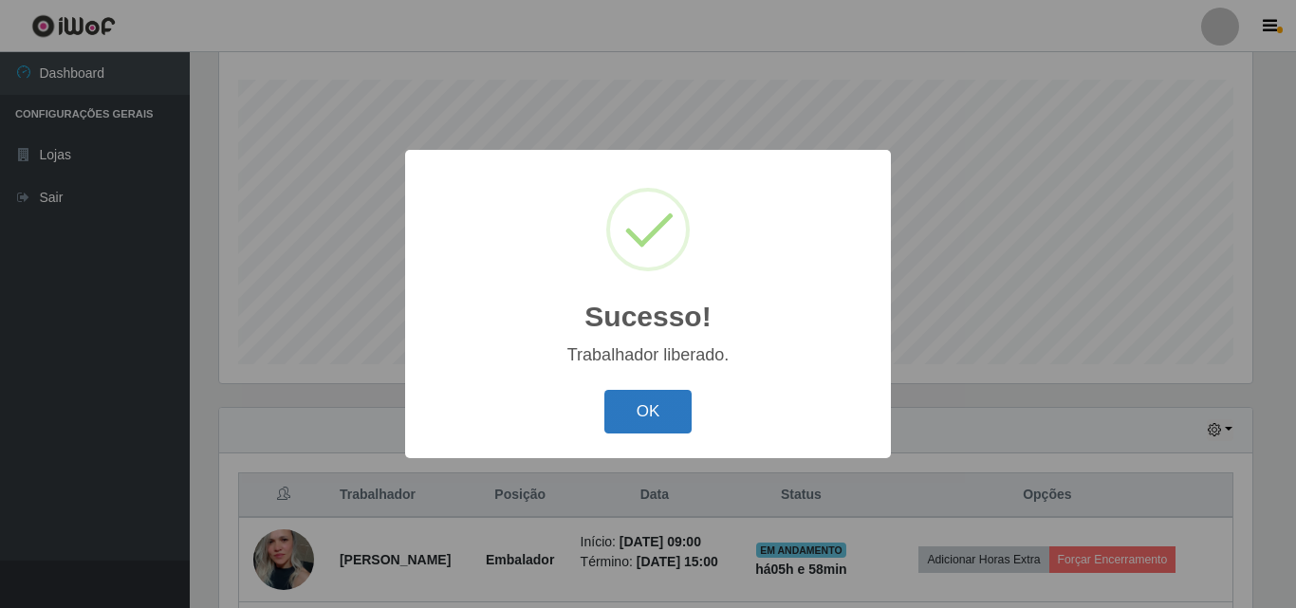
click at [636, 402] on button "OK" at bounding box center [648, 412] width 88 height 45
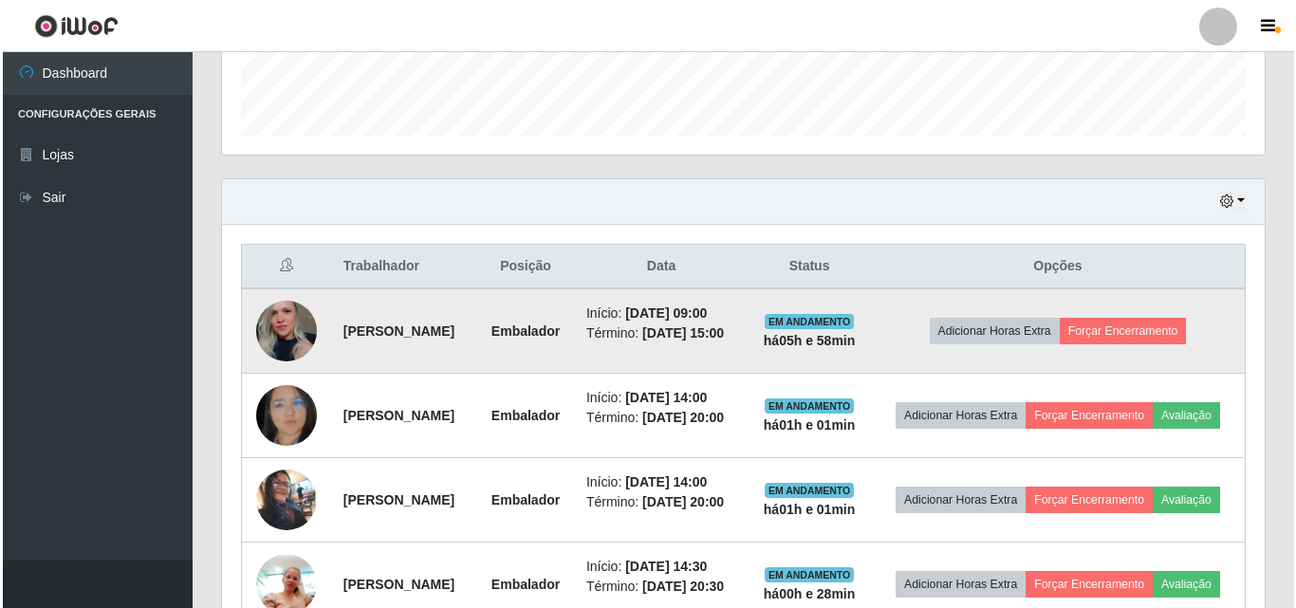
scroll to position [599, 0]
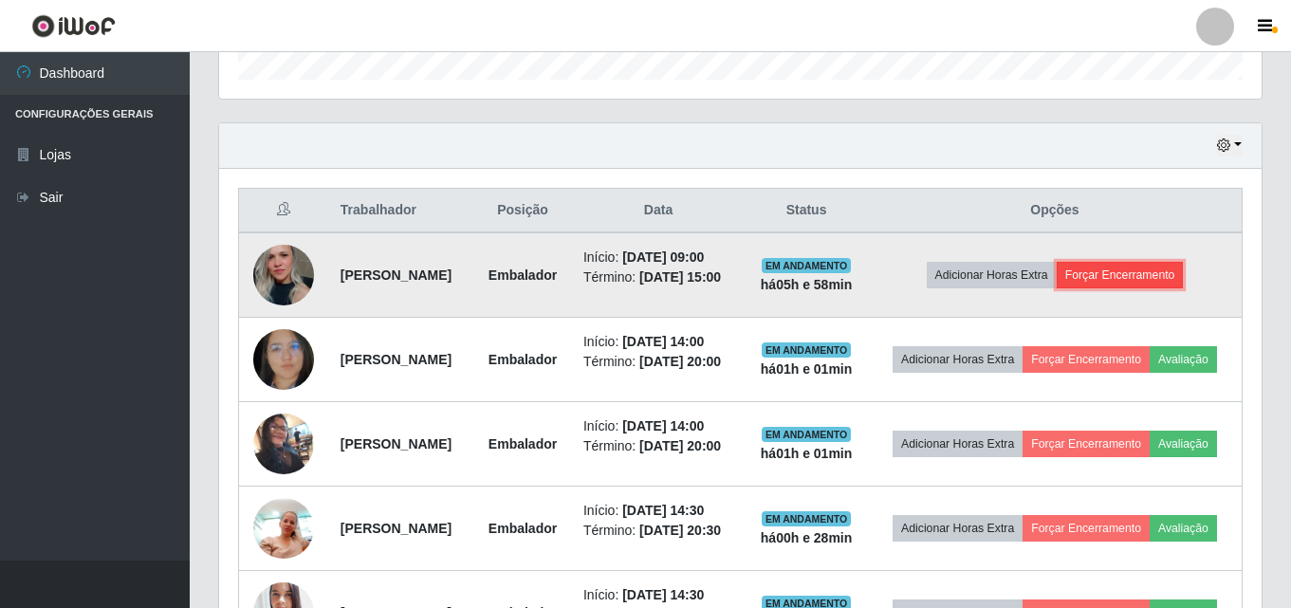
click at [1151, 280] on button "Forçar Encerramento" at bounding box center [1120, 275] width 127 height 27
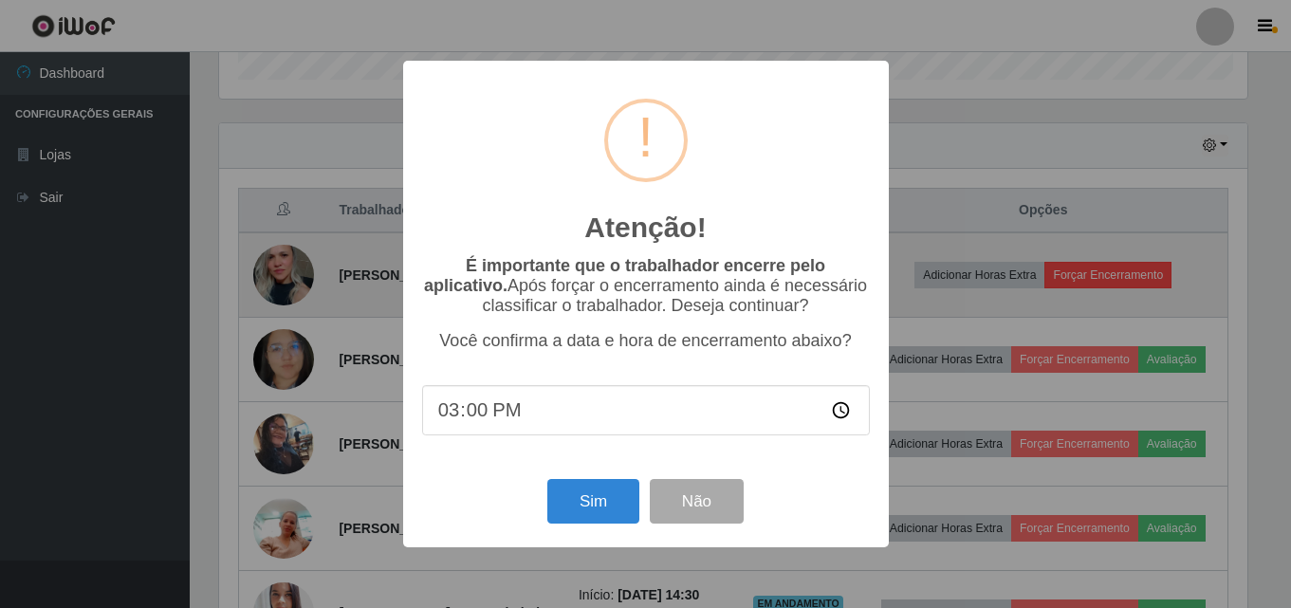
scroll to position [394, 1033]
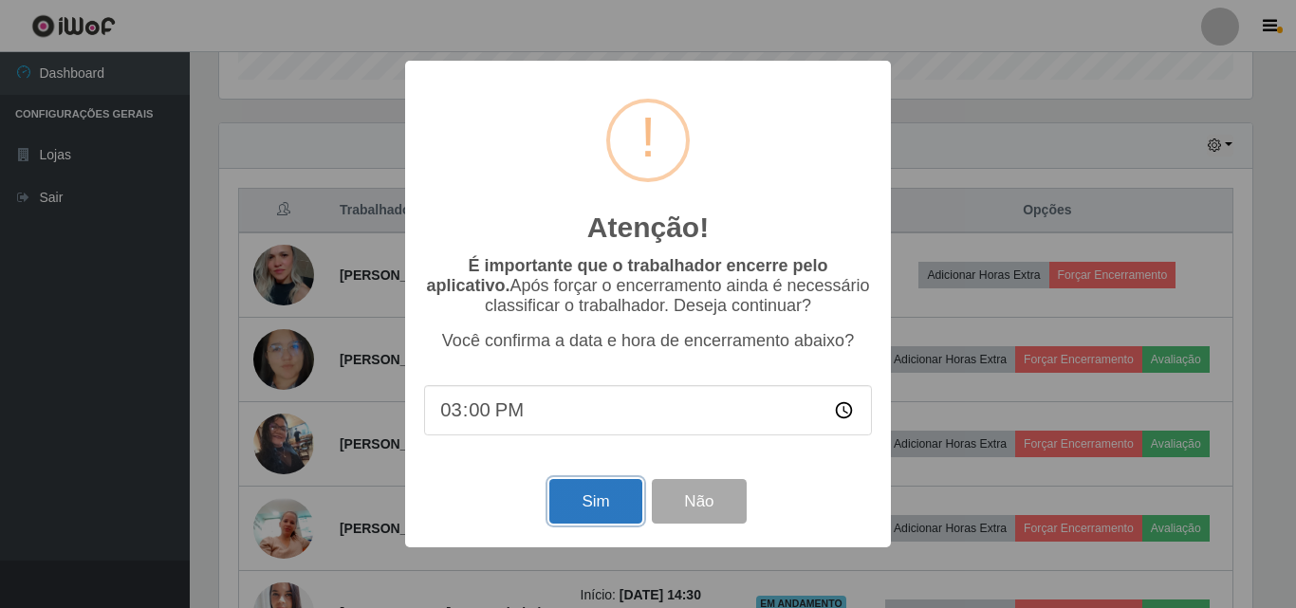
click at [593, 506] on button "Sim" at bounding box center [595, 501] width 92 height 45
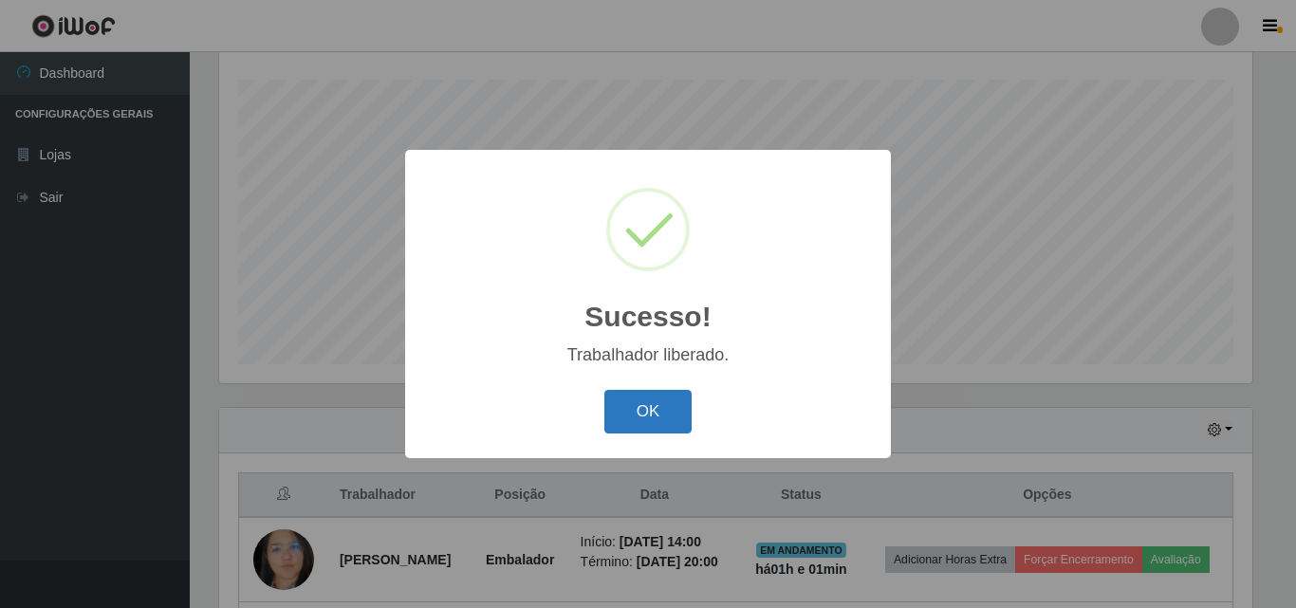
click at [628, 409] on button "OK" at bounding box center [648, 412] width 88 height 45
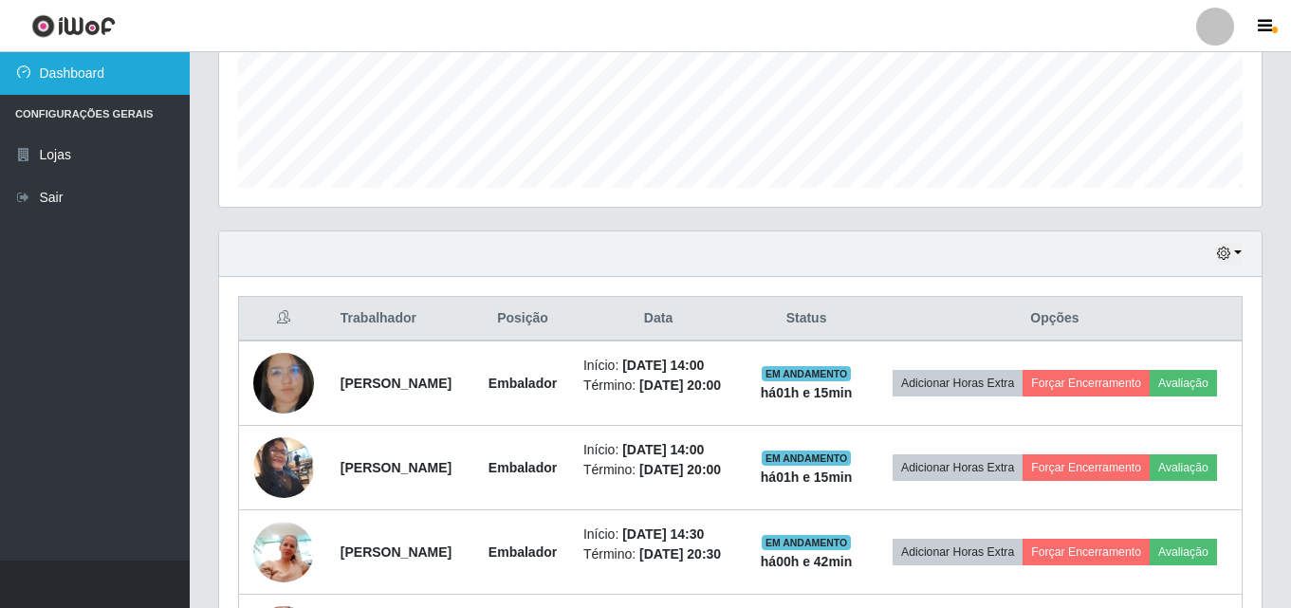
scroll to position [664, 0]
